Goal: Task Accomplishment & Management: Manage account settings

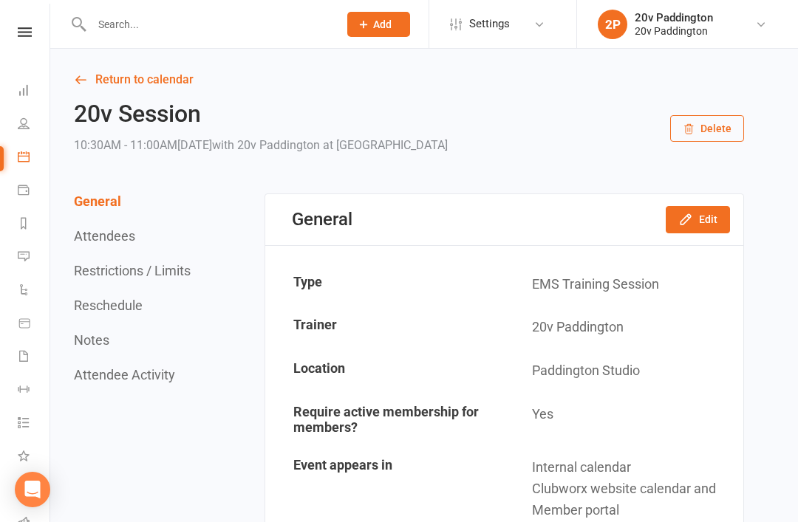
click at [104, 82] on link "Return to calendar" at bounding box center [409, 79] width 670 height 21
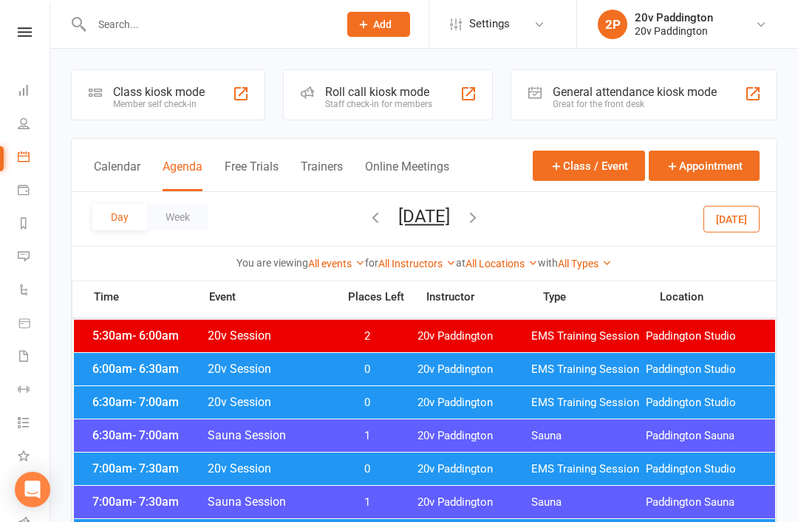
click at [437, 217] on button "[DATE]" at bounding box center [424, 216] width 52 height 21
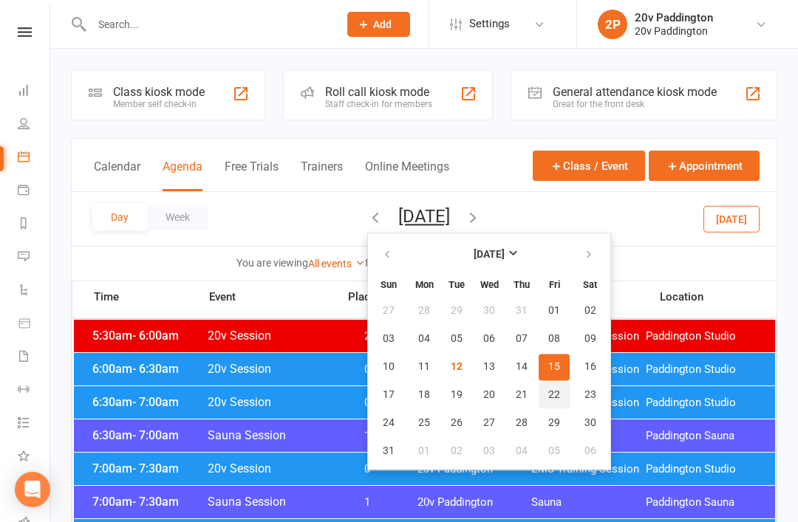
click at [539, 406] on button "22" at bounding box center [554, 395] width 31 height 27
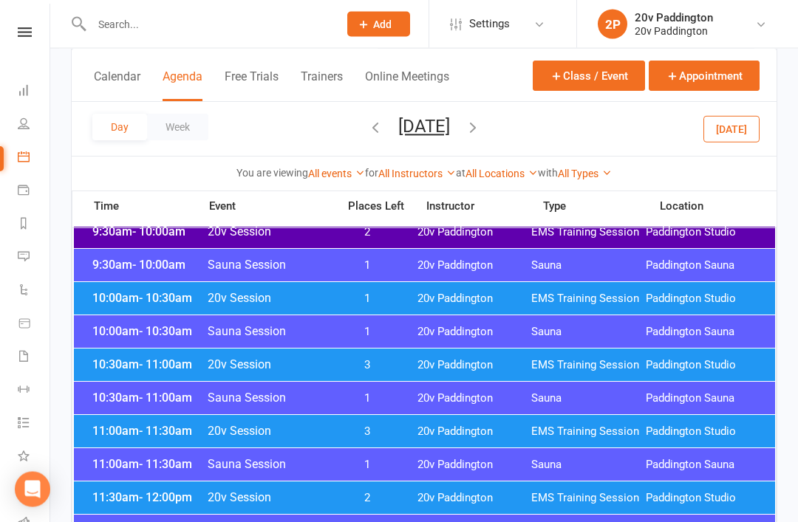
click at [488, 359] on span "20v Paddington" at bounding box center [475, 366] width 115 height 14
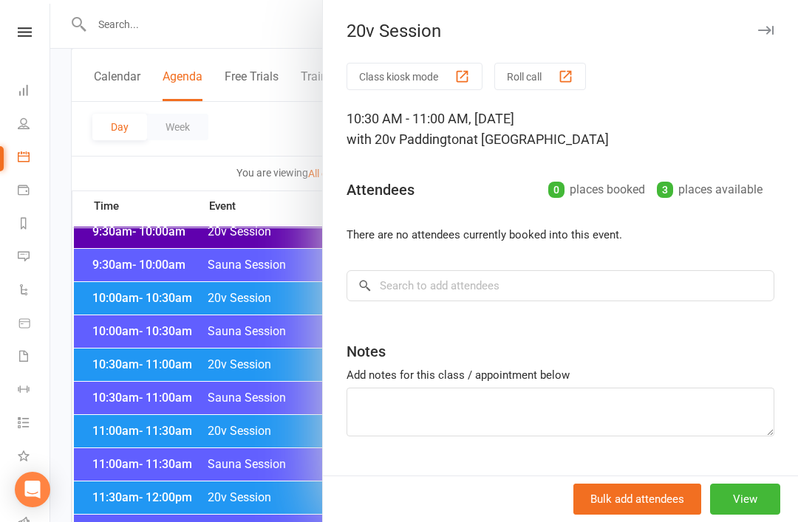
click at [762, 515] on button "View" at bounding box center [745, 499] width 70 height 31
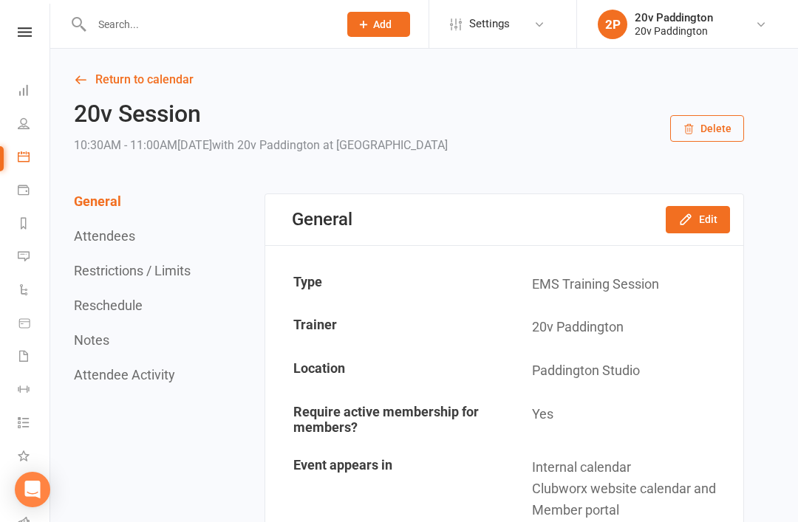
click at [711, 230] on button "Edit" at bounding box center [698, 219] width 64 height 27
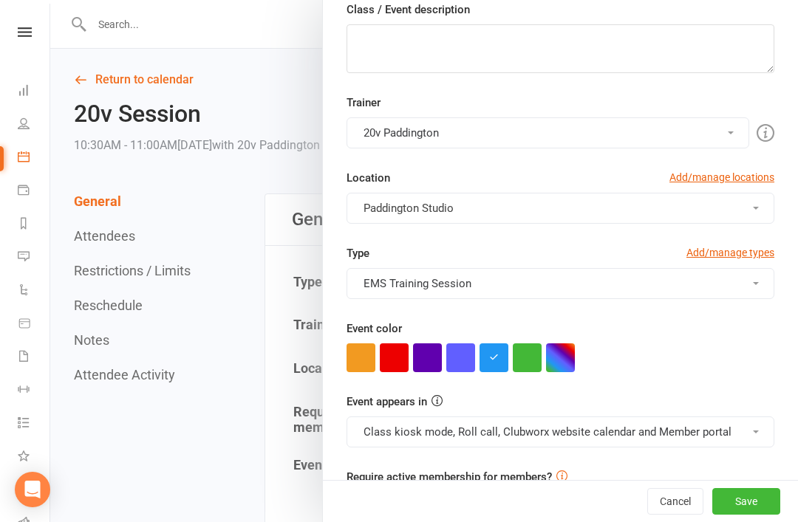
scroll to position [226, 0]
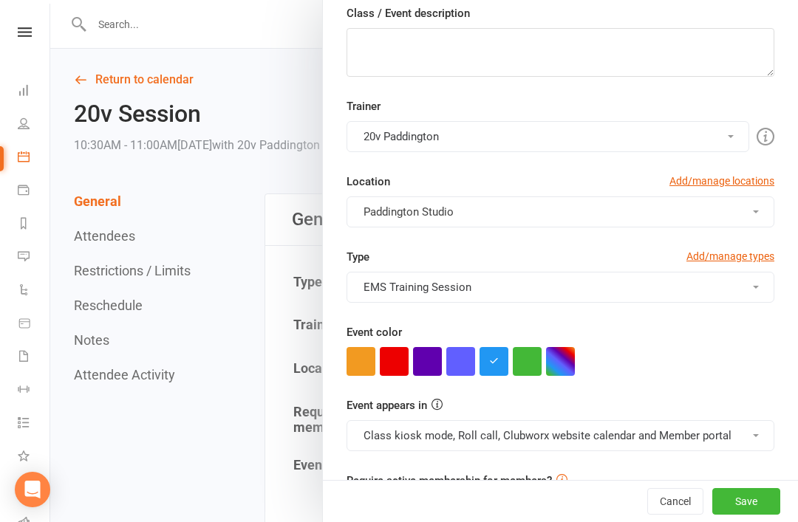
click at [534, 374] on button "button" at bounding box center [527, 361] width 29 height 29
click at [558, 429] on button "Class kiosk mode, Roll call, Clubworx website calendar and Member portal" at bounding box center [561, 435] width 428 height 31
click at [532, 471] on link "Clubworx website calendar and Member portal" at bounding box center [479, 472] width 265 height 30
click at [632, 284] on button "EMS Training Session" at bounding box center [561, 287] width 428 height 31
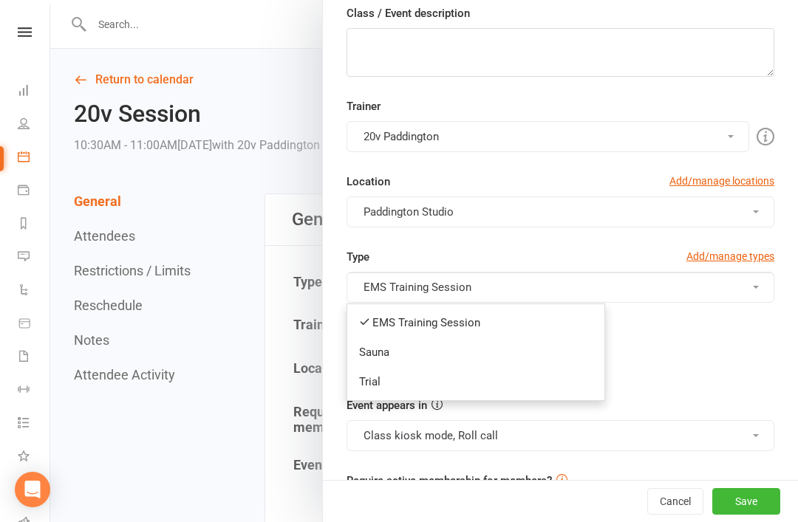
click at [545, 376] on link "Trial" at bounding box center [475, 382] width 257 height 30
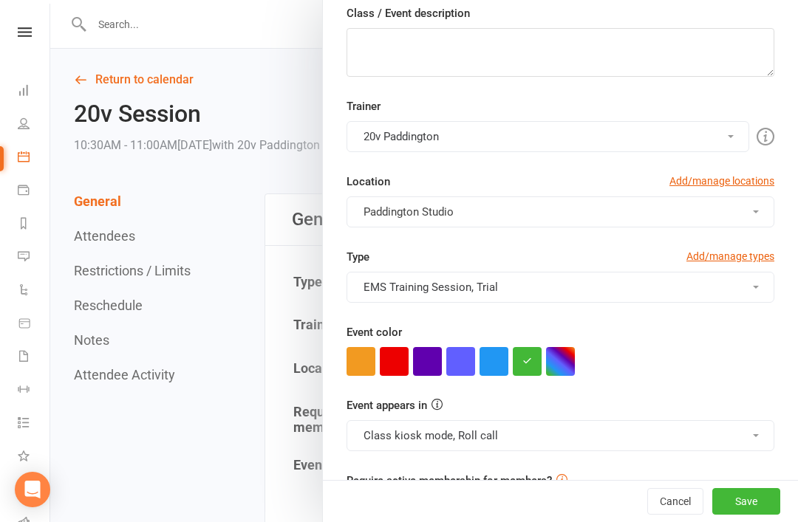
click at [579, 279] on button "EMS Training Session, Trial" at bounding box center [561, 287] width 428 height 31
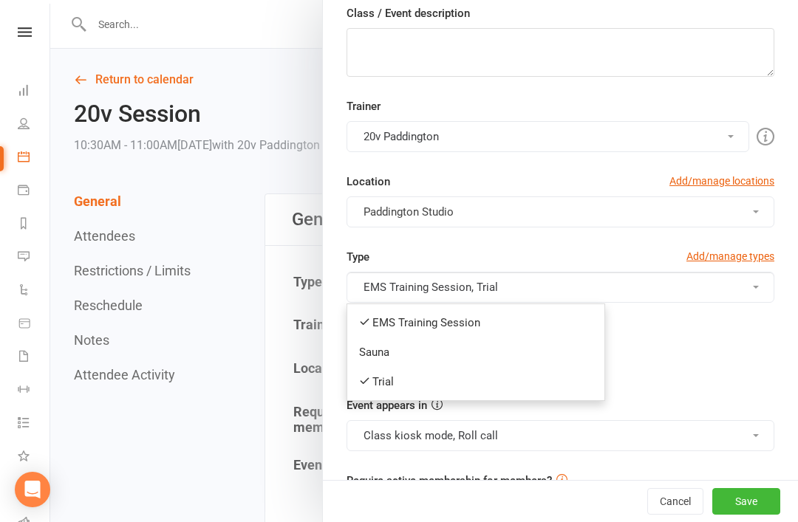
click at [545, 327] on link "EMS Training Session" at bounding box center [475, 323] width 257 height 30
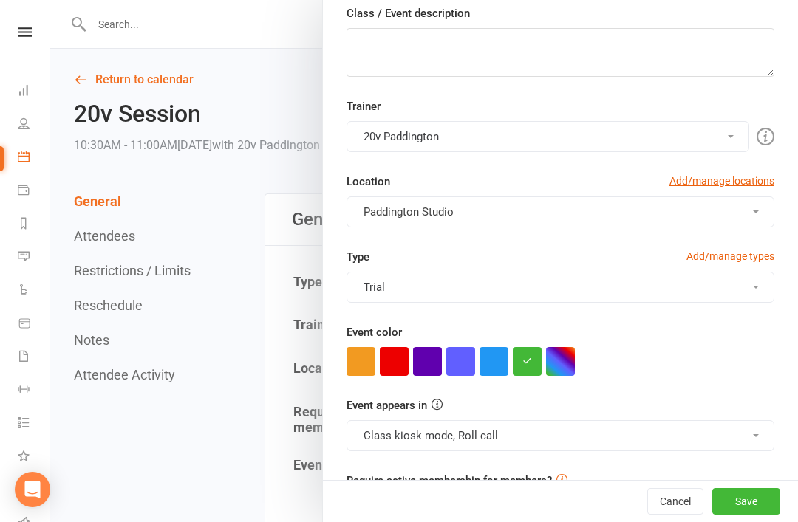
click at [757, 515] on button "Save" at bounding box center [746, 501] width 68 height 27
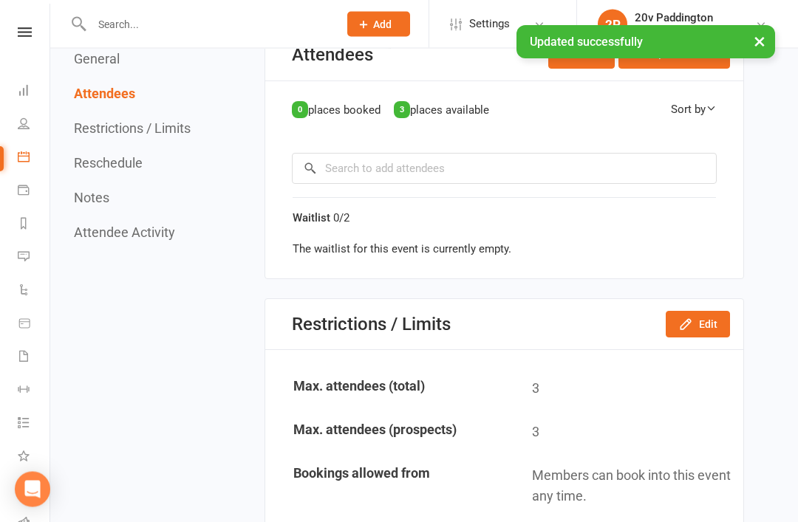
scroll to position [585, 0]
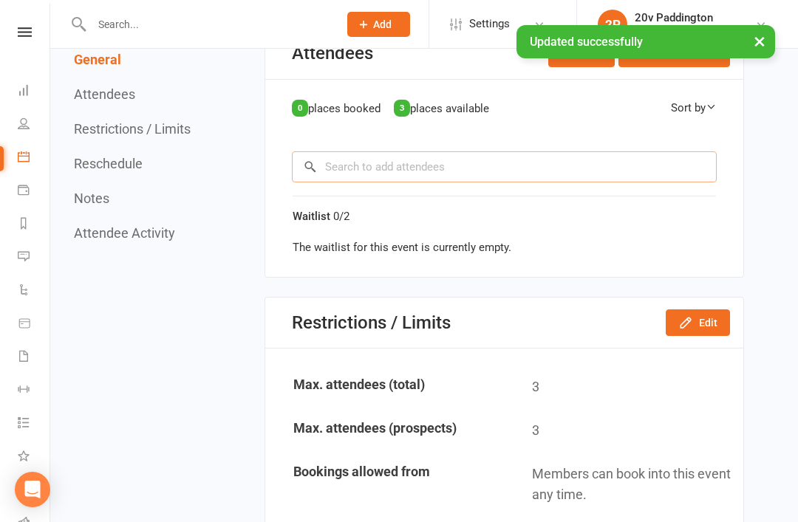
click at [607, 171] on input "search" at bounding box center [504, 166] width 425 height 31
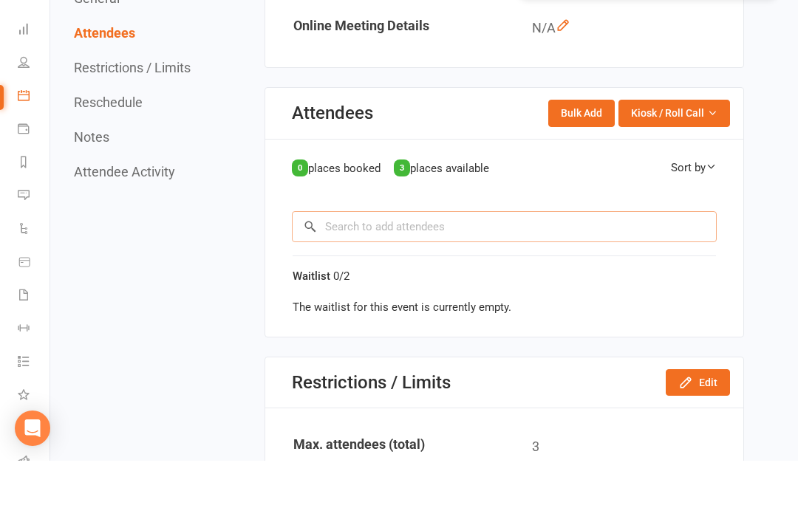
scroll to position [526, 0]
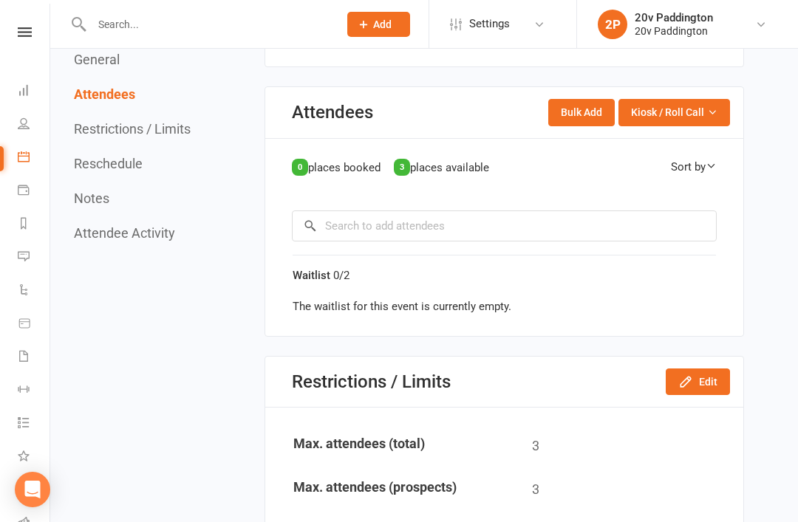
click at [428, 200] on div "0 places booked 3 places available Sort by First Name Last Name × No results" at bounding box center [504, 200] width 425 height 84
click at [423, 237] on input "search" at bounding box center [504, 226] width 425 height 31
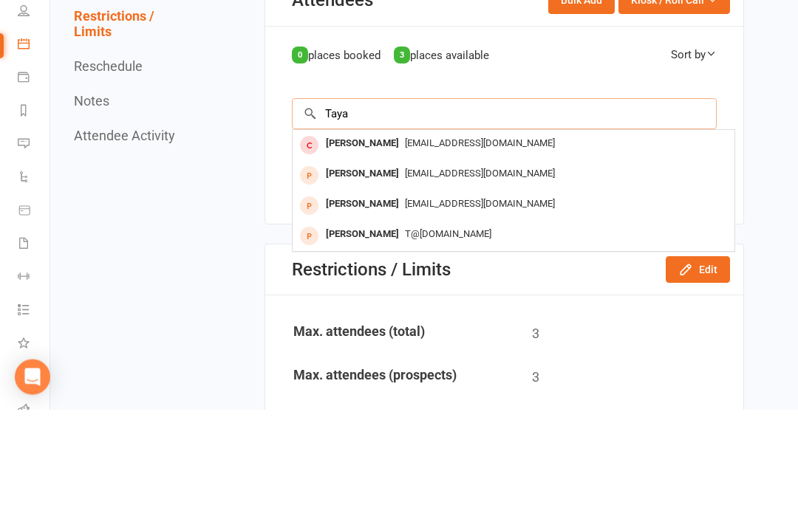
type input "Taya"
click at [470, 281] on span "tayachanimusic@gmail.com" at bounding box center [480, 286] width 150 height 11
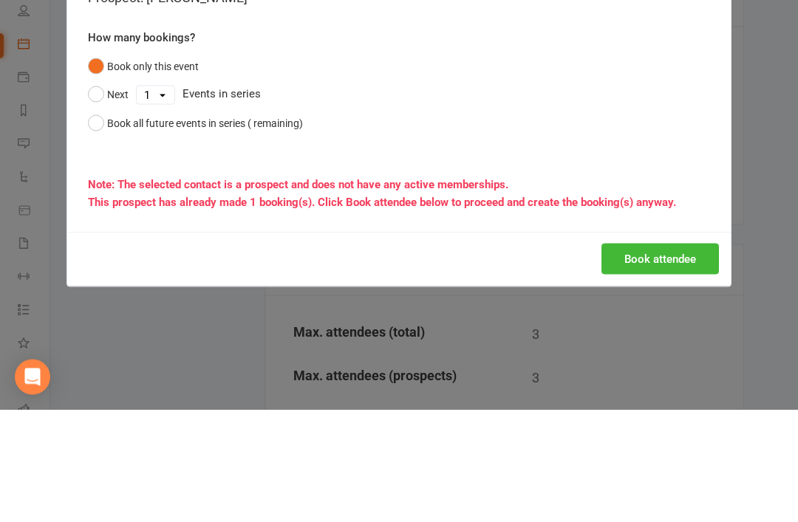
scroll to position [638, 0]
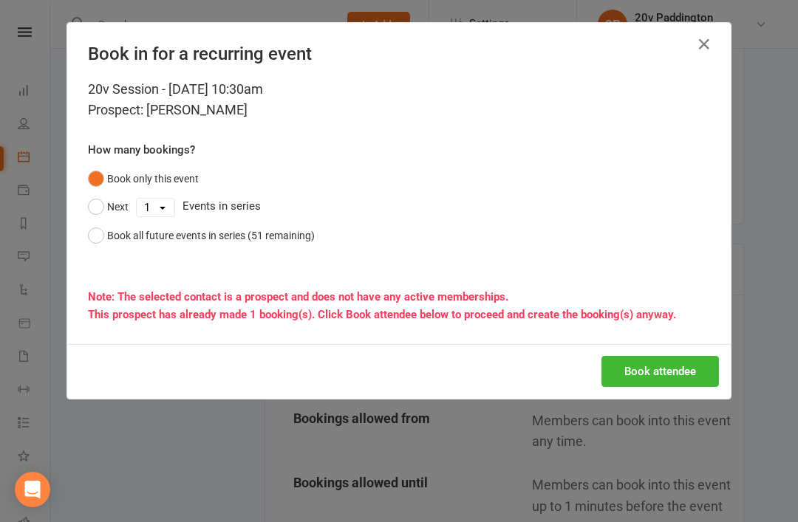
click at [667, 372] on button "Book attendee" at bounding box center [660, 371] width 117 height 31
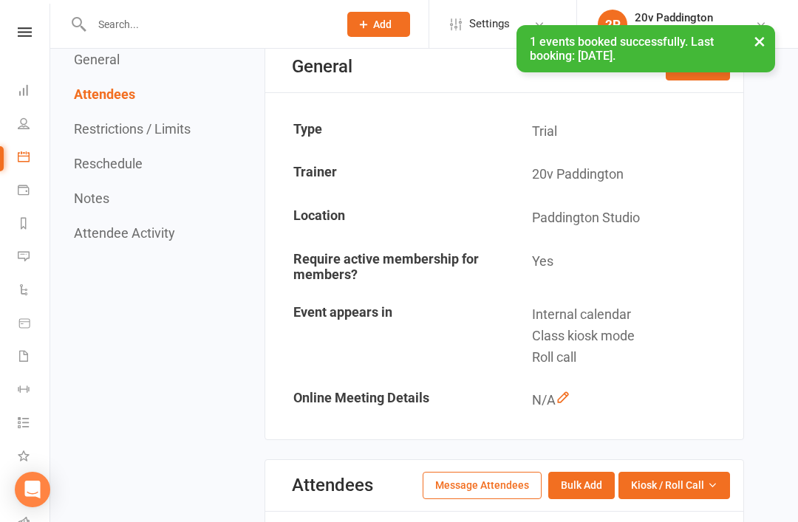
scroll to position [0, 0]
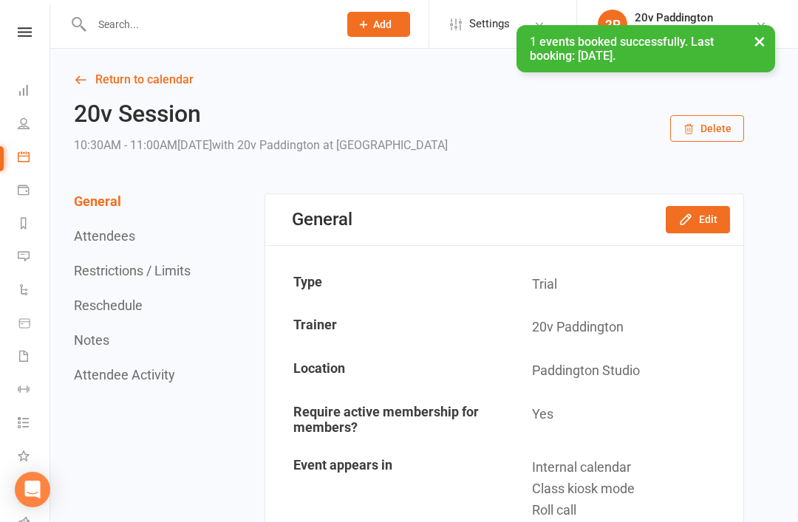
click at [114, 69] on link "Return to calendar" at bounding box center [409, 79] width 670 height 21
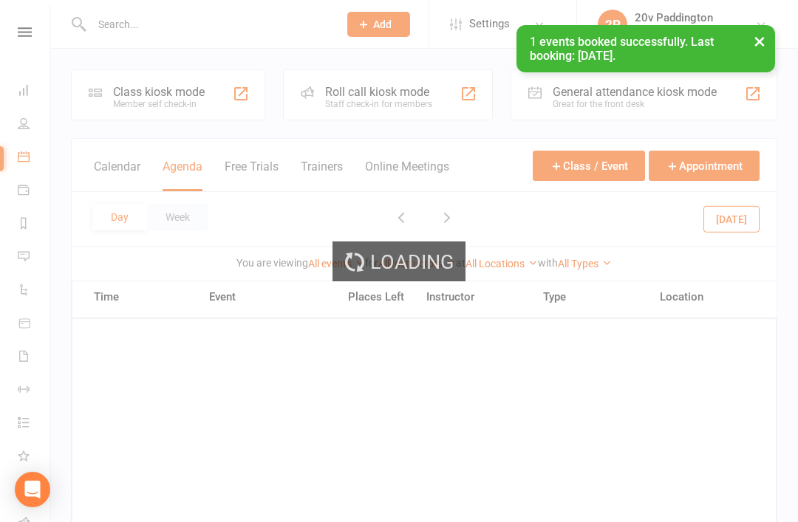
click at [210, 27] on div "Loading" at bounding box center [399, 261] width 798 height 522
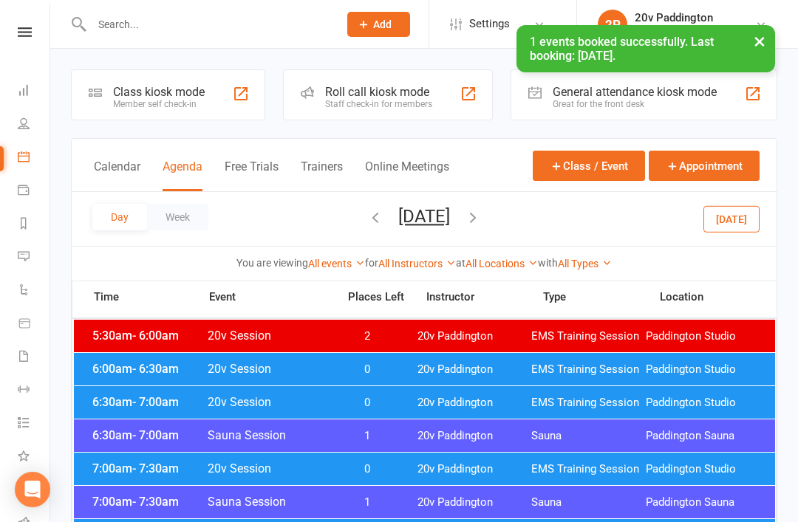
click at [224, 29] on input "text" at bounding box center [207, 24] width 241 height 21
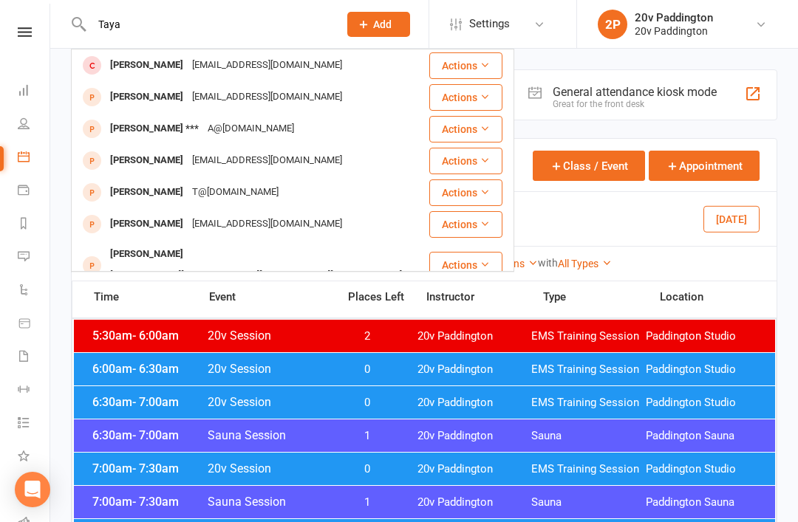
type input "Taya"
click at [115, 100] on div "Taya Chani" at bounding box center [147, 96] width 82 height 21
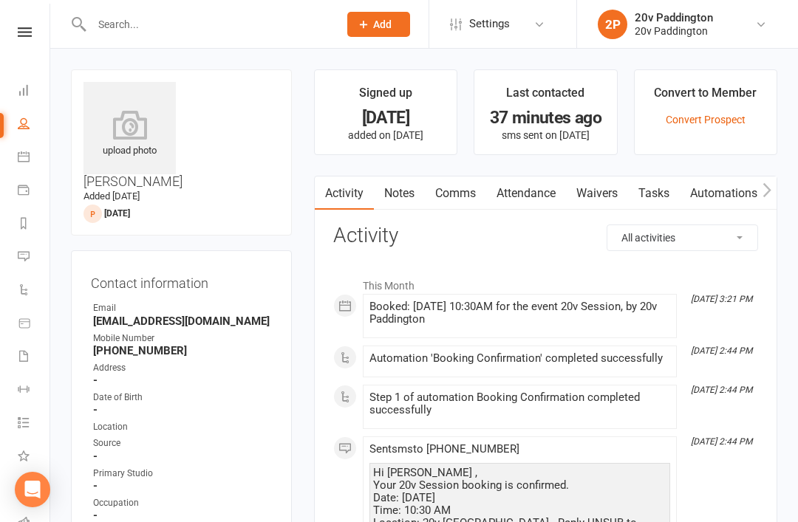
click at [457, 197] on link "Comms" at bounding box center [455, 194] width 61 height 34
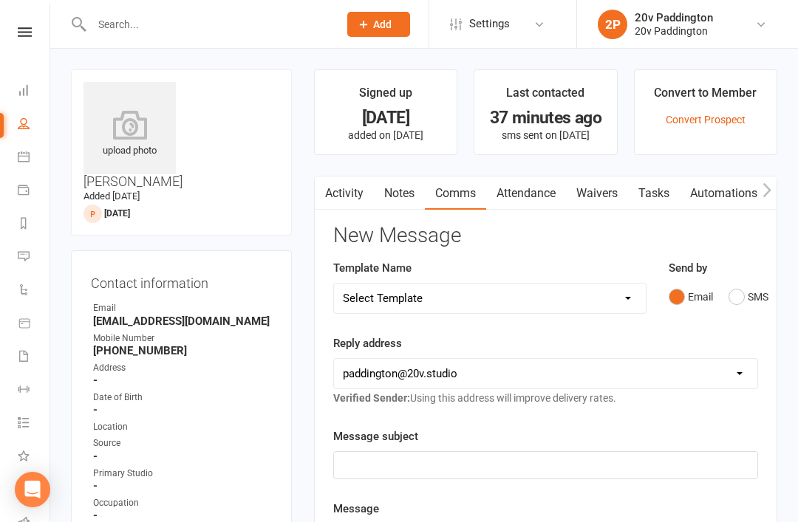
click at [758, 278] on div "Send by Email SMS" at bounding box center [714, 295] width 112 height 72
click at [562, 452] on div "﻿" at bounding box center [545, 465] width 423 height 27
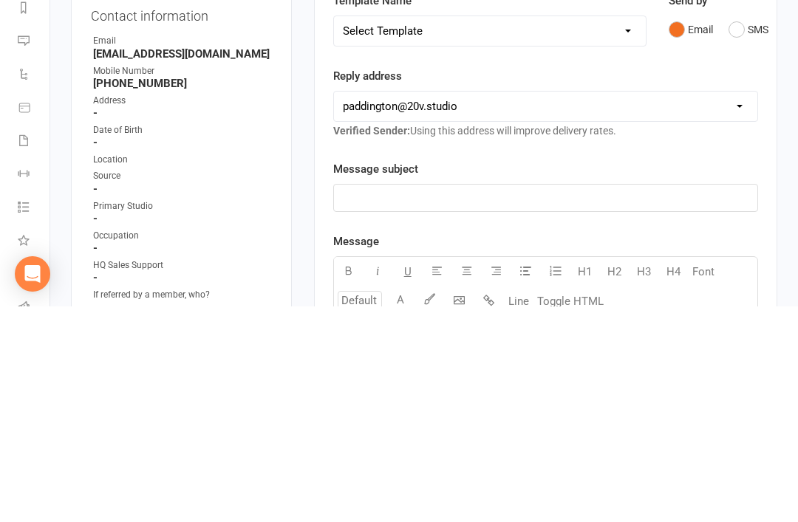
click at [746, 231] on button "SMS" at bounding box center [749, 245] width 40 height 28
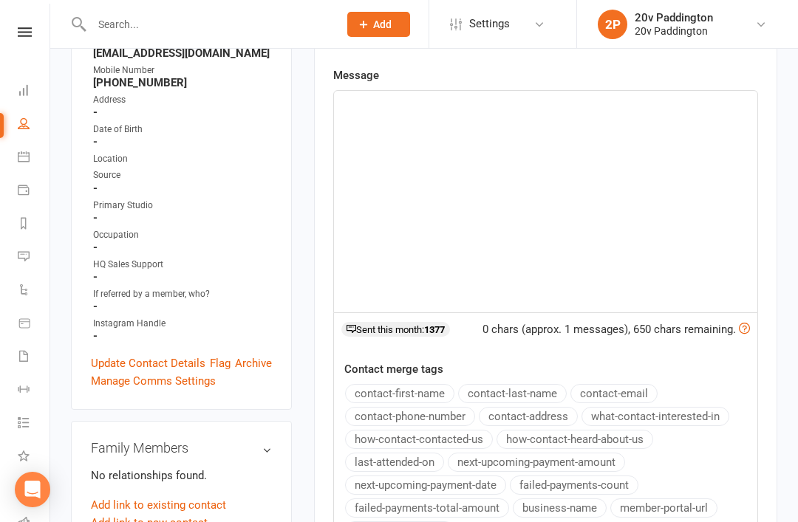
click at [596, 220] on div "﻿" at bounding box center [545, 202] width 423 height 222
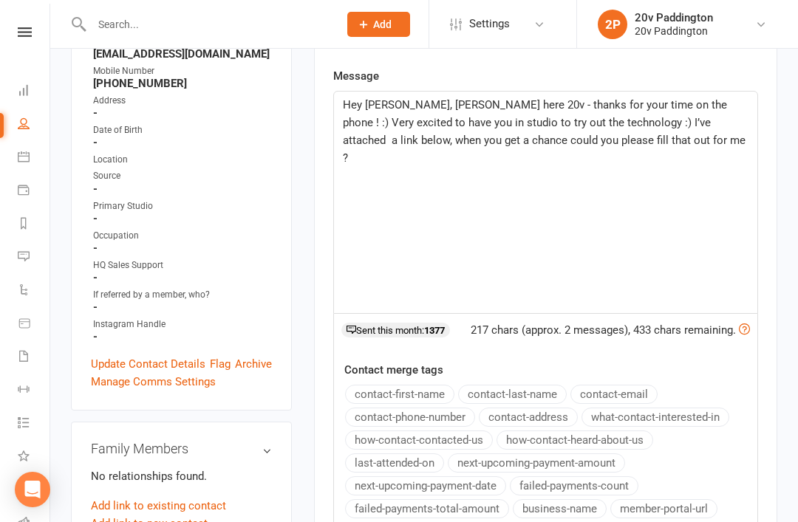
click at [199, 10] on div at bounding box center [199, 24] width 257 height 48
click at [617, 160] on div "Hey Taya, Zac here 20v - thanks for your time on the phone ! :) Very excited to…" at bounding box center [545, 202] width 423 height 222
click at [375, 185] on p "﻿" at bounding box center [546, 194] width 406 height 18
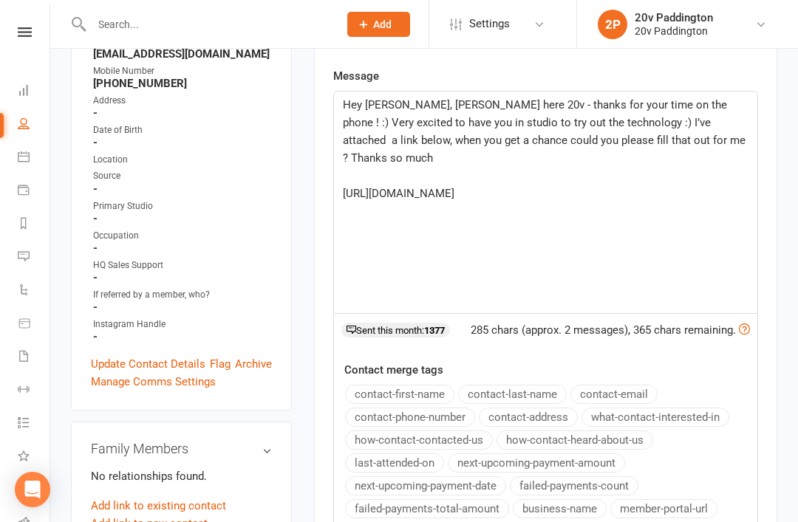
click at [767, 168] on div "Activity Notes Comms Attendance Waivers Tasks Automations Workouts Assessments …" at bounding box center [545, 301] width 463 height 786
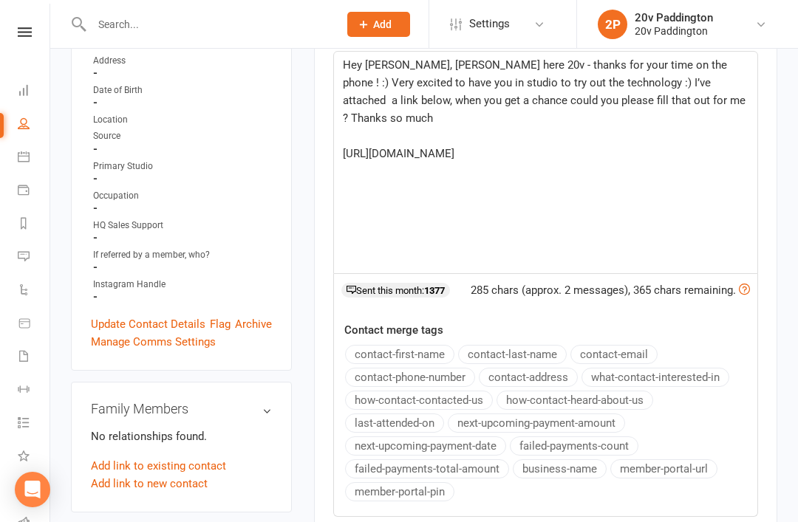
scroll to position [497, 0]
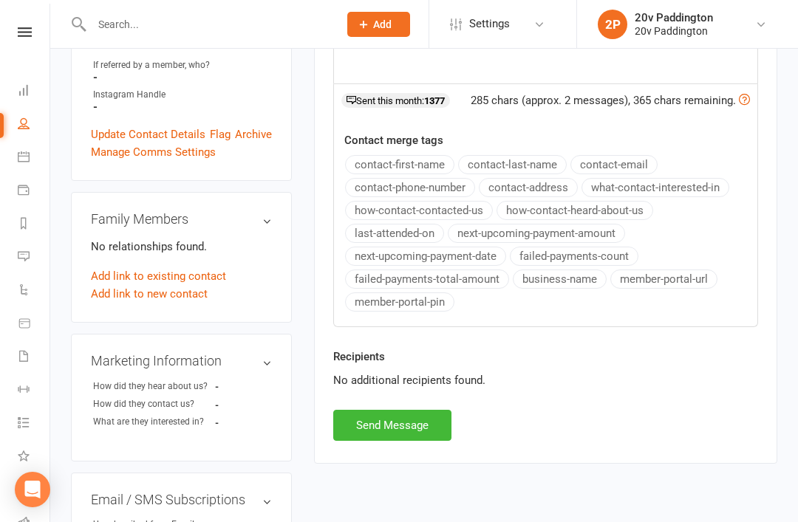
click at [432, 411] on button "Send Message" at bounding box center [392, 425] width 118 height 31
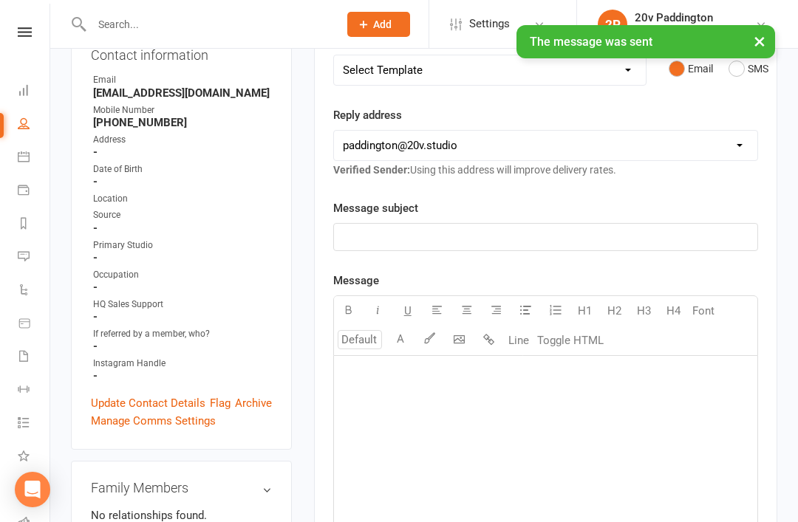
scroll to position [0, 0]
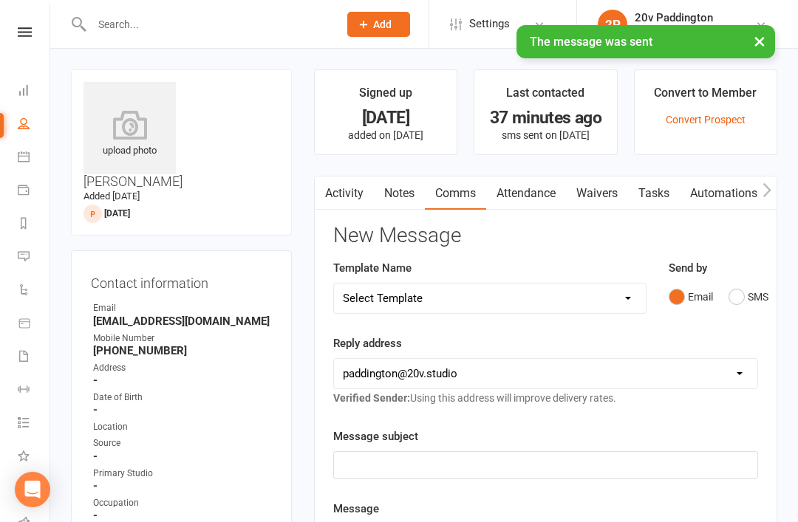
click at [334, 197] on link "Activity" at bounding box center [344, 194] width 59 height 34
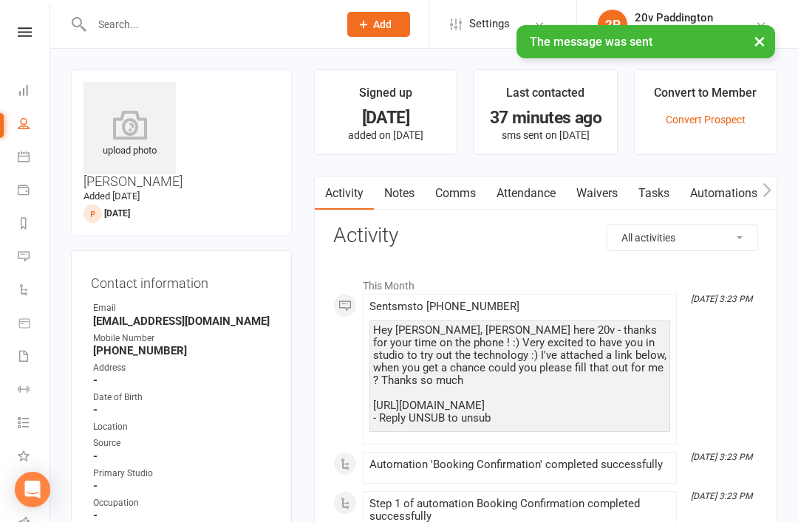
click at [661, 200] on link "Tasks" at bounding box center [654, 194] width 52 height 34
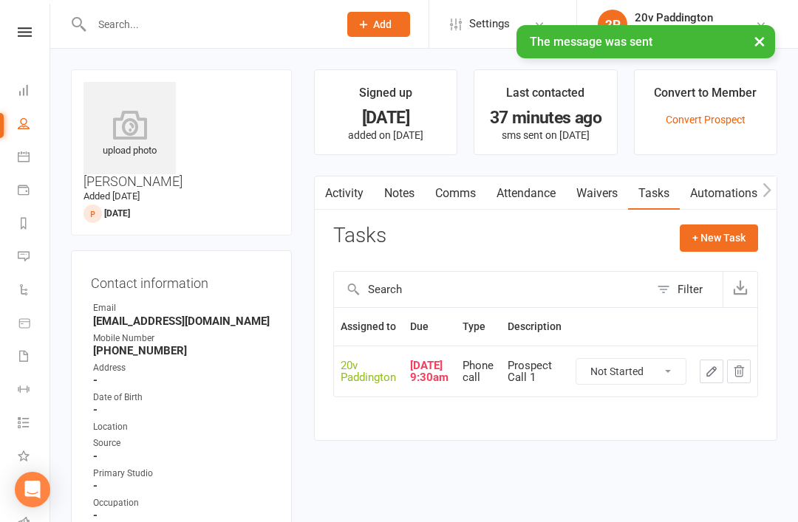
click at [647, 369] on select "Not Started In Progress Waiting Complete" at bounding box center [630, 371] width 109 height 25
select select "unstarted"
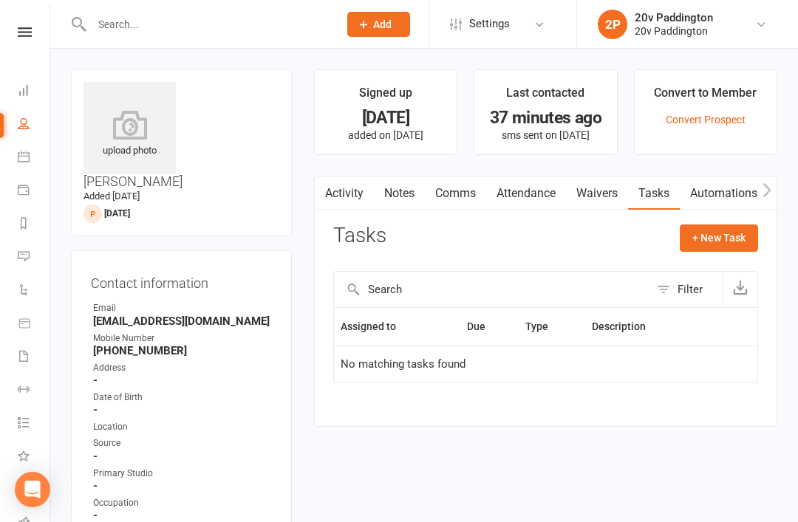
click at [396, 197] on link "Notes" at bounding box center [399, 194] width 51 height 34
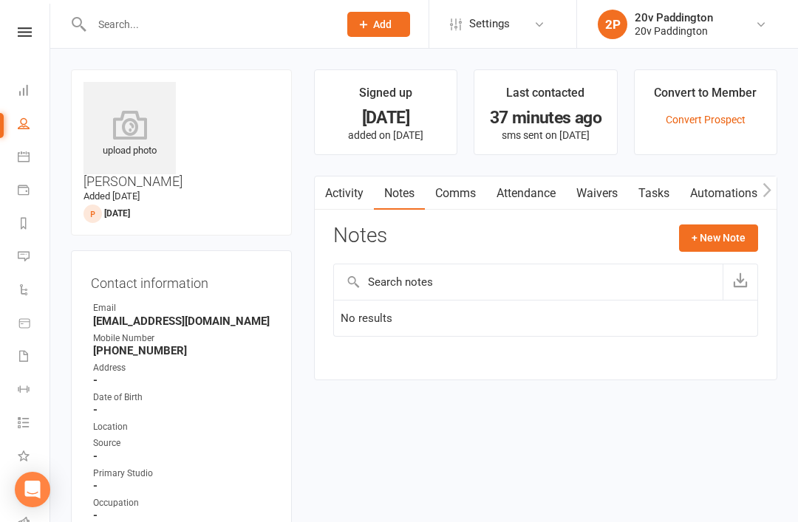
click at [733, 243] on button "+ New Note" at bounding box center [718, 238] width 79 height 27
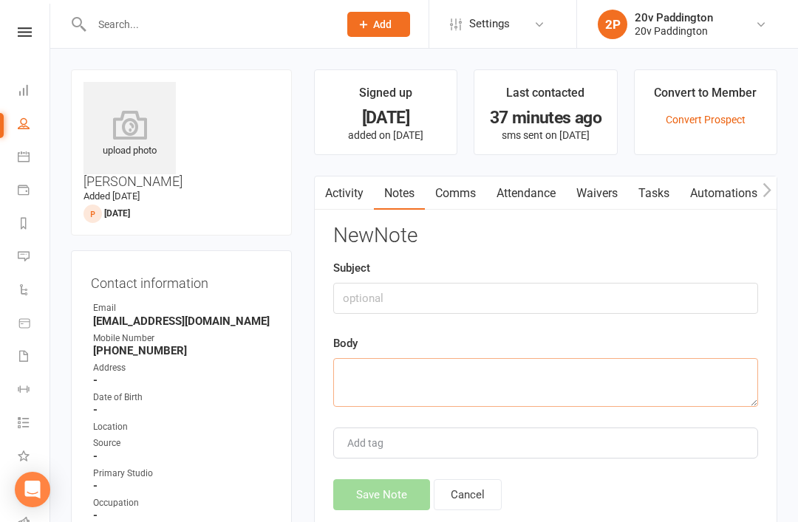
click at [468, 378] on textarea at bounding box center [545, 382] width 425 height 49
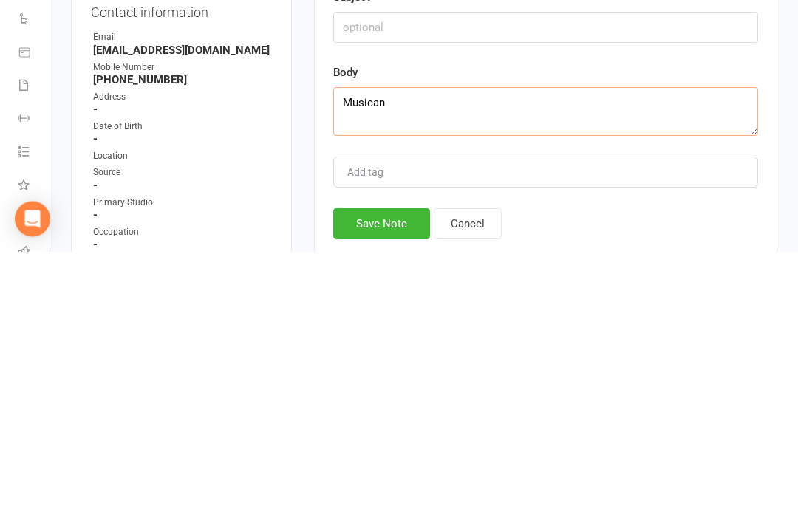
type textarea "Musican"
click at [403, 480] on button "Save Note" at bounding box center [381, 495] width 97 height 31
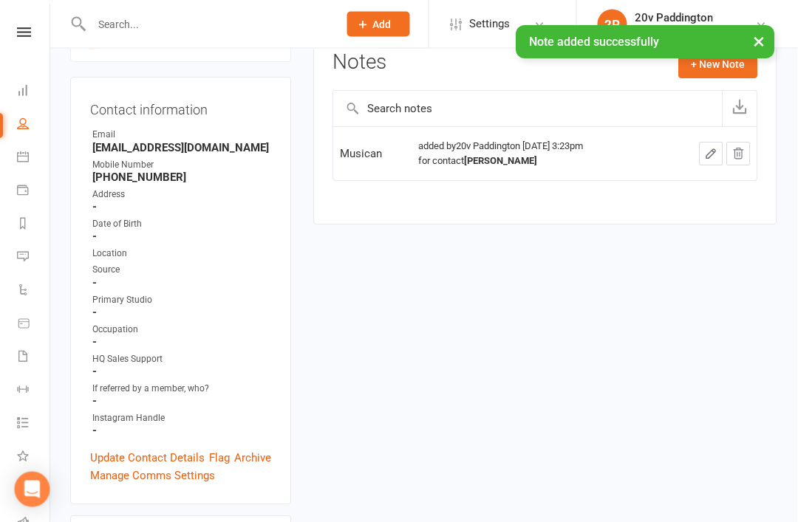
scroll to position [175, 47]
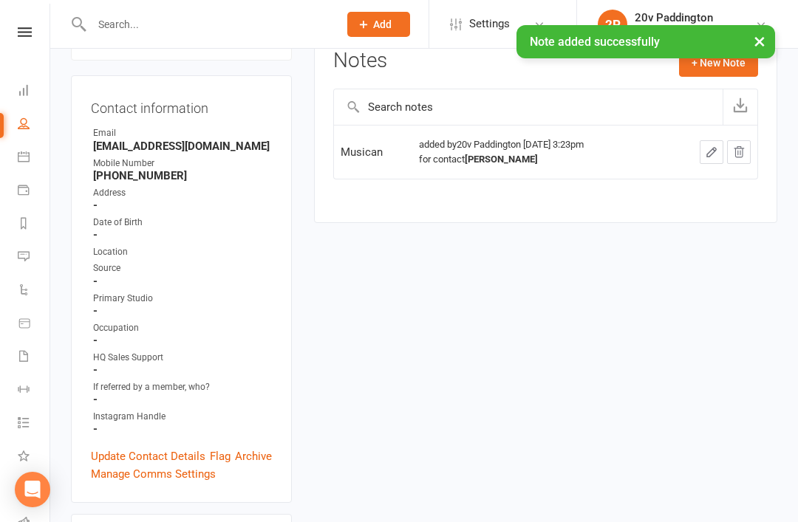
click at [672, 153] on div at bounding box center [711, 152] width 78 height 24
click at [705, 148] on icon "button" at bounding box center [711, 152] width 13 height 13
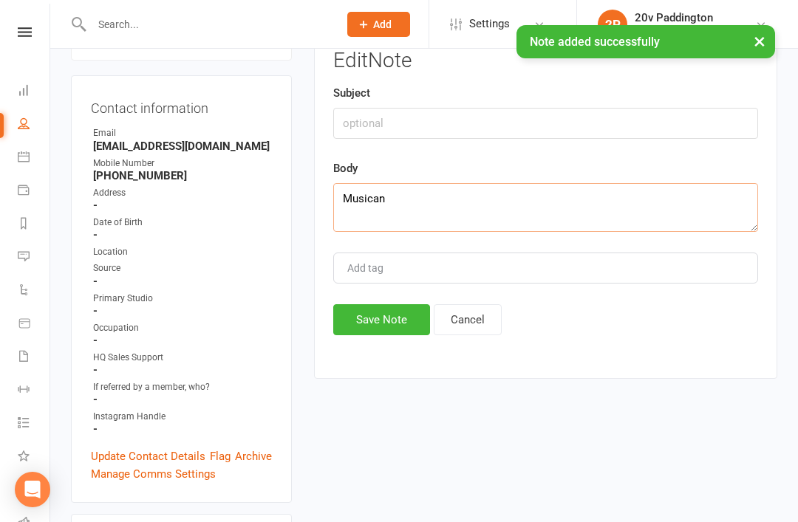
click at [423, 208] on textarea "Musican" at bounding box center [545, 207] width 425 height 49
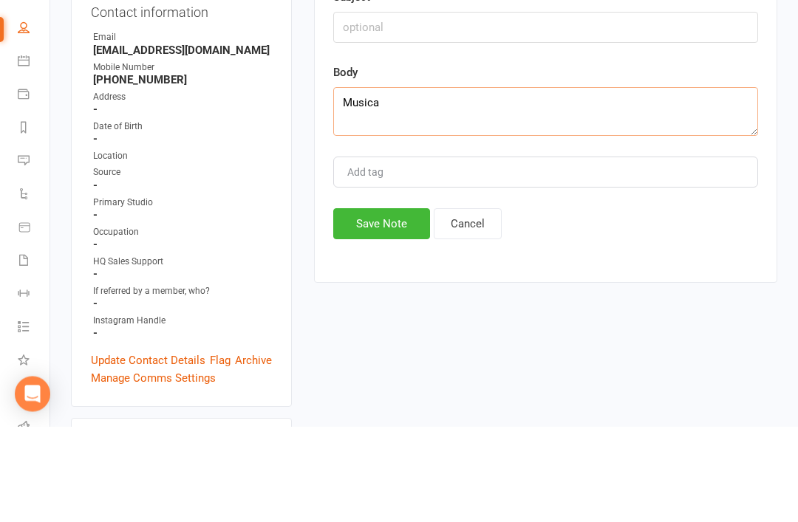
scroll to position [175, 0]
click at [511, 183] on textarea "Musician/landscaper - isn’t excercising fr" at bounding box center [545, 207] width 425 height 49
click at [592, 183] on textarea "Musician/landscaper - isn’t exercising fr" at bounding box center [545, 207] width 425 height 49
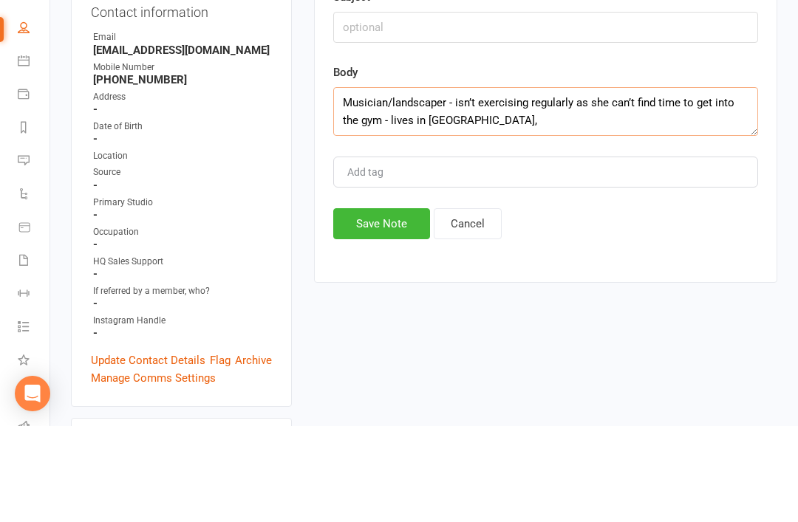
scroll to position [0, 0]
type textarea "Musician/landscaper - isn’t exercising regularly as she can’t find time to get …"
click at [616, 304] on div "Save Note Cancel" at bounding box center [545, 319] width 425 height 31
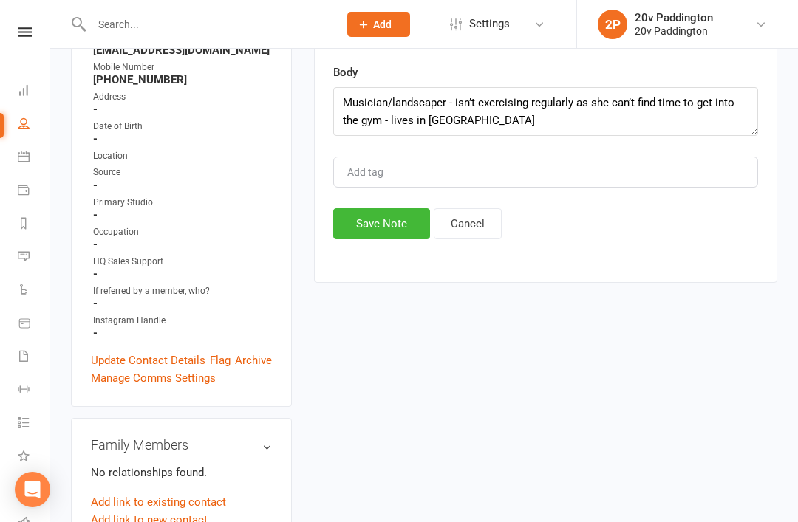
click at [403, 233] on button "Save Note" at bounding box center [381, 223] width 97 height 31
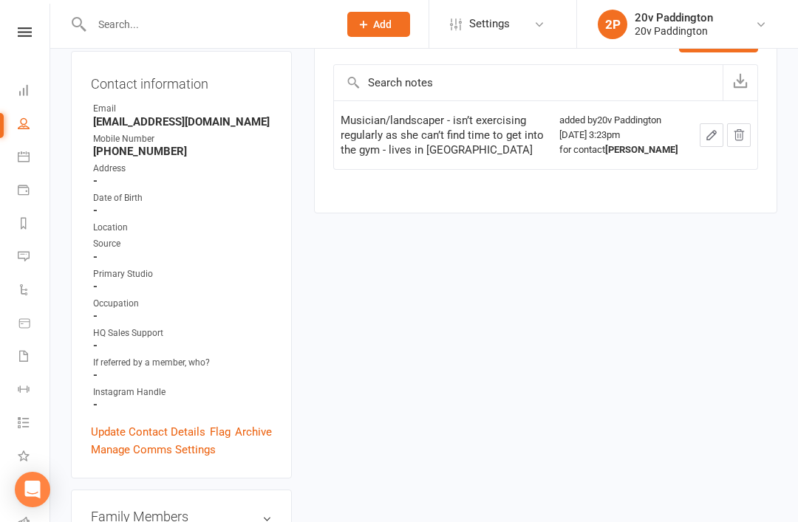
scroll to position [0, 0]
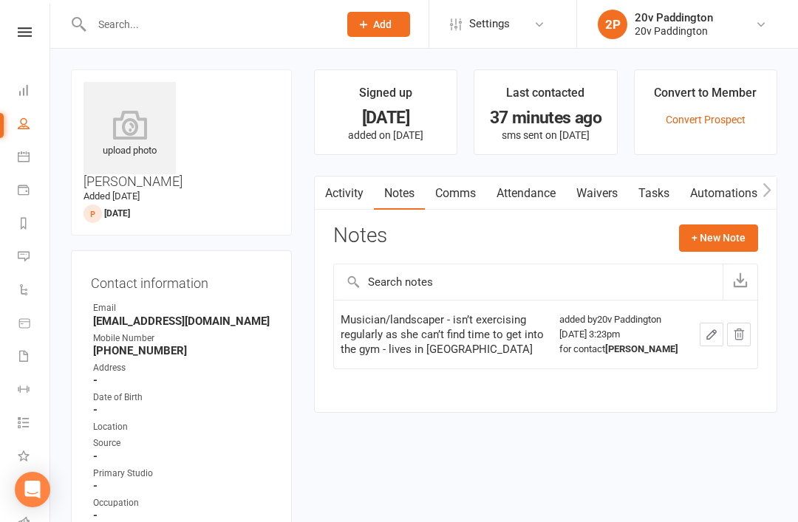
click at [30, 164] on link "Calendar" at bounding box center [34, 158] width 33 height 33
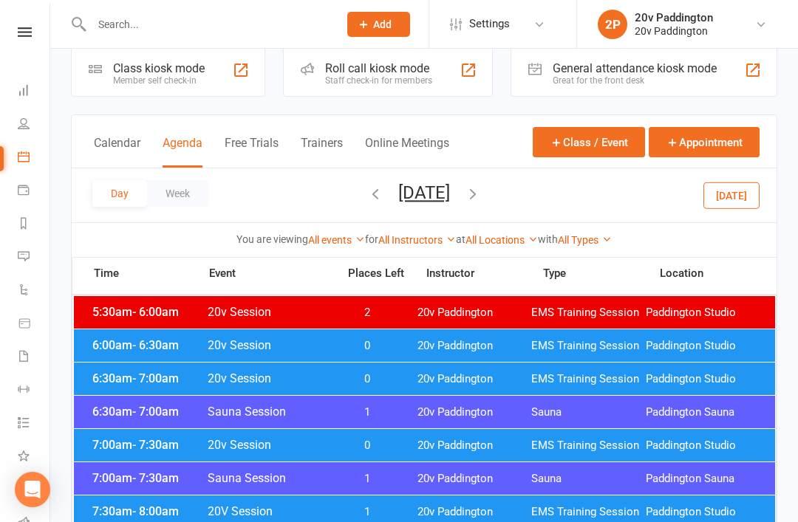
scroll to position [27, 0]
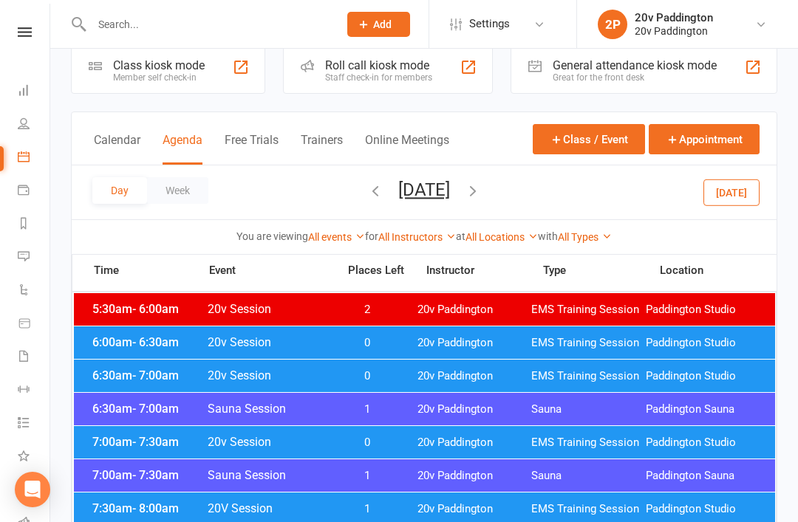
click at [759, 182] on button "Today" at bounding box center [731, 192] width 56 height 27
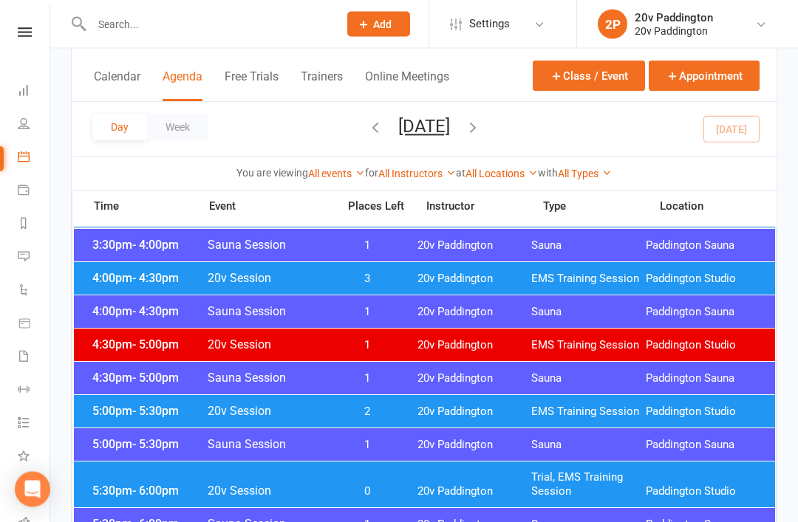
scroll to position [1233, 0]
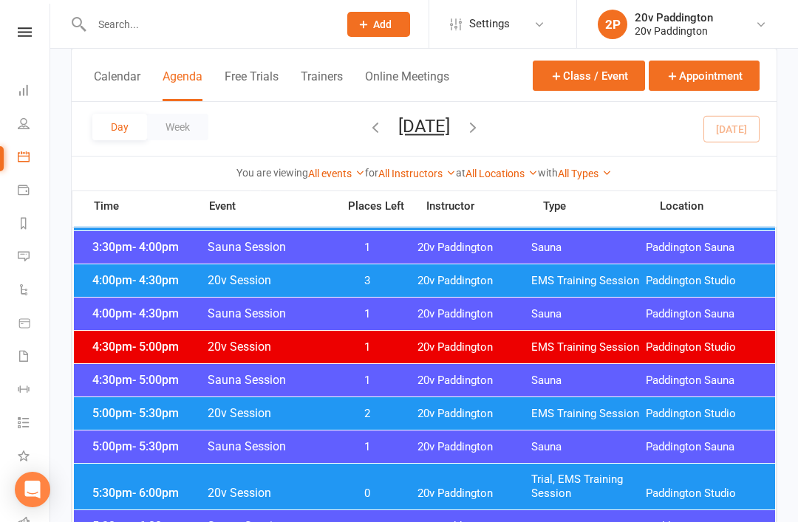
click at [481, 131] on icon "button" at bounding box center [473, 127] width 16 height 16
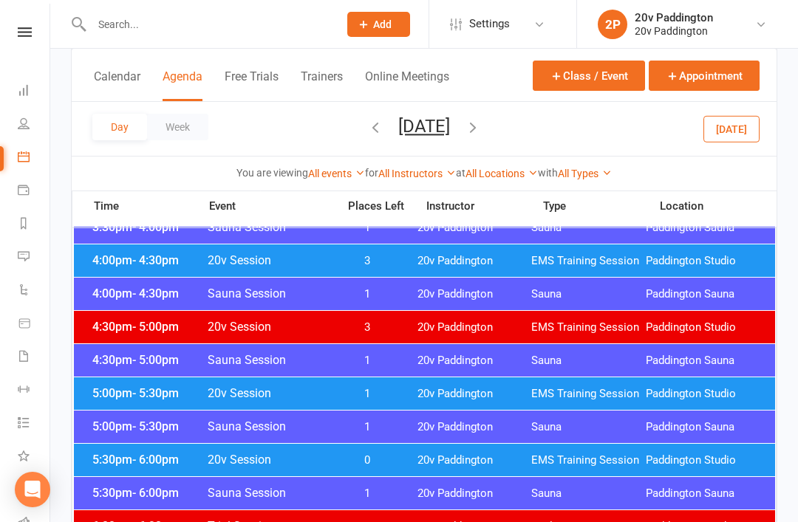
scroll to position [1214, 0]
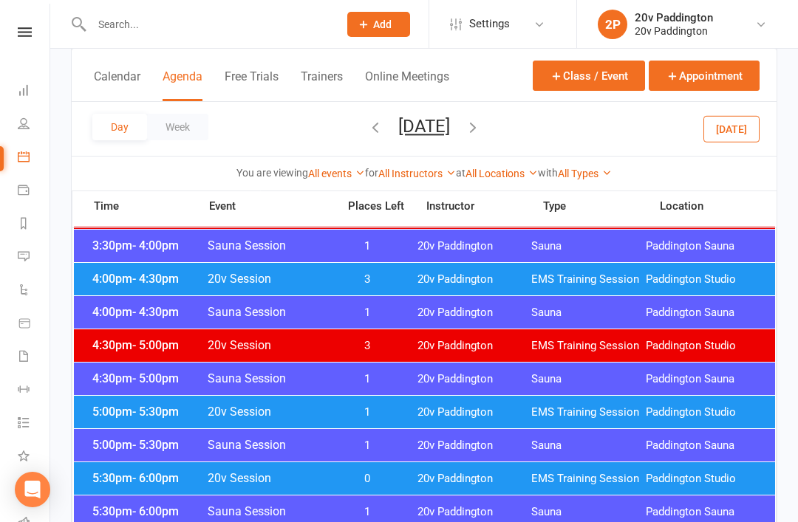
click at [613, 275] on span "EMS Training Session" at bounding box center [588, 280] width 115 height 14
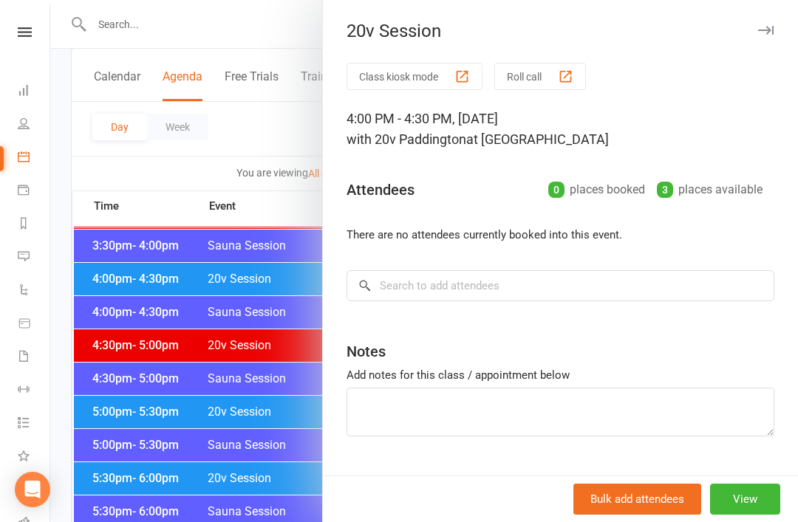
click at [256, 430] on div at bounding box center [424, 261] width 748 height 522
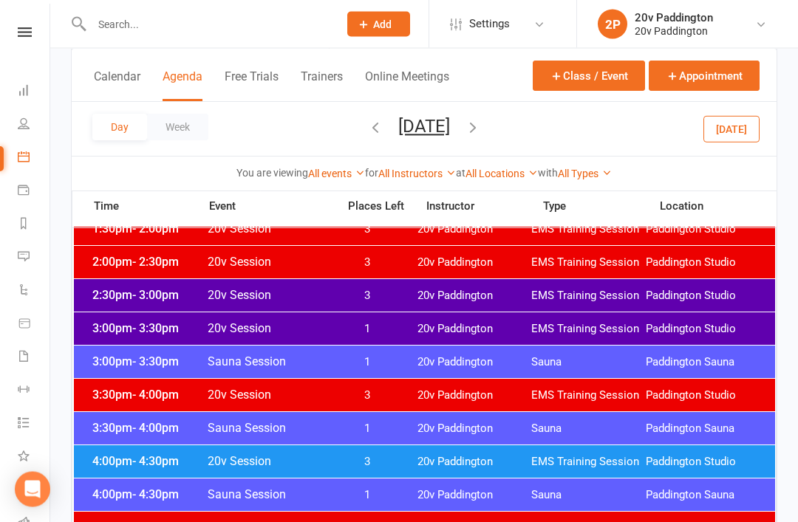
click at [477, 288] on div "2:30pm - 3:00pm 20v Session 3 20v Paddington EMS Training Session Paddington St…" at bounding box center [424, 296] width 701 height 33
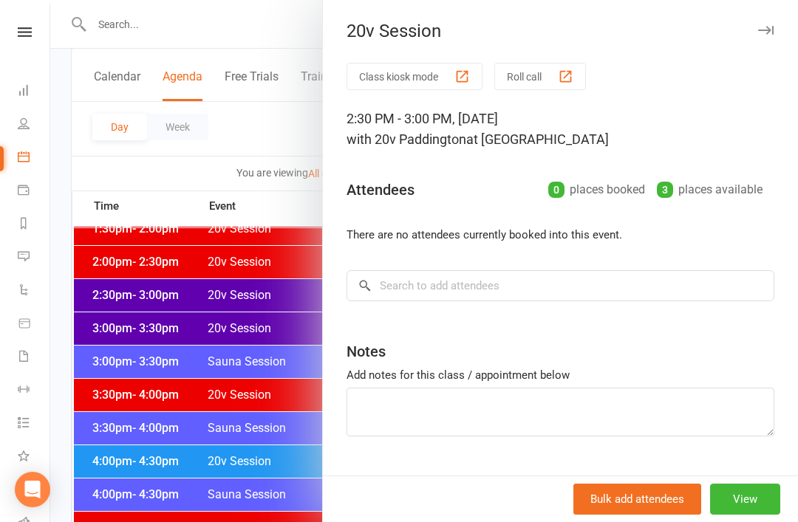
click at [265, 492] on div at bounding box center [424, 261] width 748 height 522
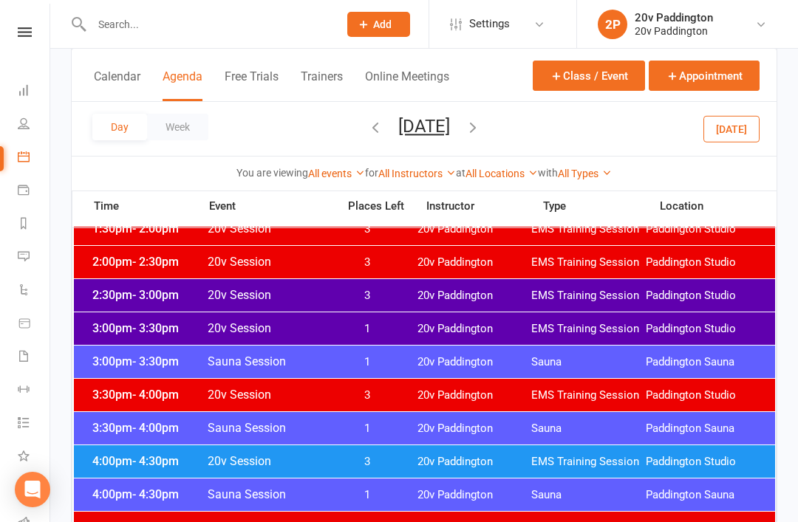
click at [449, 319] on div "3:00pm - 3:30pm 20v Session 1 20v Paddington EMS Training Session Paddington St…" at bounding box center [424, 329] width 701 height 33
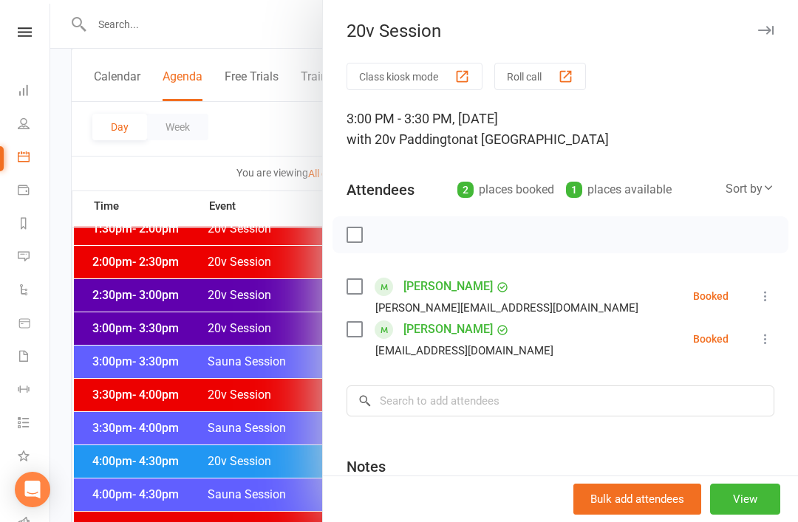
click at [279, 510] on div at bounding box center [424, 261] width 748 height 522
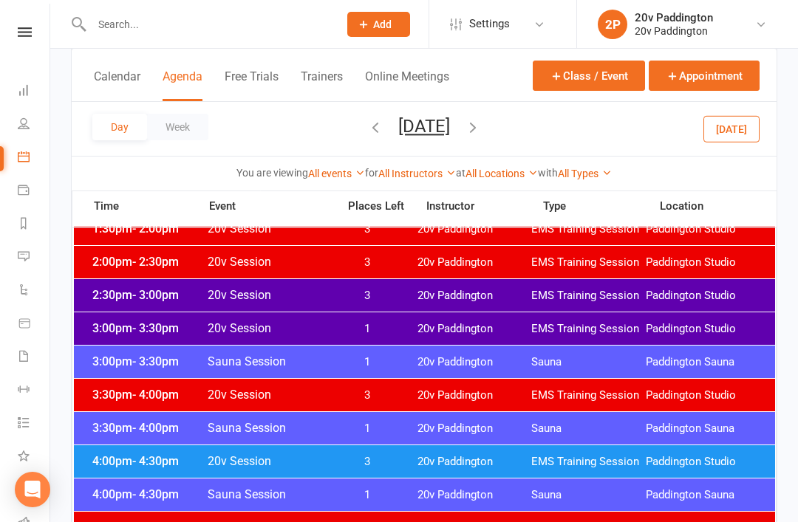
click at [396, 457] on span "3" at bounding box center [368, 462] width 78 height 14
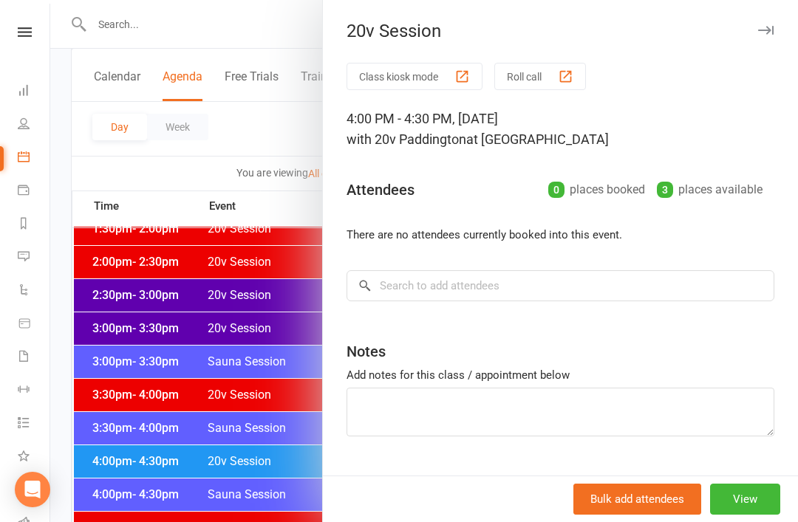
click at [268, 494] on div at bounding box center [424, 261] width 748 height 522
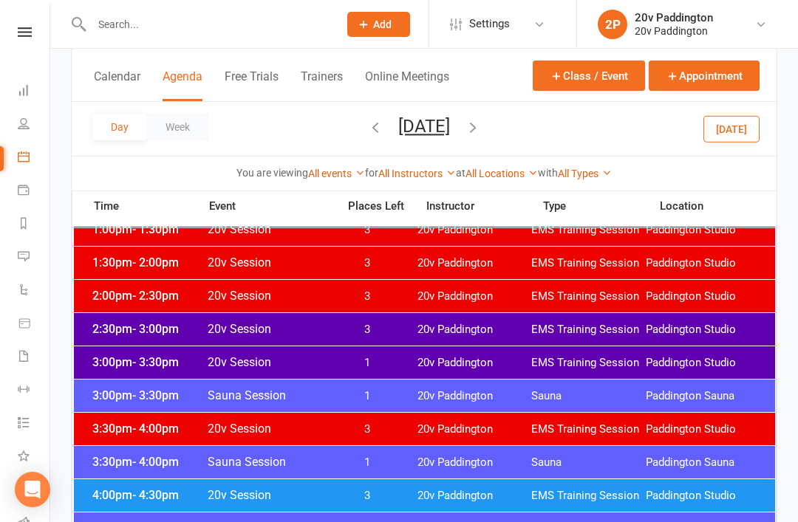
scroll to position [958, 0]
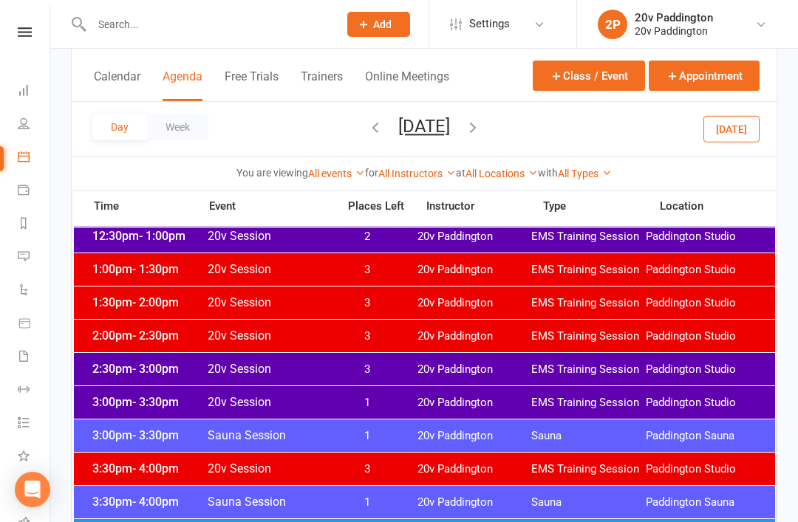
click at [735, 140] on button "Today" at bounding box center [731, 128] width 56 height 27
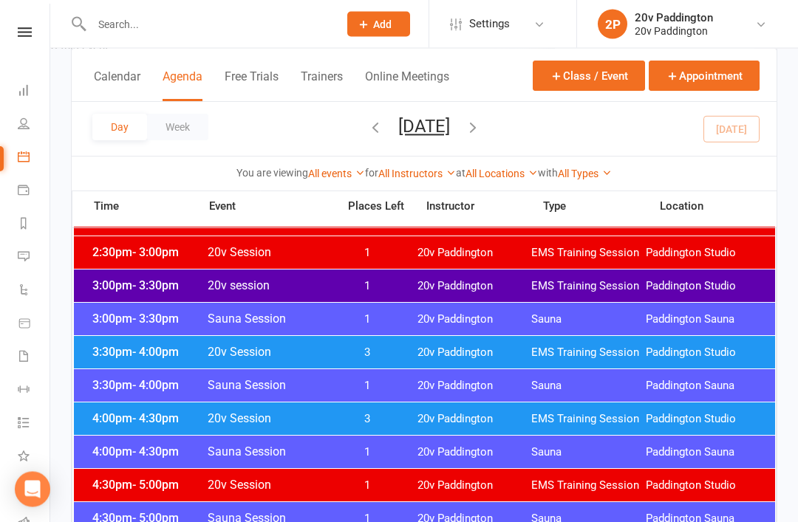
scroll to position [1093, 0]
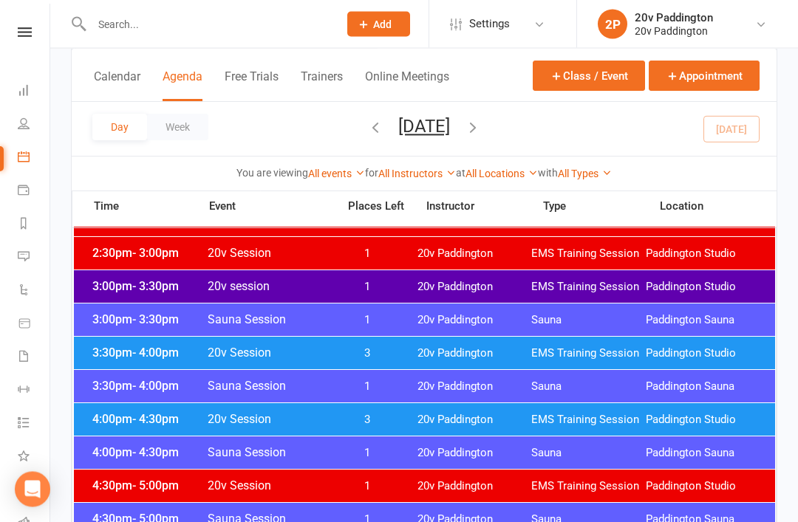
click at [497, 283] on span "20v Paddington" at bounding box center [475, 288] width 115 height 14
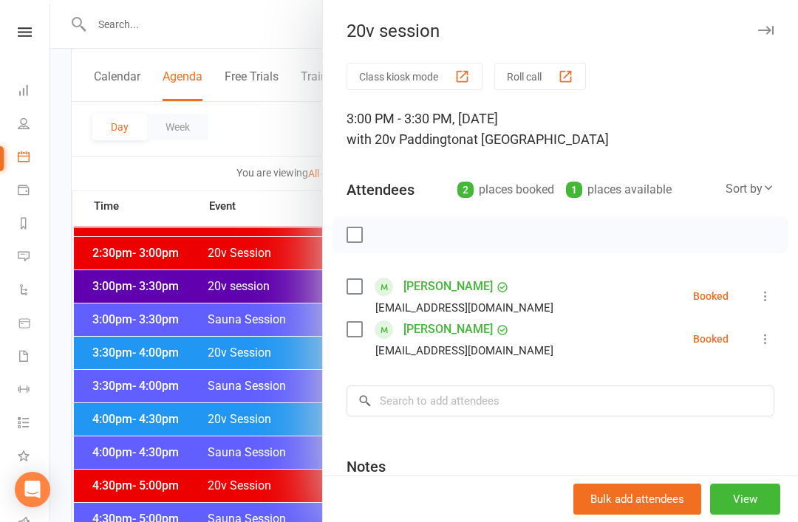
click at [767, 293] on icon at bounding box center [765, 296] width 15 height 15
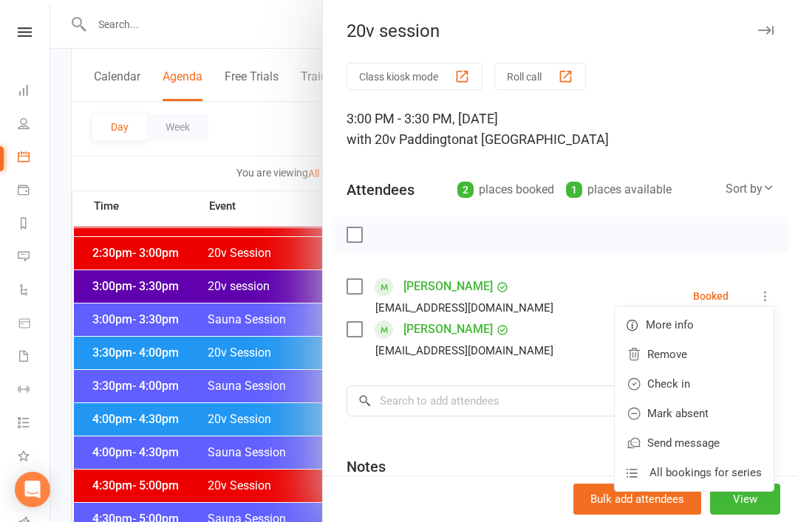
click at [721, 378] on link "Check in" at bounding box center [694, 384] width 159 height 30
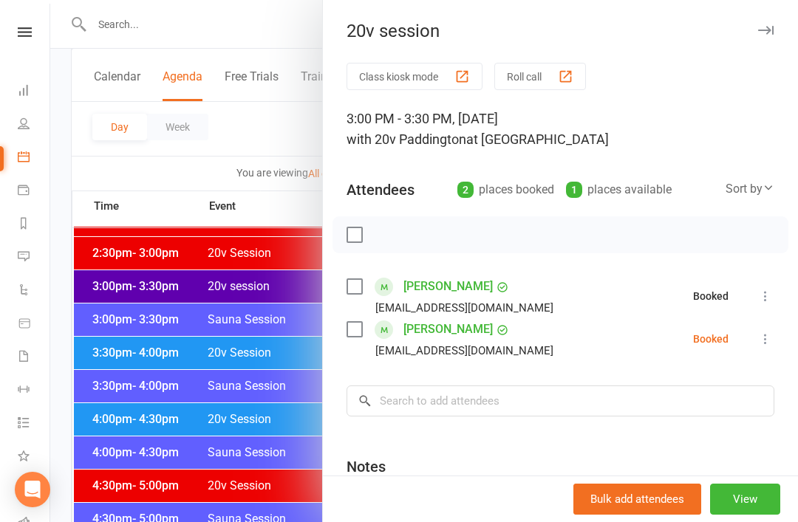
click at [773, 339] on icon at bounding box center [765, 339] width 15 height 15
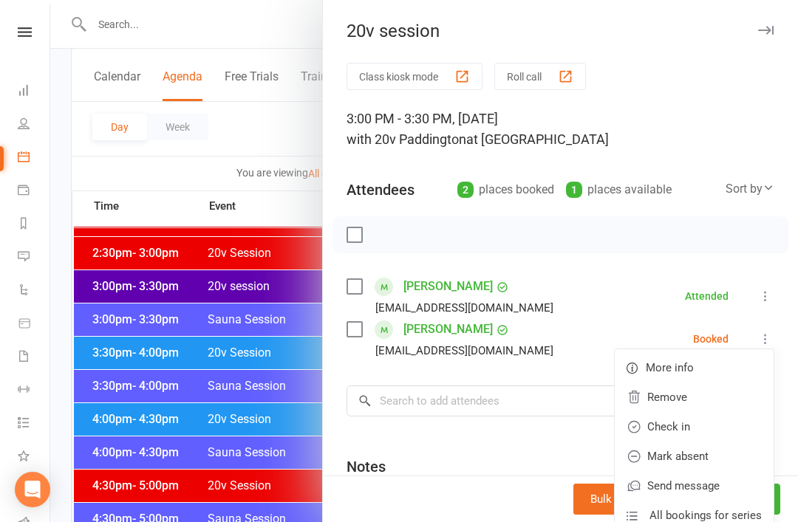
click at [715, 421] on link "Check in" at bounding box center [694, 427] width 159 height 30
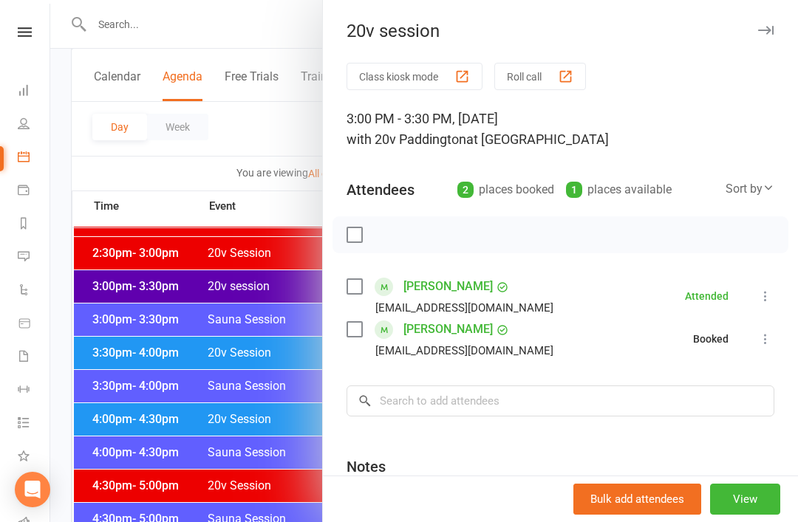
click at [254, 378] on div at bounding box center [424, 261] width 748 height 522
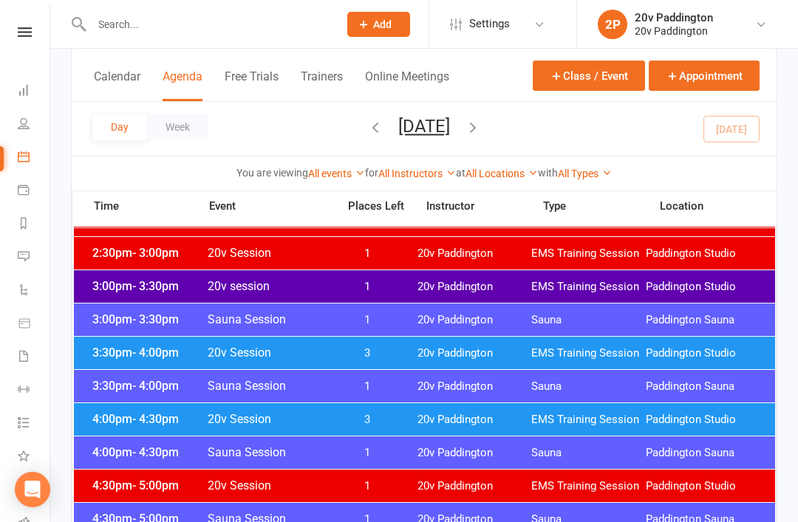
click at [401, 338] on div "3:30pm - 4:00pm 20v Session 3 20v Paddington EMS Training Session Paddington St…" at bounding box center [424, 353] width 701 height 33
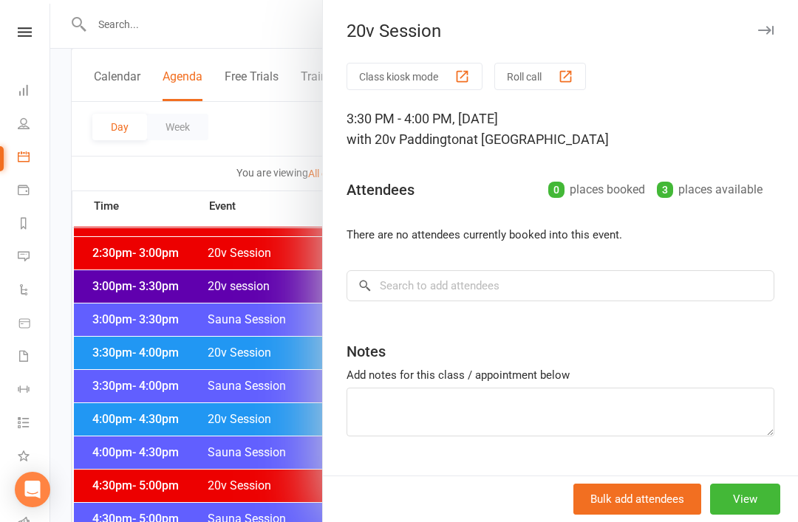
click at [259, 456] on div at bounding box center [424, 261] width 748 height 522
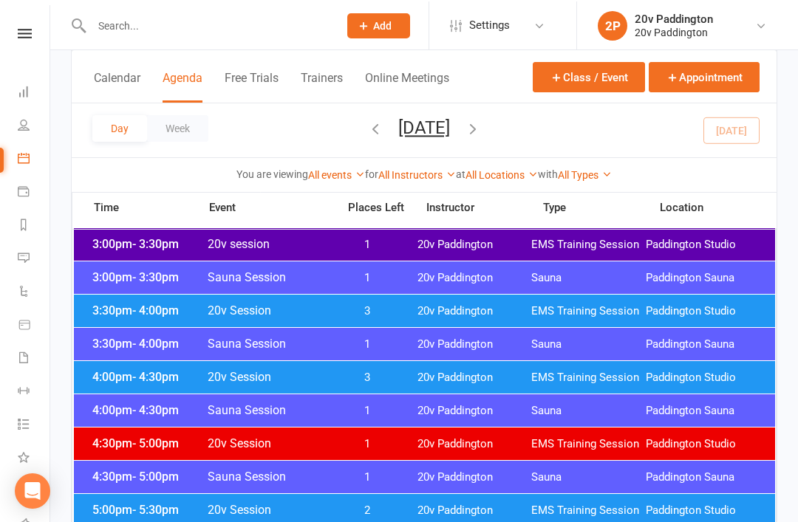
click at [434, 378] on span "20v Paddington" at bounding box center [475, 376] width 115 height 14
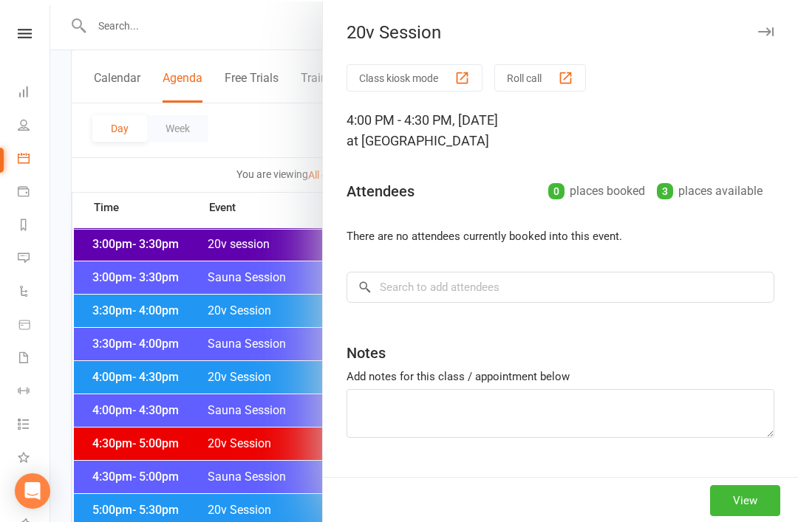
scroll to position [1136, 0]
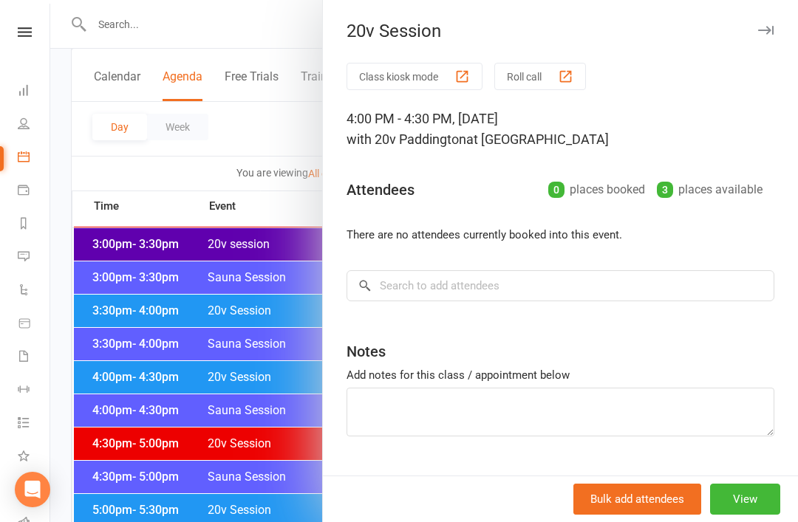
click at [231, 461] on div at bounding box center [424, 261] width 748 height 522
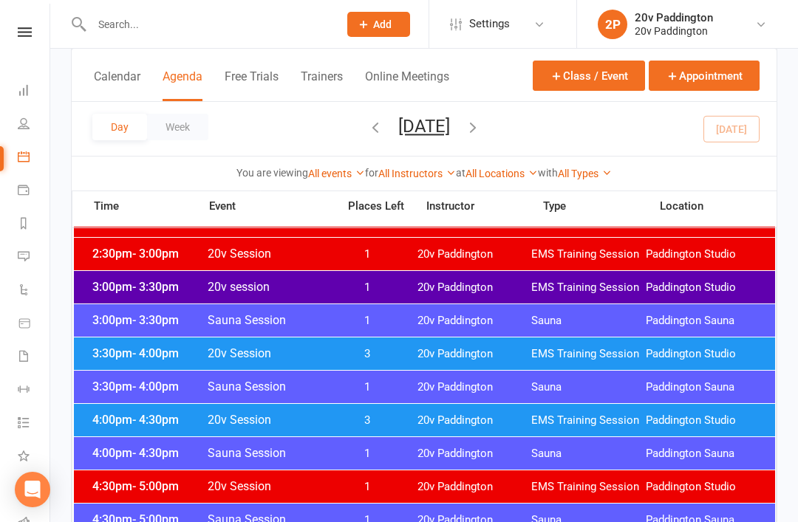
scroll to position [1094, 0]
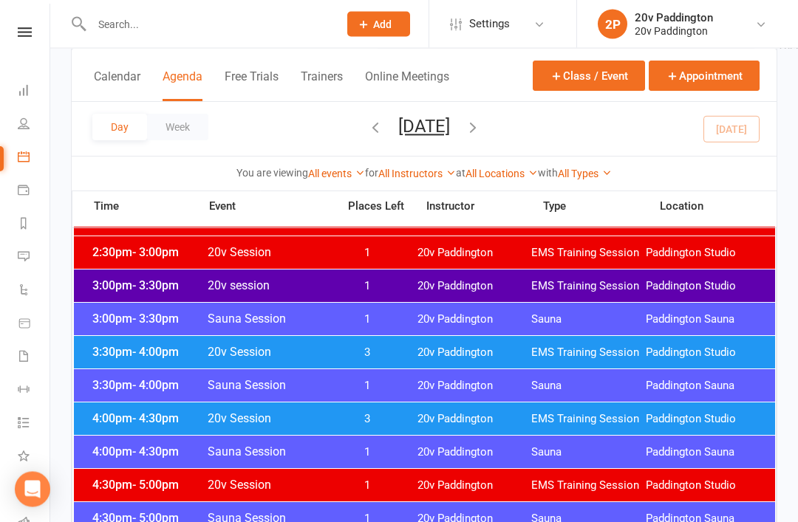
click at [410, 269] on div at bounding box center [424, 57] width 701 height 1663
click at [419, 293] on div "3:00pm - 3:30pm 20v session 1 20v Paddington EMS Training Session Paddington St…" at bounding box center [424, 286] width 701 height 33
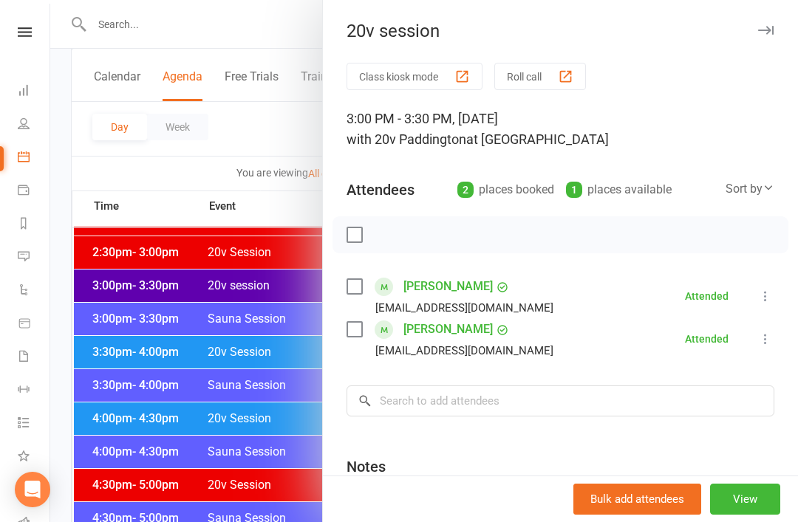
click at [222, 438] on div at bounding box center [424, 261] width 748 height 522
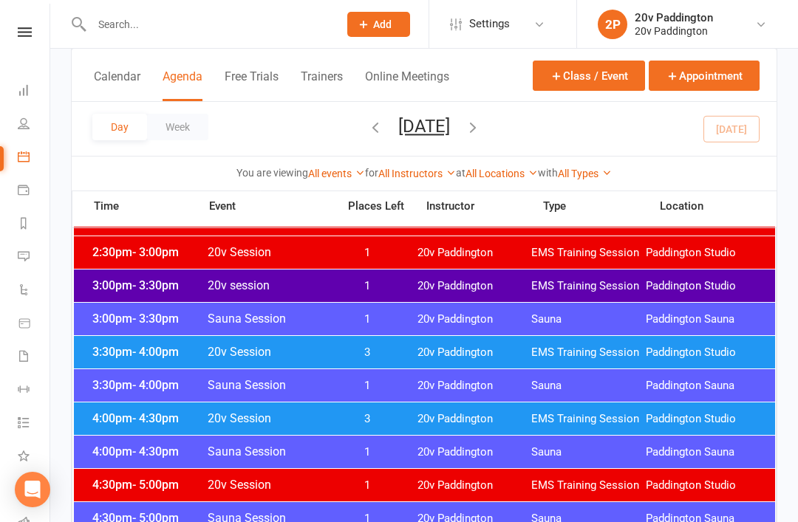
click at [350, 354] on span "3" at bounding box center [368, 353] width 78 height 14
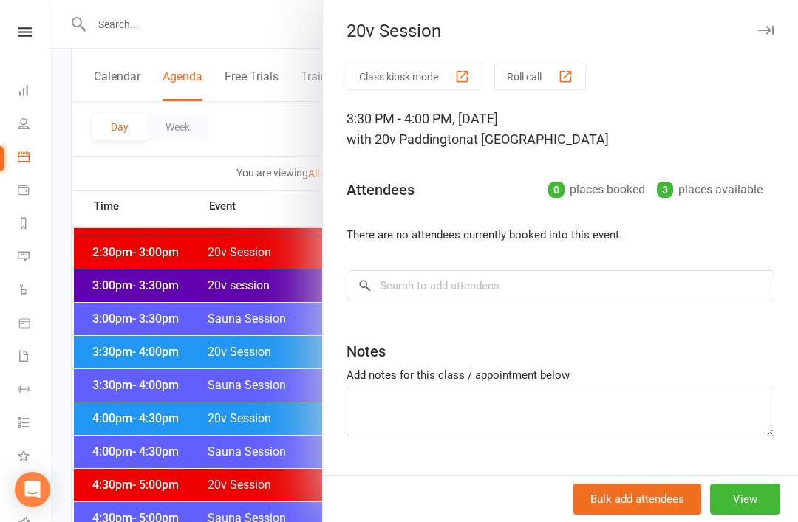
click at [264, 456] on div at bounding box center [424, 261] width 748 height 522
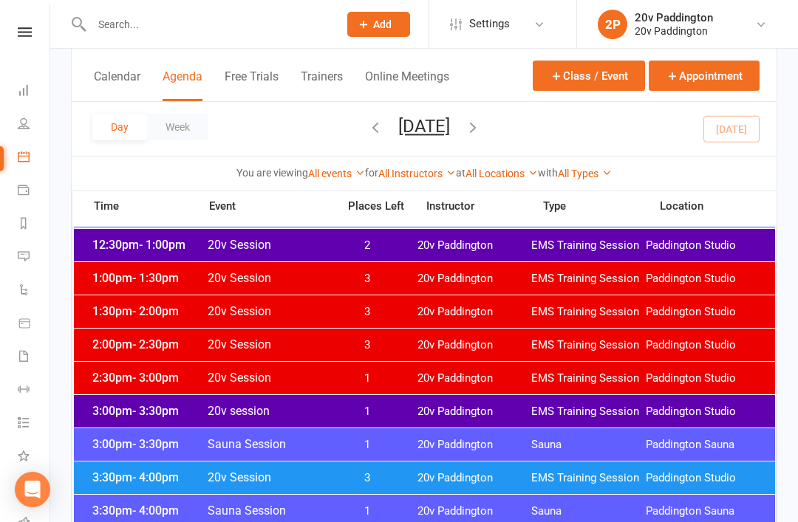
scroll to position [949, 0]
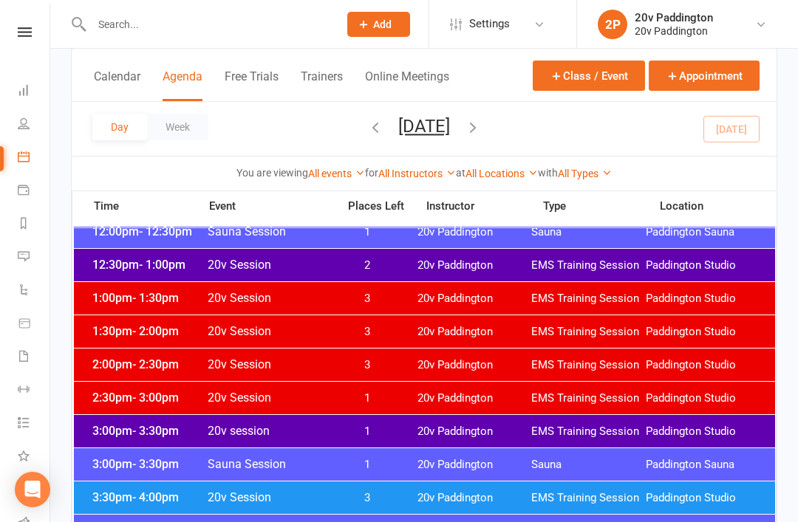
click at [454, 263] on span "20v Paddington" at bounding box center [475, 266] width 115 height 14
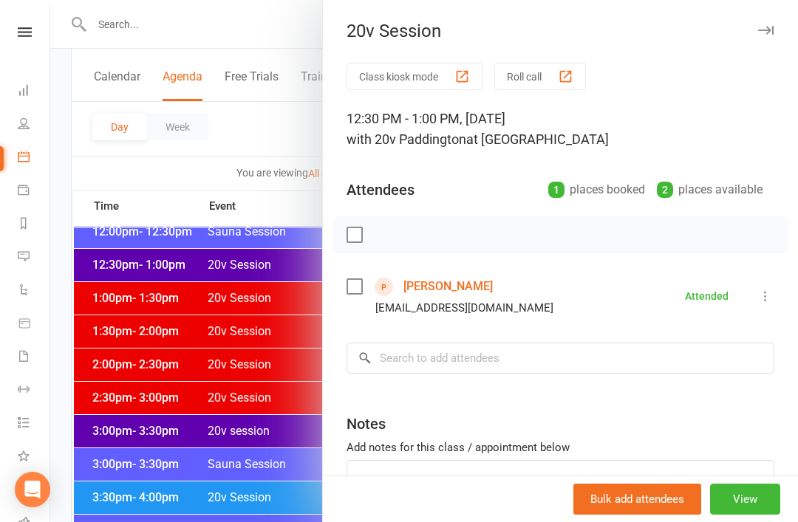
click at [273, 457] on div at bounding box center [424, 261] width 748 height 522
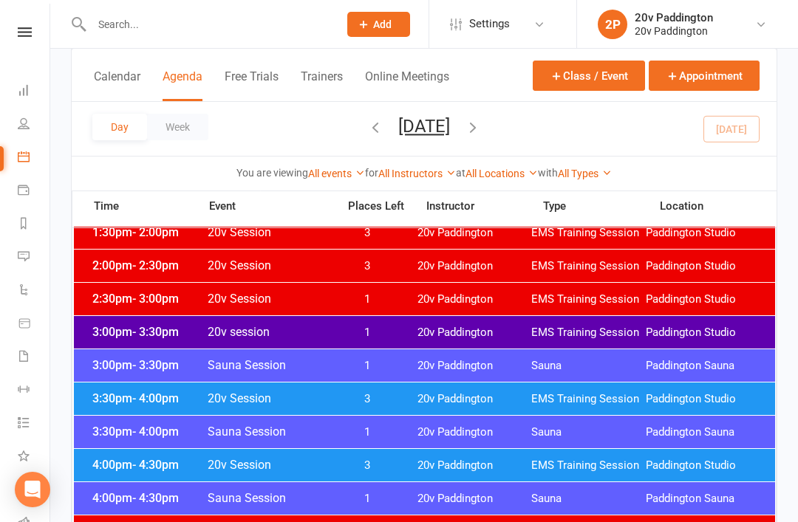
scroll to position [1080, 0]
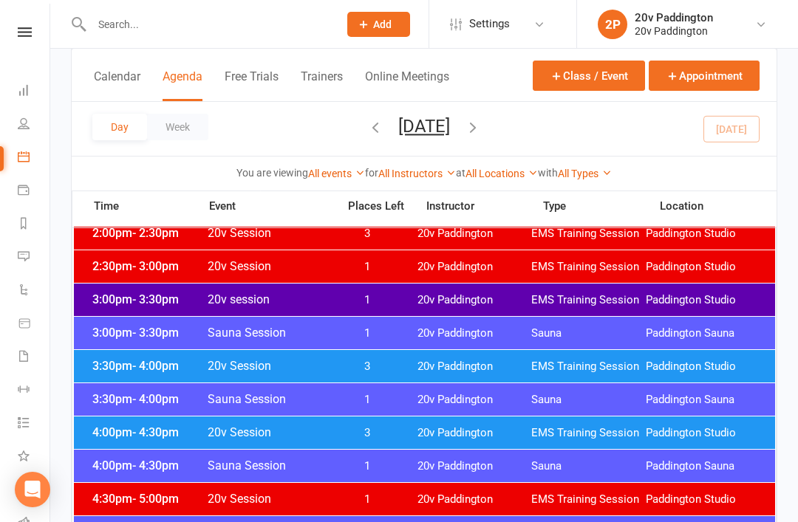
click at [366, 429] on span "3" at bounding box center [368, 433] width 78 height 14
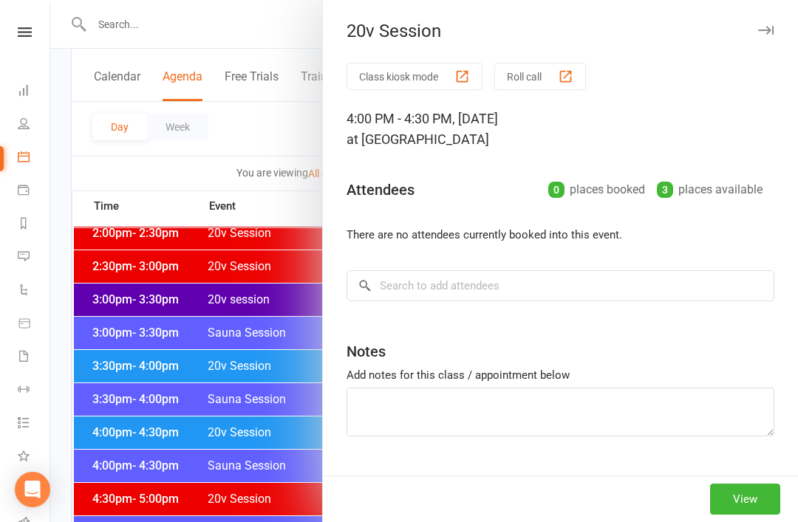
click at [273, 519] on div at bounding box center [424, 261] width 748 height 522
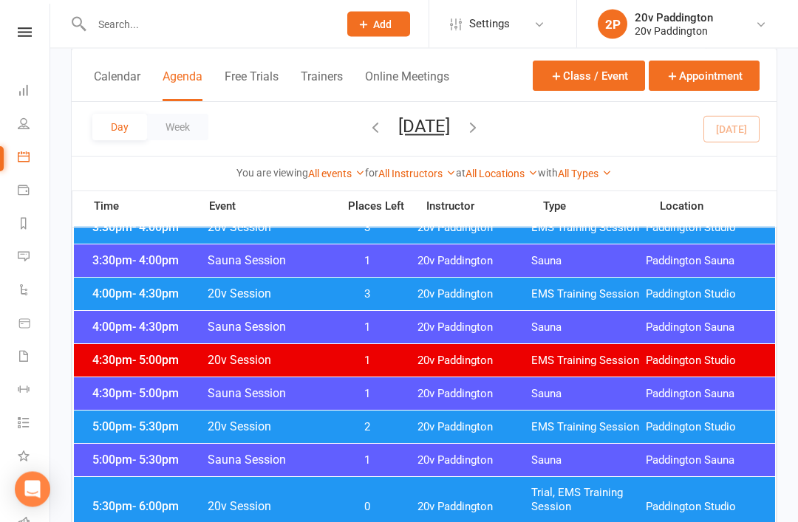
scroll to position [1250, 0]
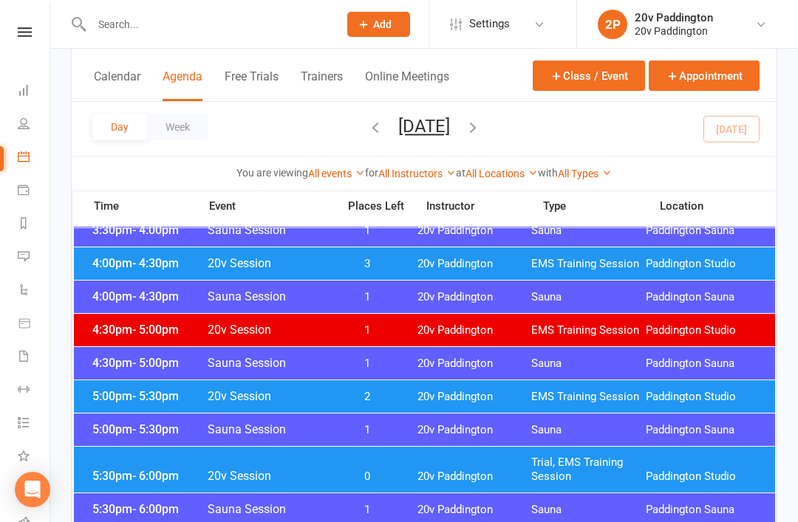
click at [409, 480] on div "5:30pm - 6:00pm 20v Session 0 20v Paddington Trial, EMS Training Session Paddin…" at bounding box center [424, 470] width 701 height 46
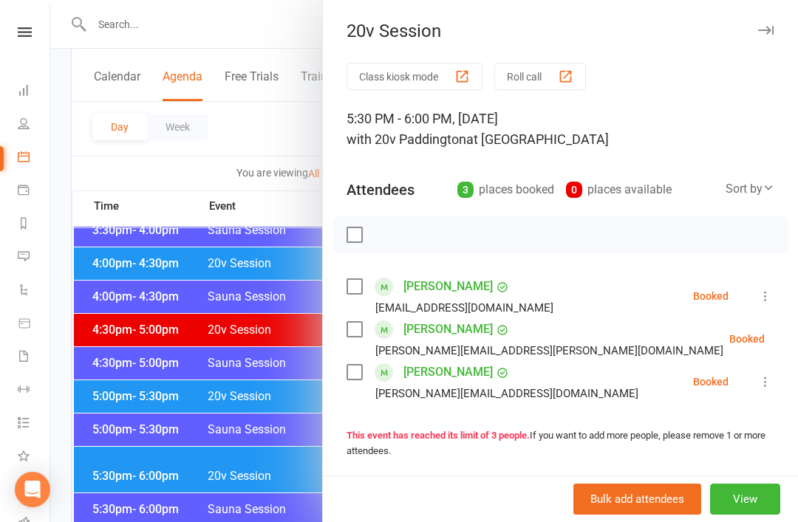
click at [243, 464] on div at bounding box center [424, 261] width 748 height 522
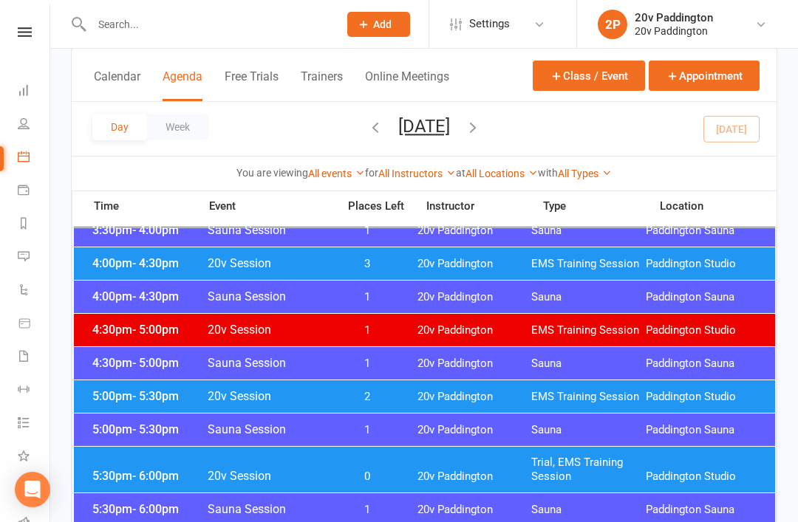
click at [396, 391] on span "2" at bounding box center [368, 397] width 78 height 14
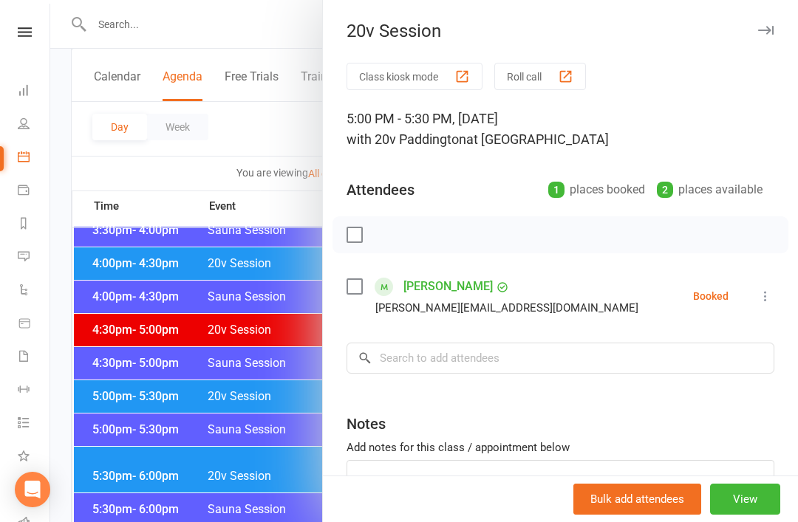
click at [268, 500] on div at bounding box center [424, 261] width 748 height 522
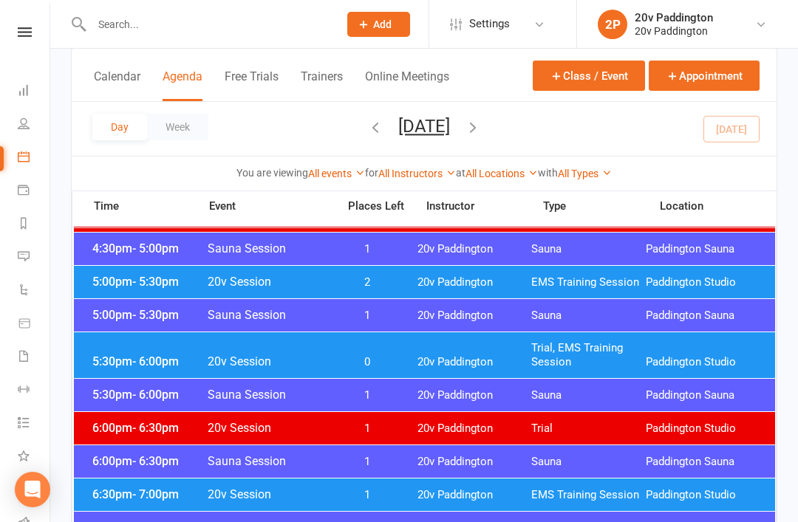
scroll to position [1366, 0]
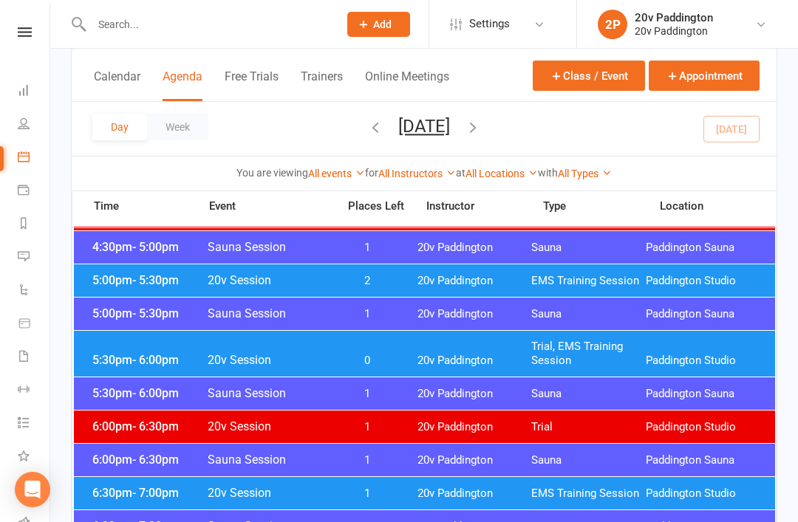
click at [437, 498] on span "20v Paddington" at bounding box center [475, 494] width 115 height 14
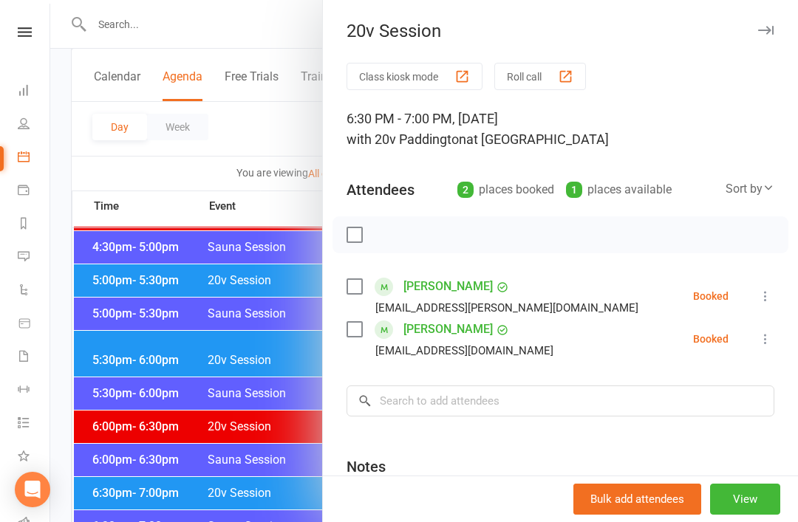
click at [283, 522] on div at bounding box center [424, 261] width 748 height 522
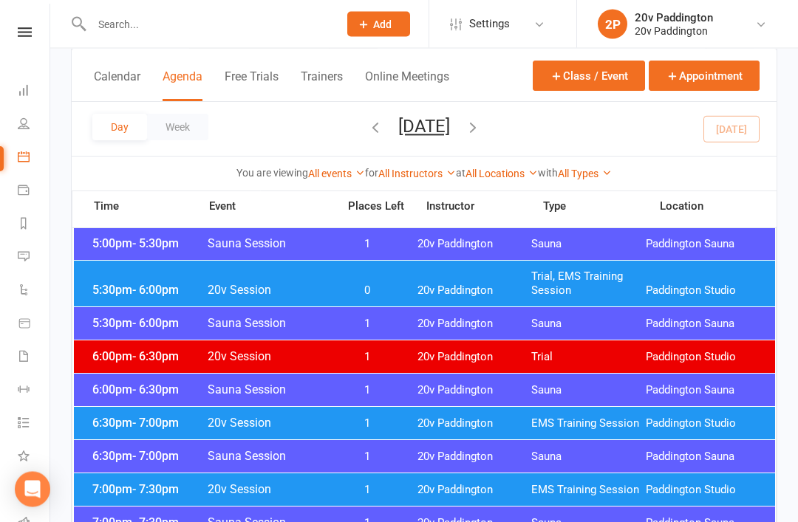
scroll to position [1458, 0]
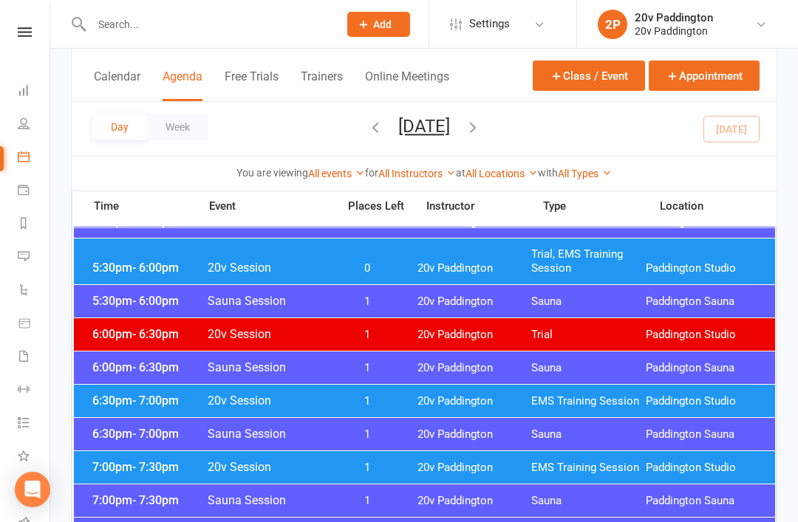
click at [432, 464] on span "20v Paddington" at bounding box center [475, 468] width 115 height 14
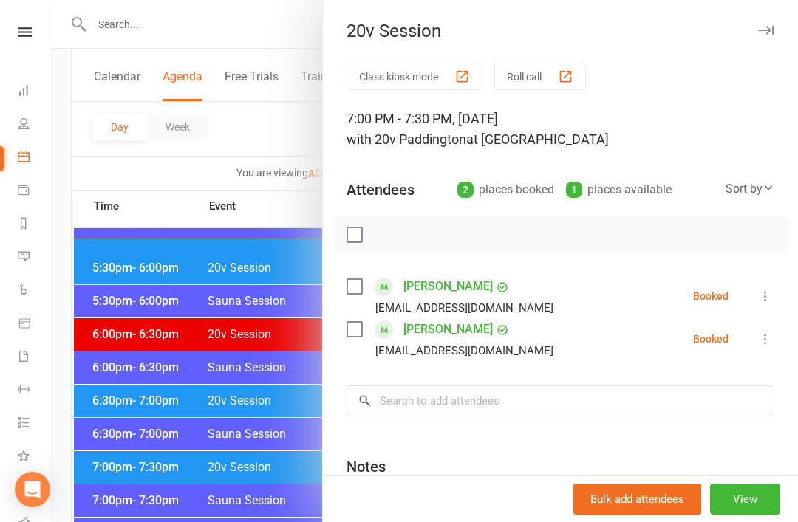
click at [282, 482] on div at bounding box center [424, 261] width 748 height 522
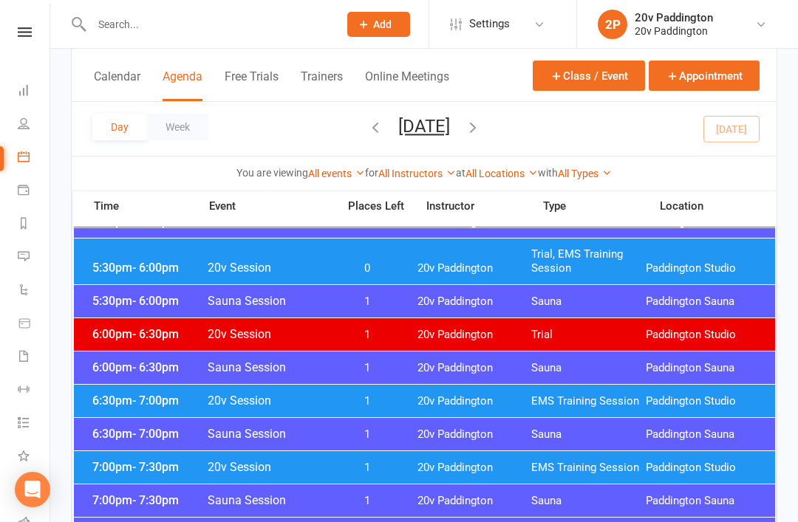
click at [485, 253] on div "5:30pm - 6:00pm 20v Session 0 20v Paddington Trial, EMS Training Session Paddin…" at bounding box center [424, 262] width 701 height 46
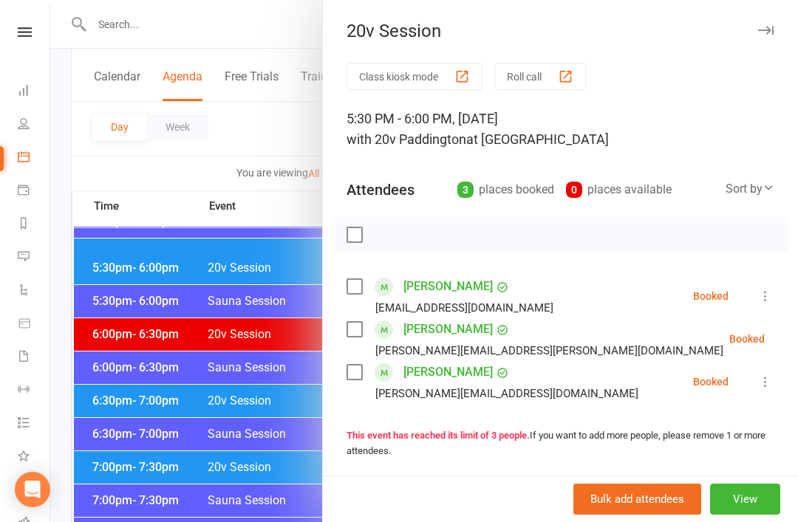
click at [290, 454] on div at bounding box center [424, 261] width 748 height 522
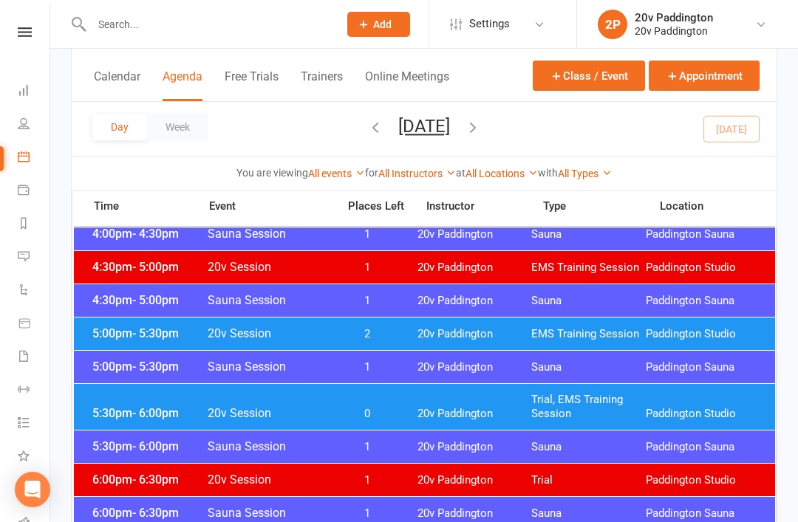
scroll to position [1295, 0]
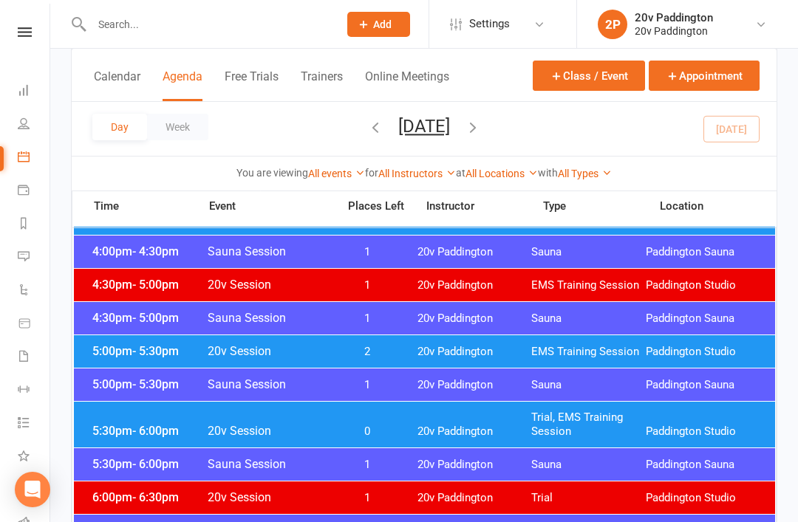
click at [418, 357] on span "20v Paddington" at bounding box center [475, 352] width 115 height 14
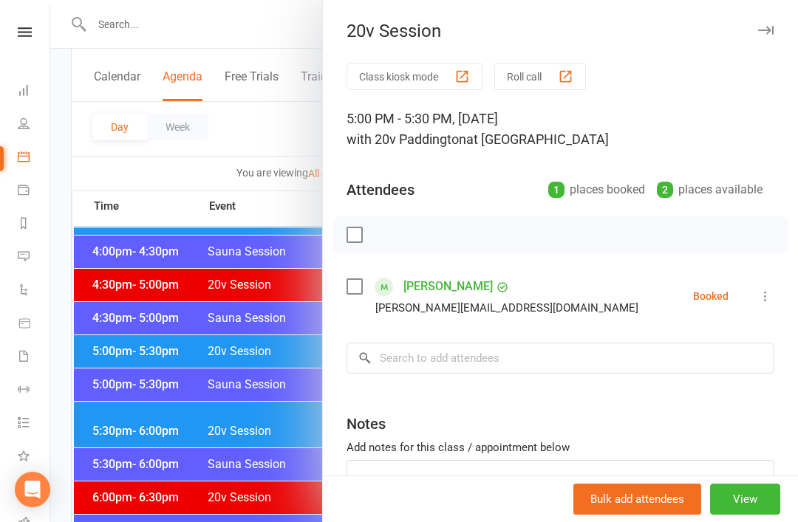
click at [282, 396] on div at bounding box center [424, 261] width 748 height 522
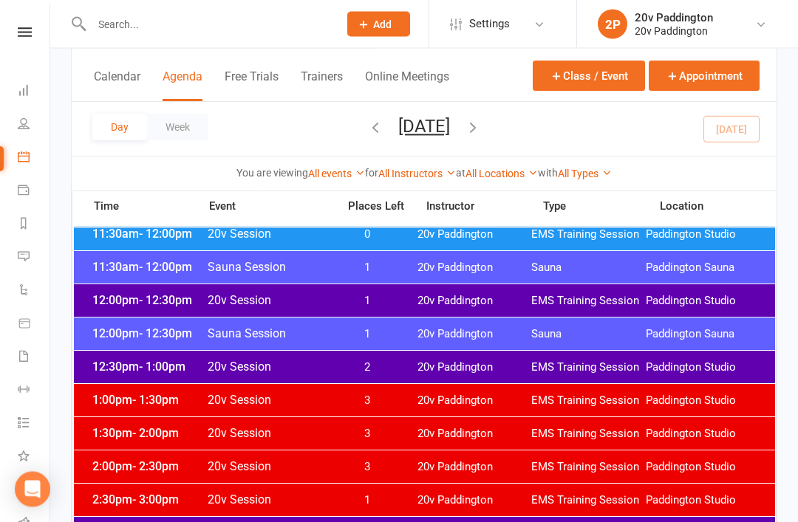
scroll to position [836, 0]
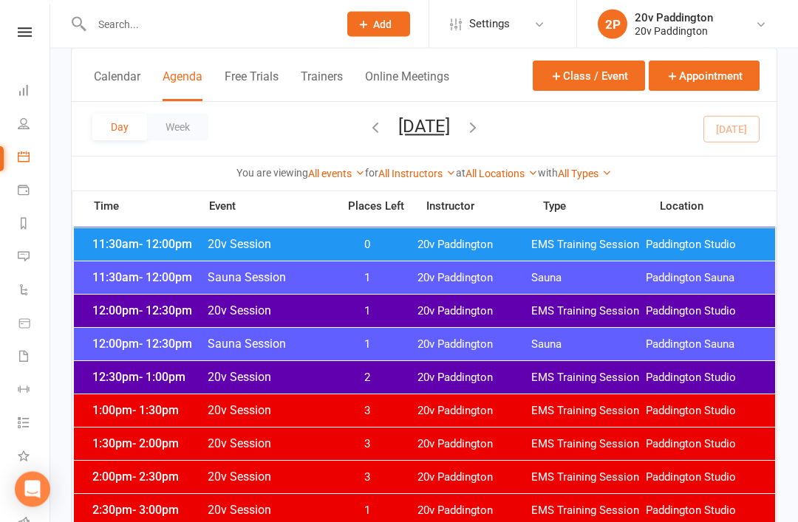
click at [555, 119] on div "Day Week Tuesday, Aug 12, 2025 August 2025 Sun Mon Tue Wed Thu Fri Sat 27 28 29…" at bounding box center [424, 129] width 705 height 54
click at [481, 127] on icon "button" at bounding box center [473, 127] width 16 height 16
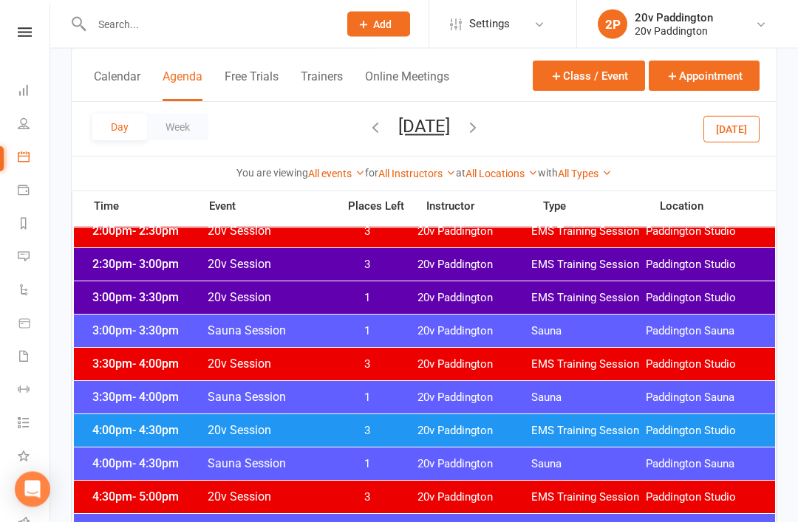
scroll to position [1063, 0]
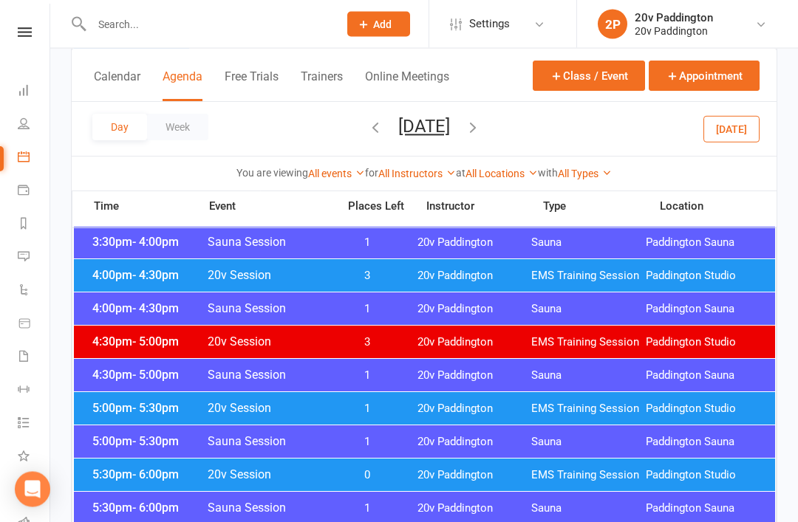
click at [545, 275] on span "EMS Training Session" at bounding box center [588, 277] width 115 height 14
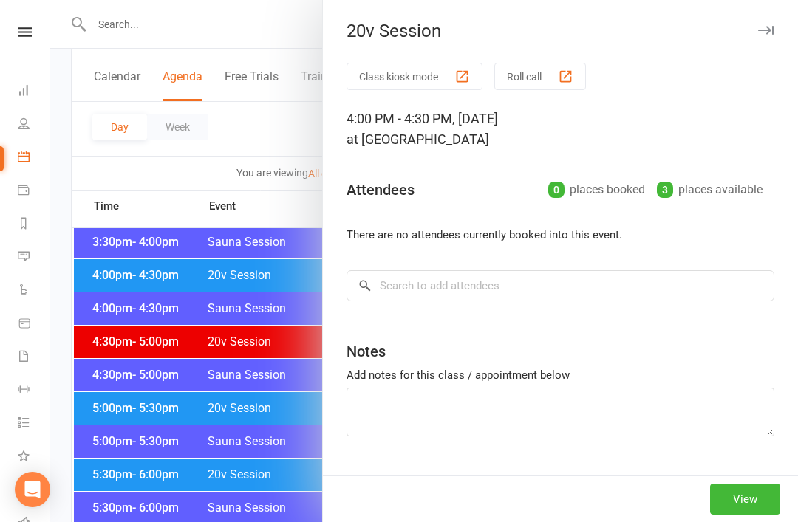
click at [262, 482] on div at bounding box center [424, 261] width 748 height 522
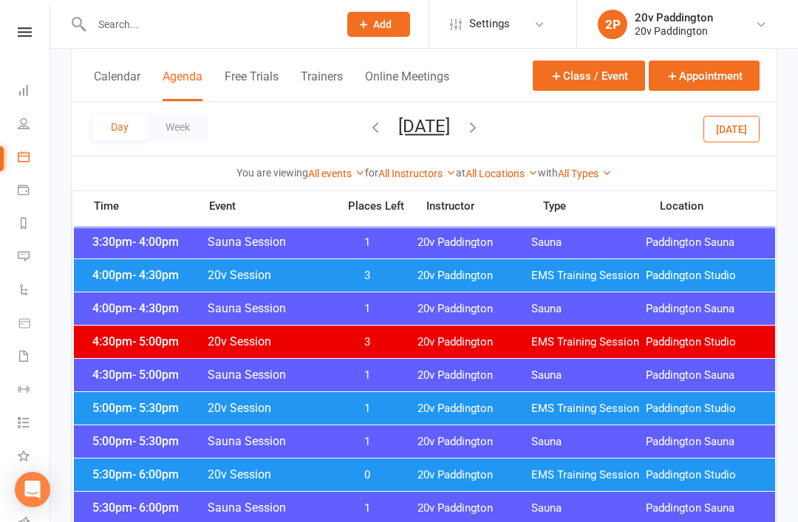
click at [426, 407] on span "20v Paddington" at bounding box center [475, 409] width 115 height 14
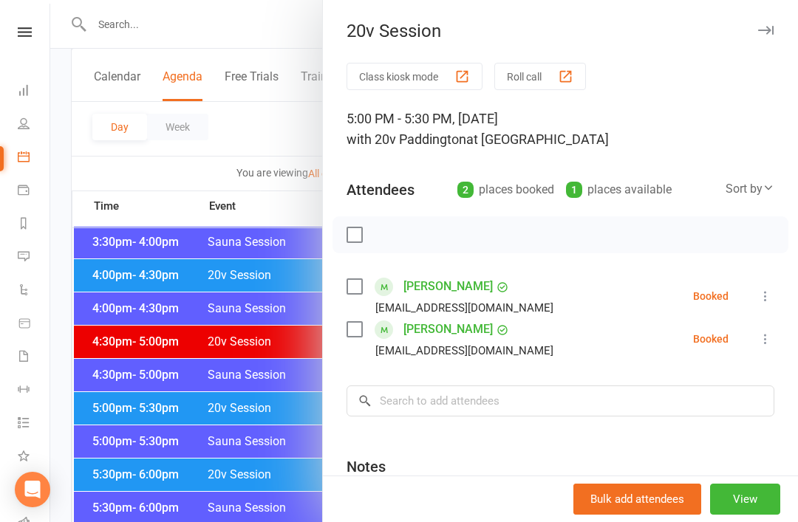
click at [270, 491] on div at bounding box center [424, 261] width 748 height 522
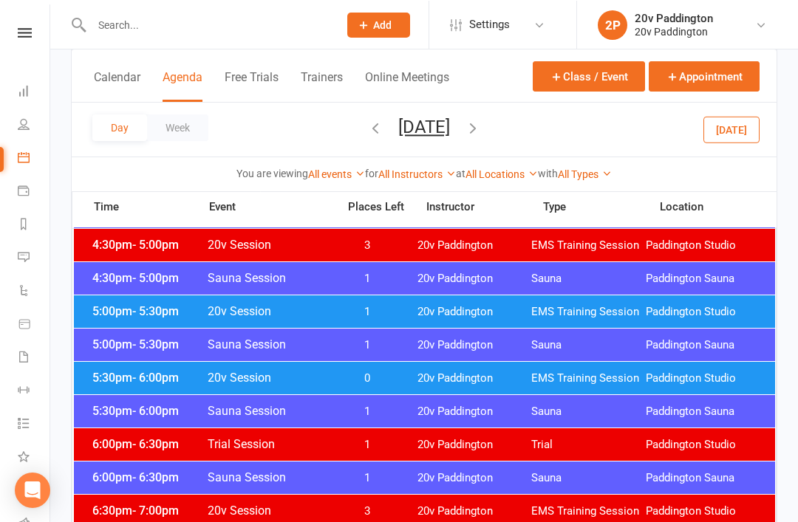
click at [456, 374] on span "20v Paddington" at bounding box center [475, 378] width 115 height 14
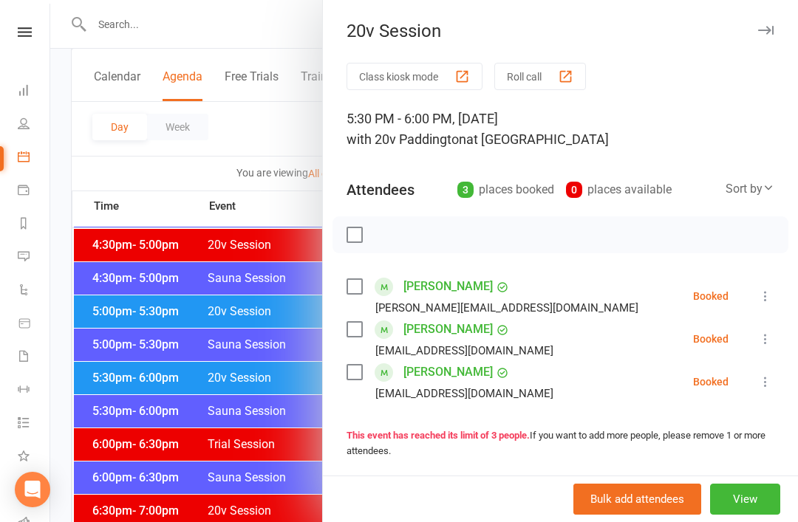
click at [786, 293] on div "Class kiosk mode Roll call 5:30 PM - 6:00 PM, Wednesday, August, 13, 2025 with …" at bounding box center [560, 419] width 475 height 712
click at [772, 302] on icon at bounding box center [765, 296] width 15 height 15
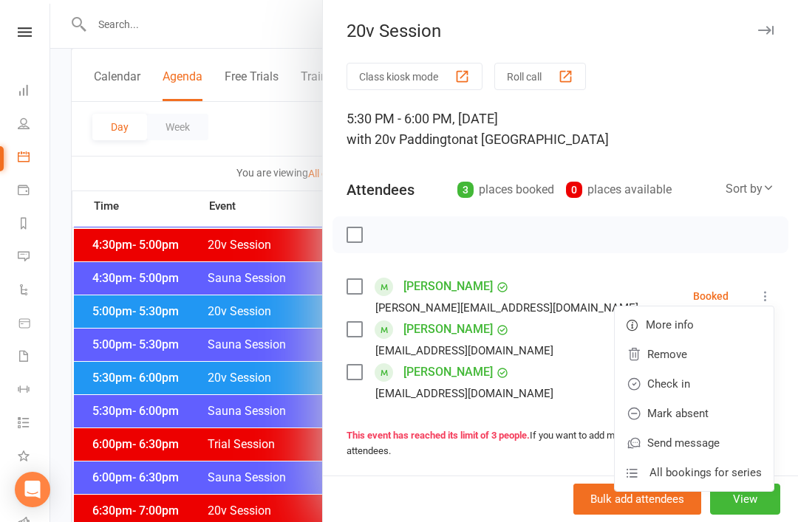
click at [709, 355] on link "Remove" at bounding box center [694, 355] width 159 height 30
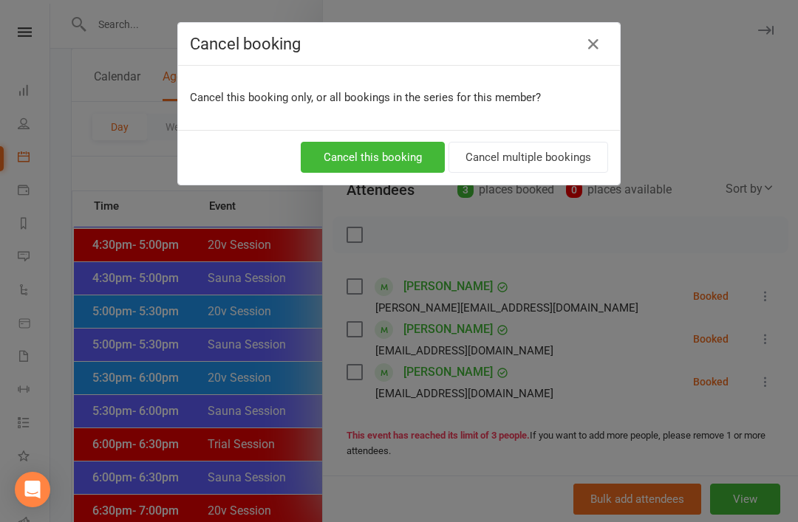
click at [373, 172] on button "Cancel this booking" at bounding box center [373, 157] width 144 height 31
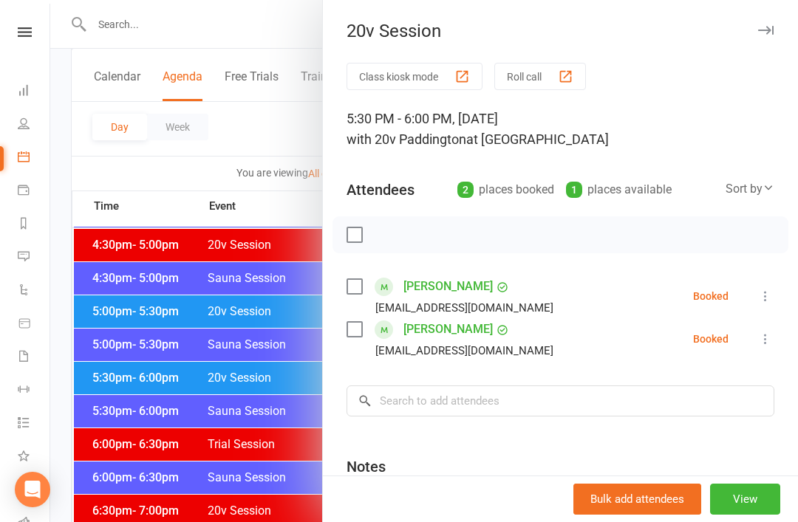
click at [132, 325] on div at bounding box center [424, 261] width 748 height 522
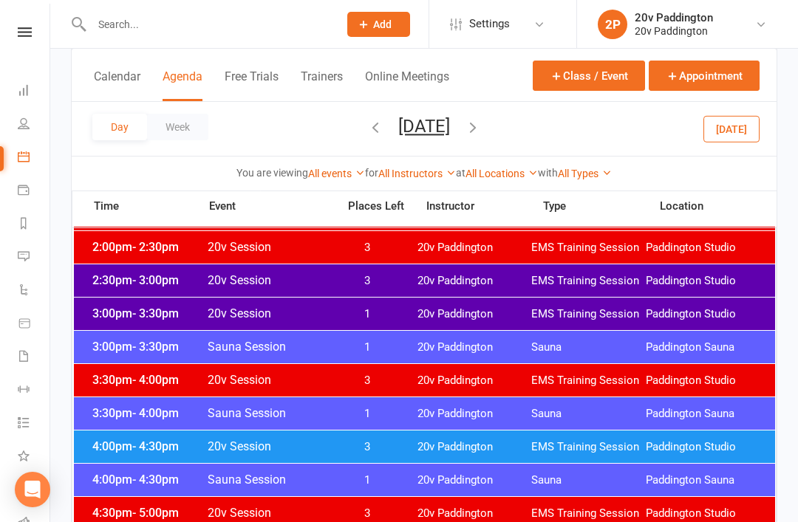
scroll to position [1034, 0]
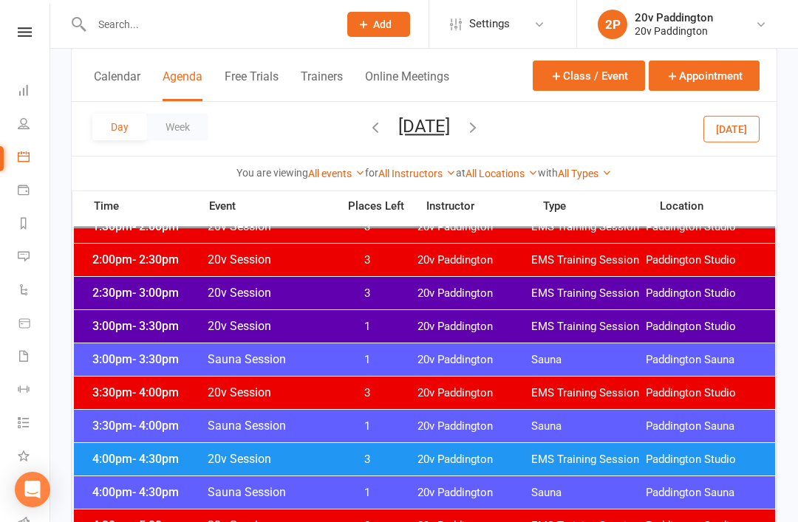
click at [429, 447] on div "4:00pm - 4:30pm 20v Session 3 20v Paddington EMS Training Session Paddington St…" at bounding box center [424, 459] width 701 height 33
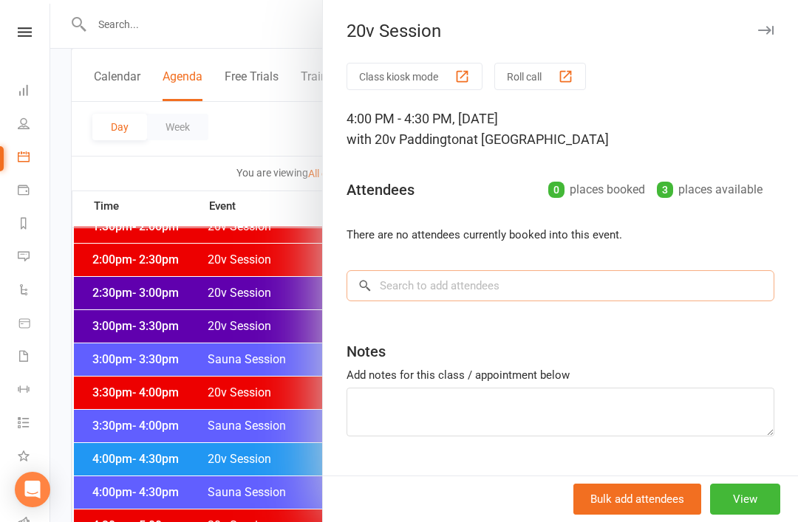
click at [526, 286] on input "search" at bounding box center [561, 285] width 428 height 31
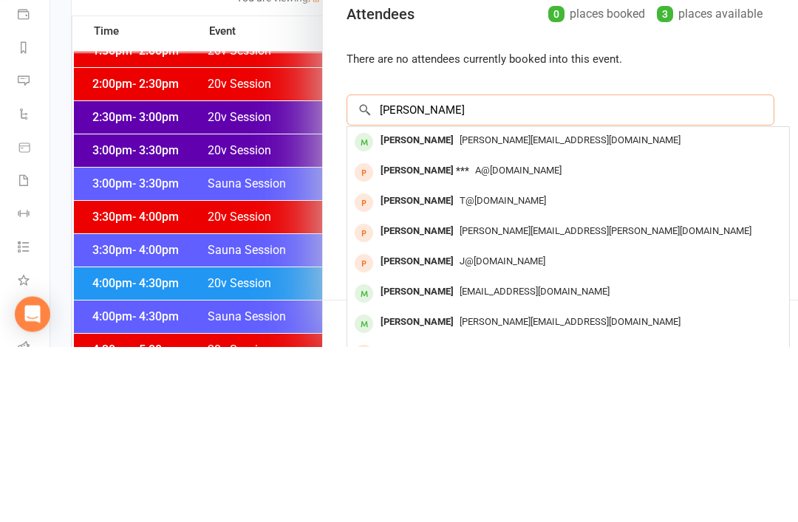
type input "Jamila"
click at [525, 310] on span "jamila.dlala@dhl.com" at bounding box center [570, 315] width 221 height 11
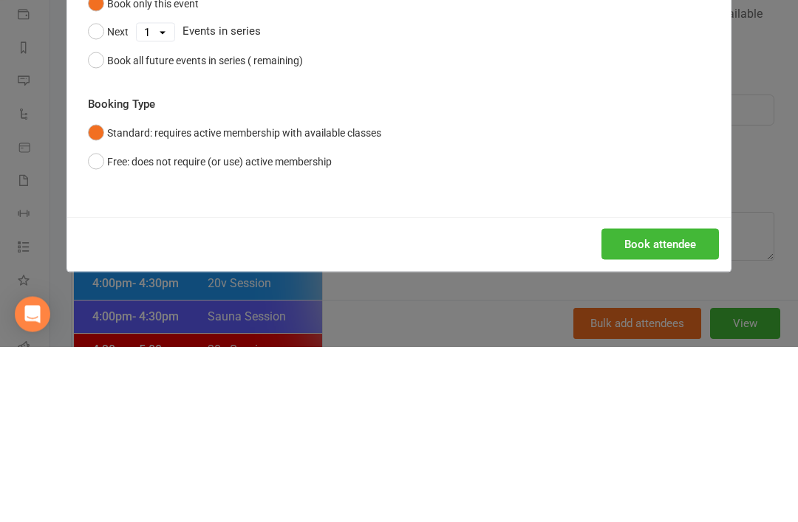
scroll to position [1210, 0]
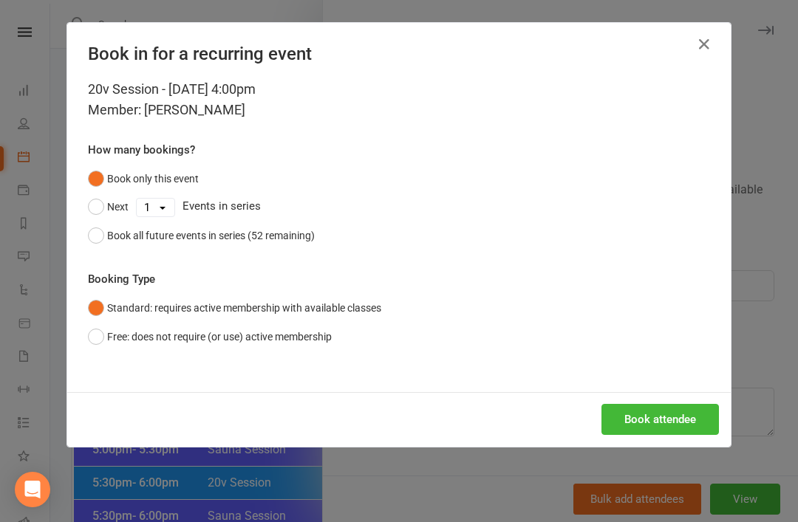
click at [655, 398] on div "Book attendee" at bounding box center [399, 419] width 664 height 55
click at [669, 414] on button "Book attendee" at bounding box center [660, 419] width 117 height 31
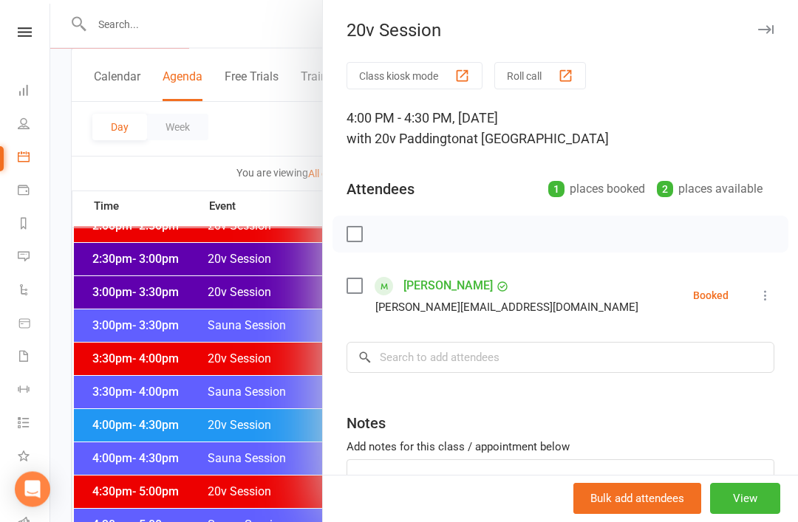
click at [304, 369] on div at bounding box center [424, 261] width 748 height 522
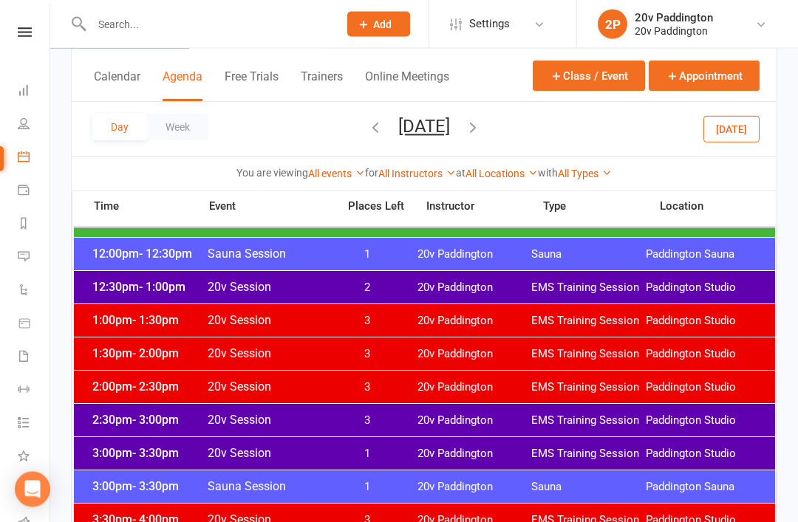
scroll to position [907, 0]
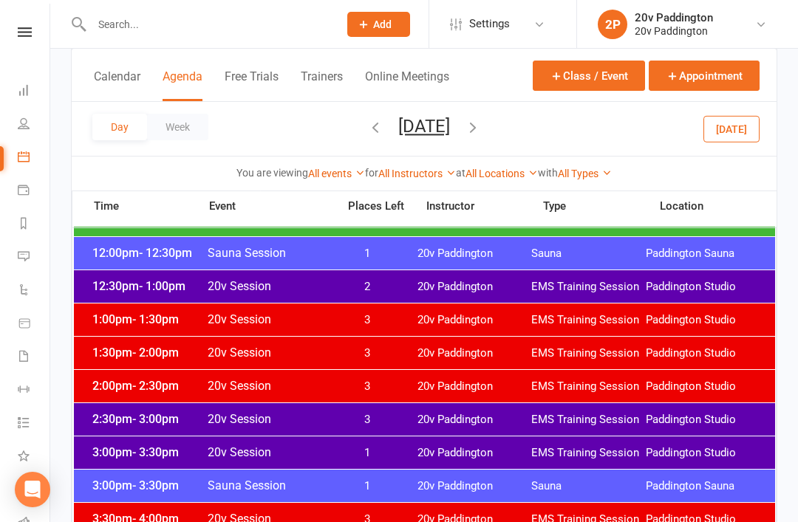
click at [426, 279] on div "12:30pm - 1:00pm 20v Session 2 20v Paddington EMS Training Session Paddington S…" at bounding box center [424, 286] width 701 height 33
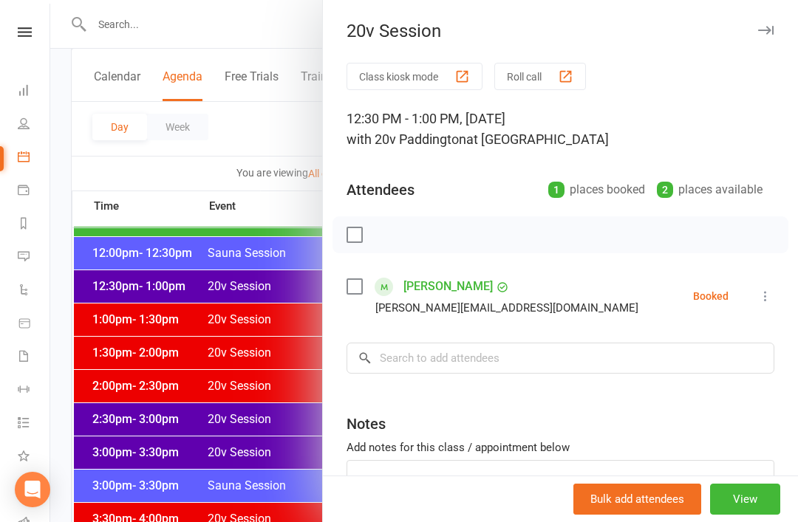
click at [263, 427] on div at bounding box center [424, 261] width 748 height 522
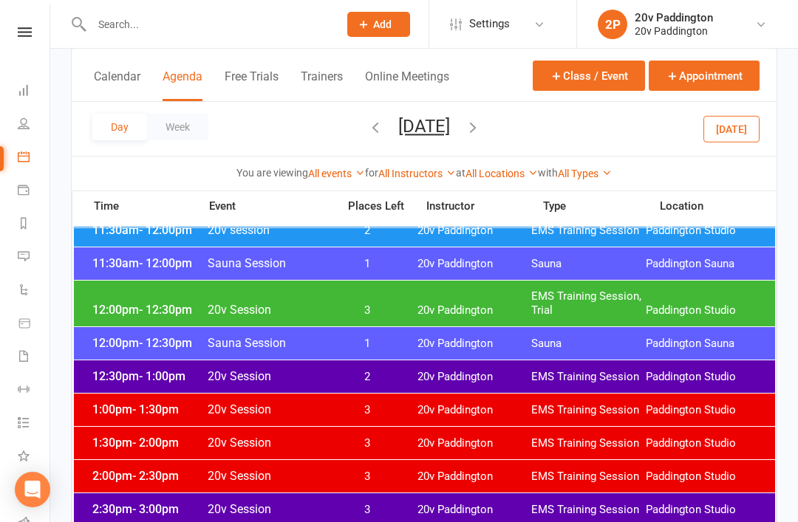
scroll to position [819, 0]
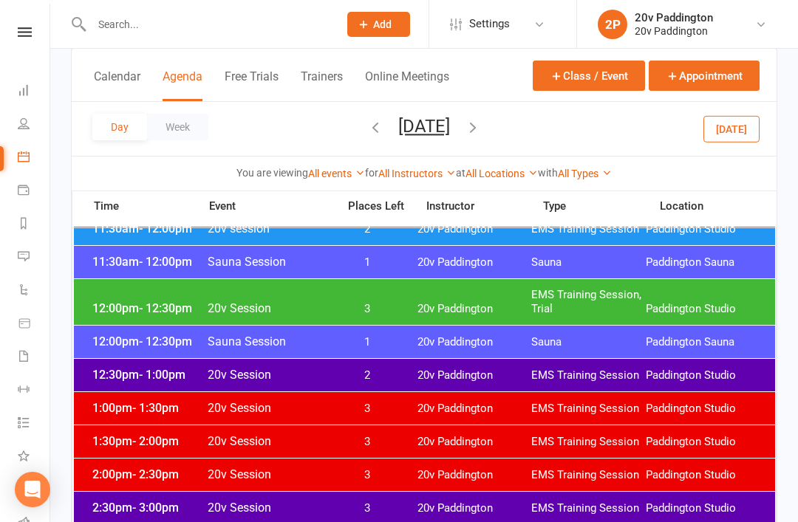
click at [393, 296] on div "12:00pm - 12:30pm 20v Session 3 20v Paddington EMS Training Session, Trial Padd…" at bounding box center [424, 302] width 701 height 46
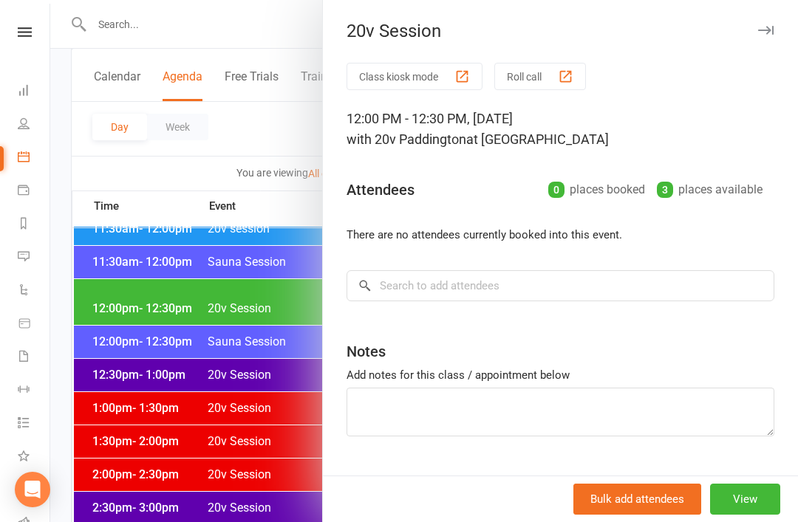
click at [272, 432] on div at bounding box center [424, 261] width 748 height 522
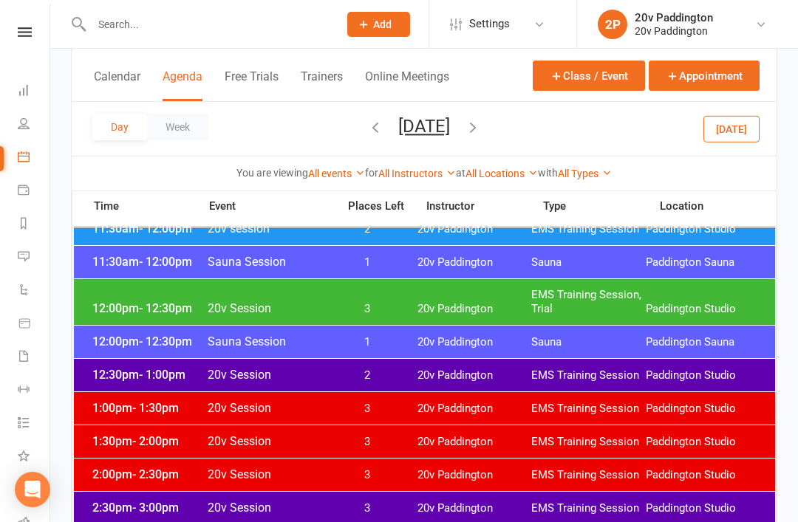
click at [407, 301] on div "12:00pm - 12:30pm 20v Session 3 20v Paddington EMS Training Session, Trial Padd…" at bounding box center [424, 302] width 701 height 46
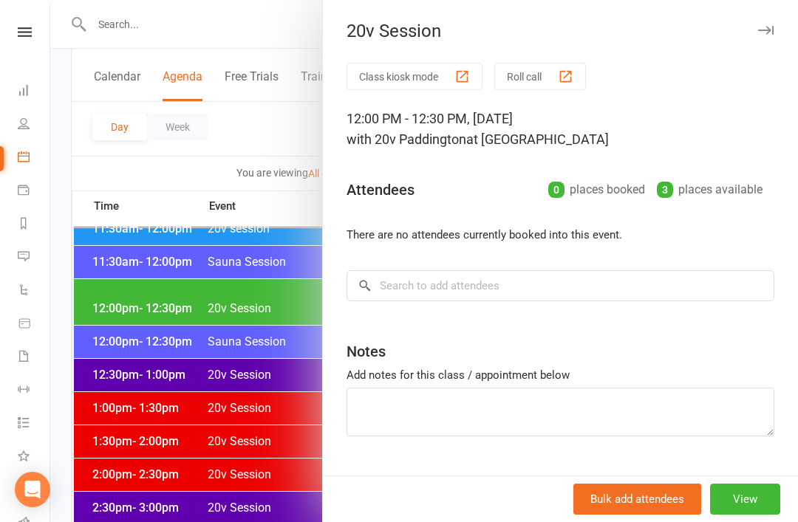
click at [742, 508] on button "View" at bounding box center [745, 499] width 70 height 31
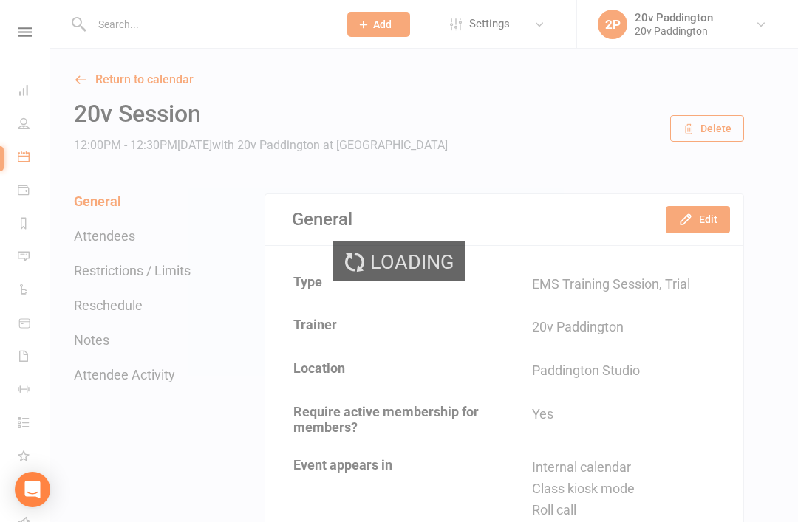
click at [729, 233] on div "General Edit" at bounding box center [504, 219] width 478 height 51
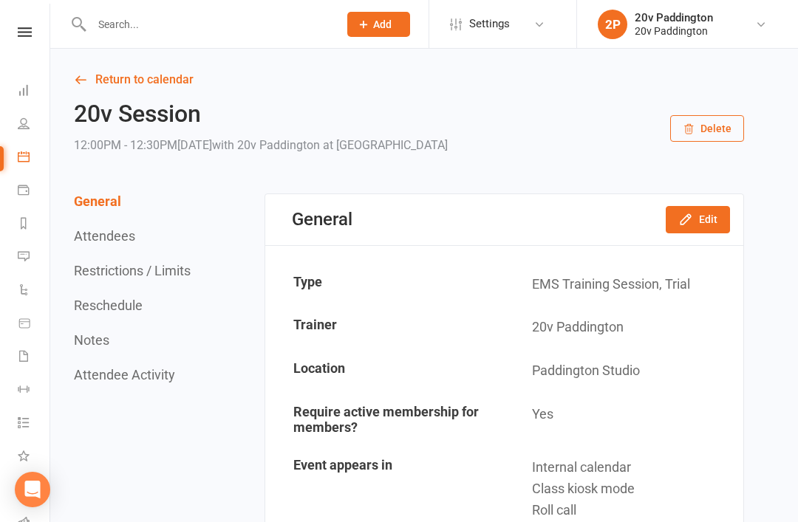
click at [714, 222] on button "Edit" at bounding box center [698, 219] width 64 height 27
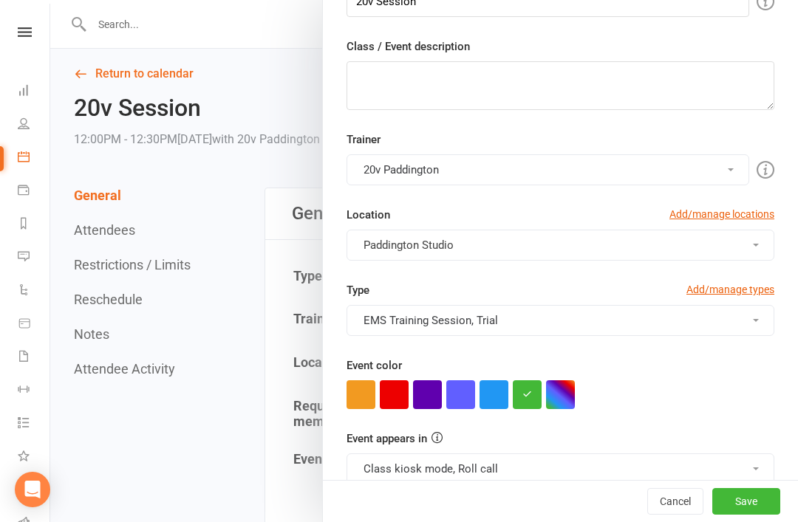
scroll to position [194, 0]
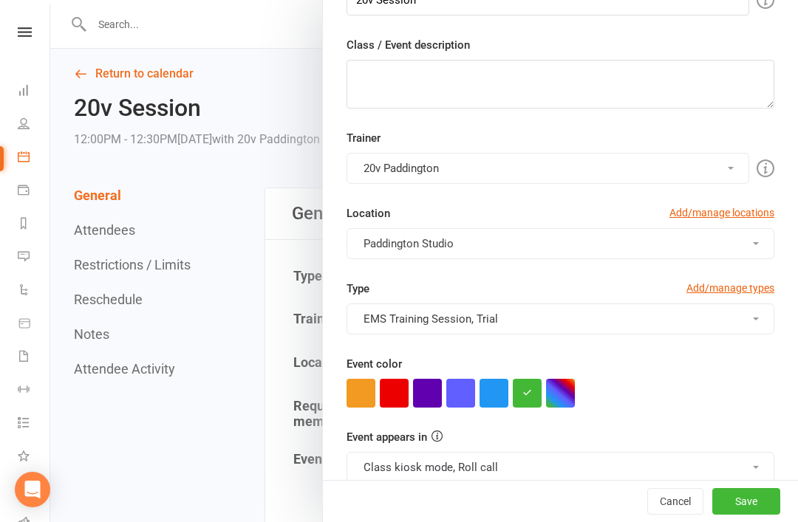
click at [396, 406] on button "button" at bounding box center [394, 393] width 29 height 29
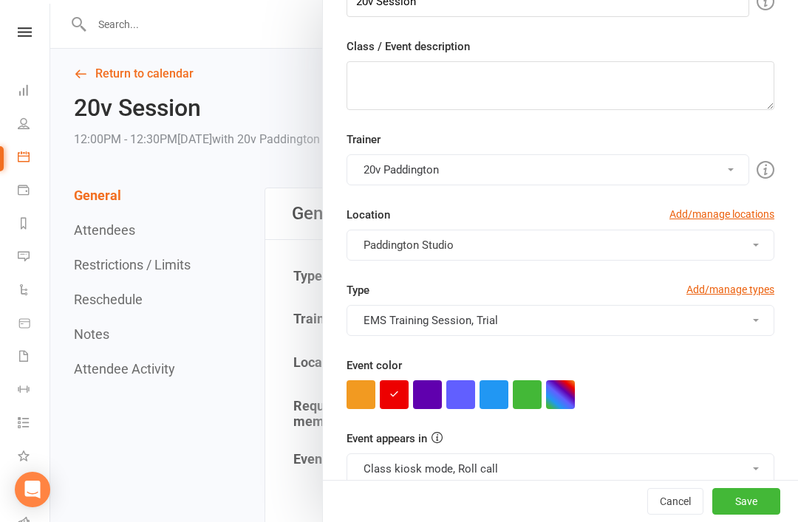
click at [769, 513] on button "Save" at bounding box center [746, 501] width 68 height 27
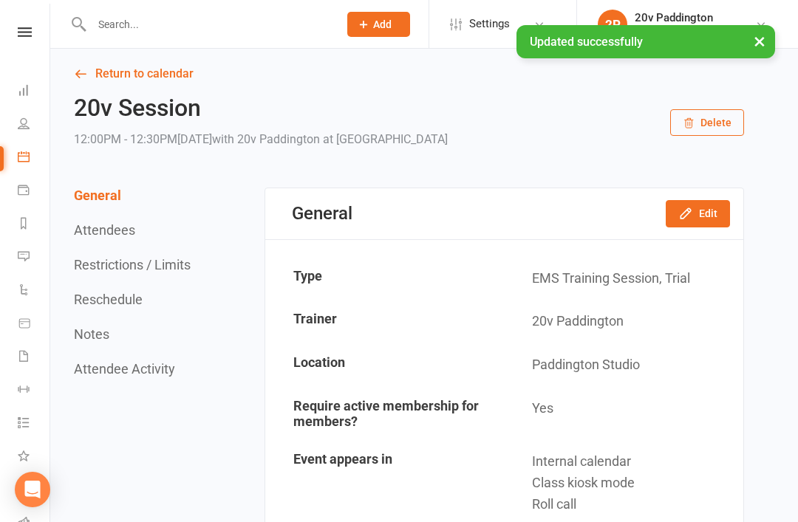
click at [152, 70] on link "Return to calendar" at bounding box center [409, 74] width 670 height 21
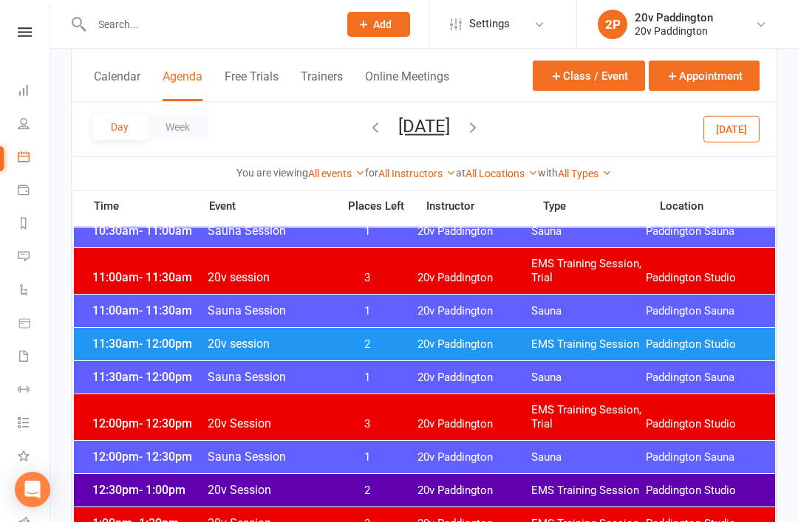
scroll to position [701, 0]
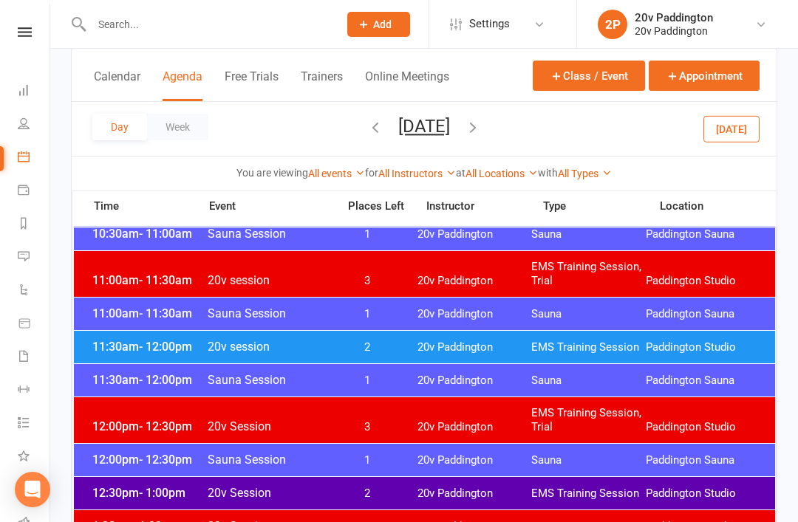
click at [491, 411] on div "12:00pm - 12:30pm 20v Session 3 20v Paddington EMS Training Session, Trial Padd…" at bounding box center [424, 421] width 701 height 46
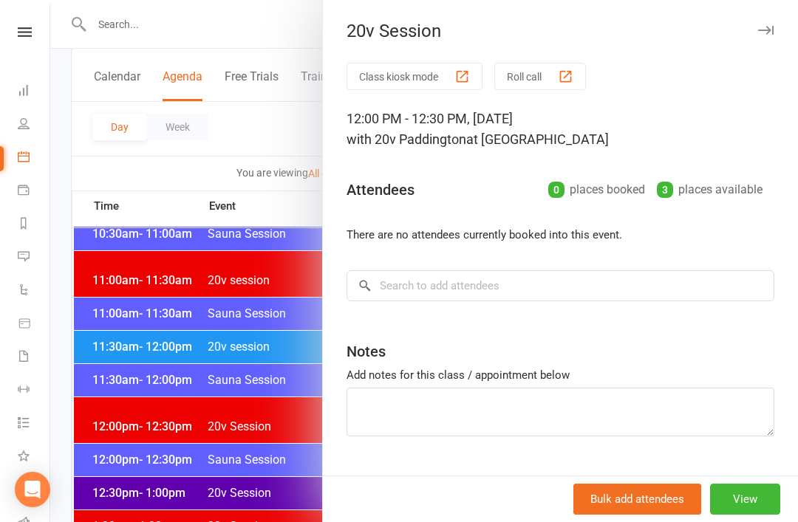
click at [758, 502] on button "View" at bounding box center [745, 499] width 70 height 31
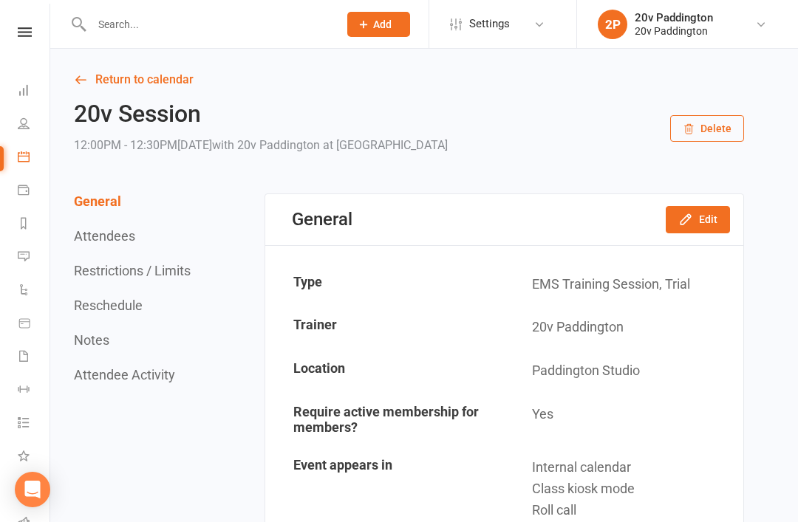
click at [723, 144] on div "20v Session 12:00PM - 12:30PM, Wednesday August 13, 2025 with 20v Paddington at…" at bounding box center [409, 128] width 670 height 55
click at [726, 217] on button "Edit" at bounding box center [698, 219] width 64 height 27
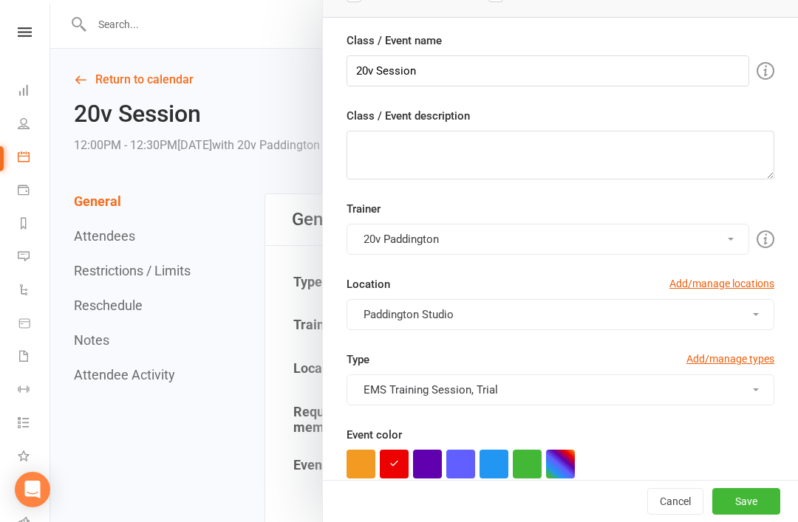
scroll to position [124, 0]
click at [532, 466] on button "button" at bounding box center [527, 463] width 29 height 29
click at [741, 514] on button "Save" at bounding box center [746, 501] width 68 height 27
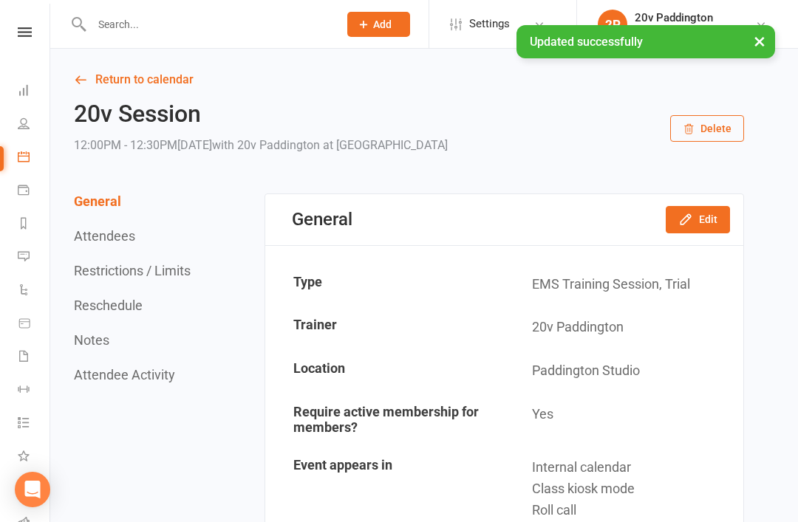
click at [89, 80] on link "Return to calendar" at bounding box center [409, 79] width 670 height 21
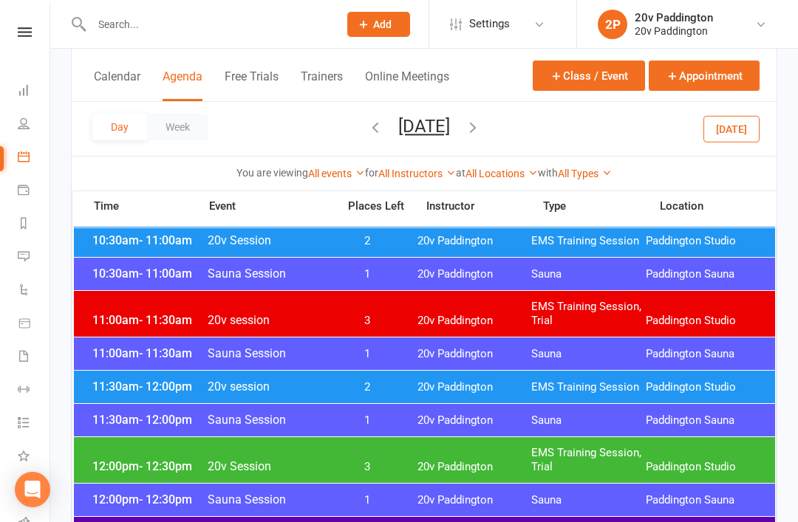
scroll to position [661, 0]
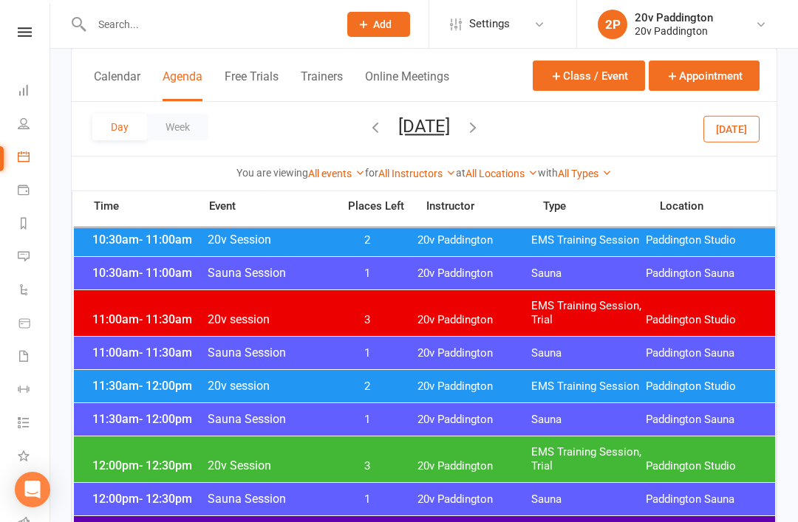
click at [613, 453] on span "EMS Training Session, Trial" at bounding box center [588, 460] width 115 height 28
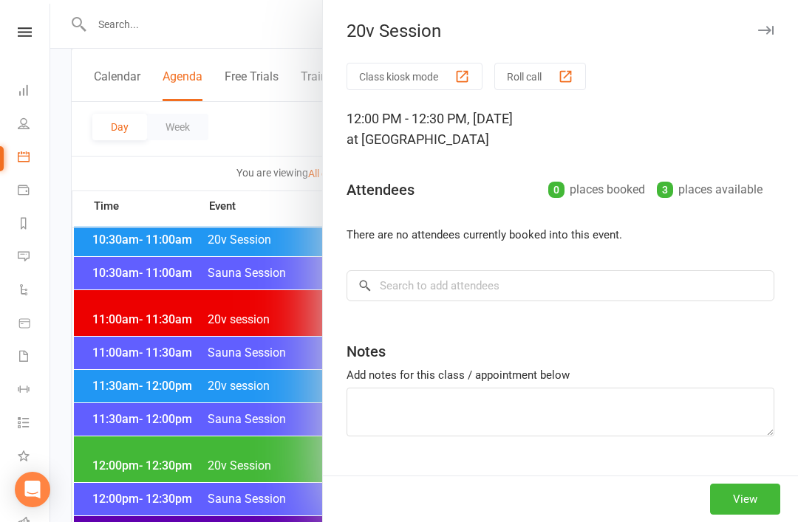
click at [734, 515] on button "View" at bounding box center [745, 499] width 70 height 31
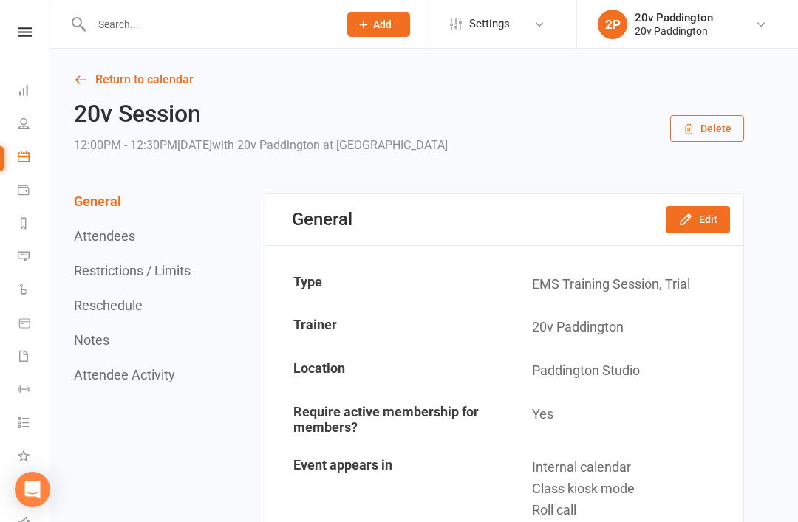
click at [705, 220] on button "Edit" at bounding box center [698, 219] width 64 height 27
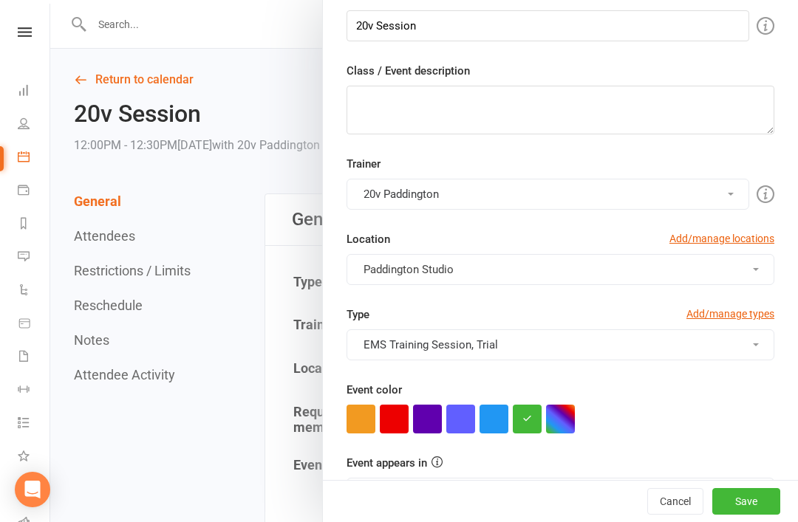
scroll to position [181, 0]
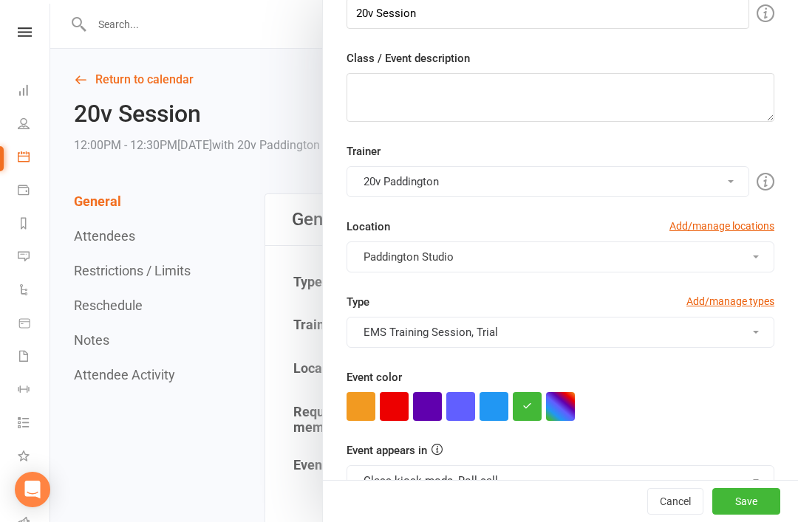
click at [507, 402] on button "button" at bounding box center [494, 406] width 29 height 29
click at [752, 497] on button "Save" at bounding box center [746, 501] width 68 height 27
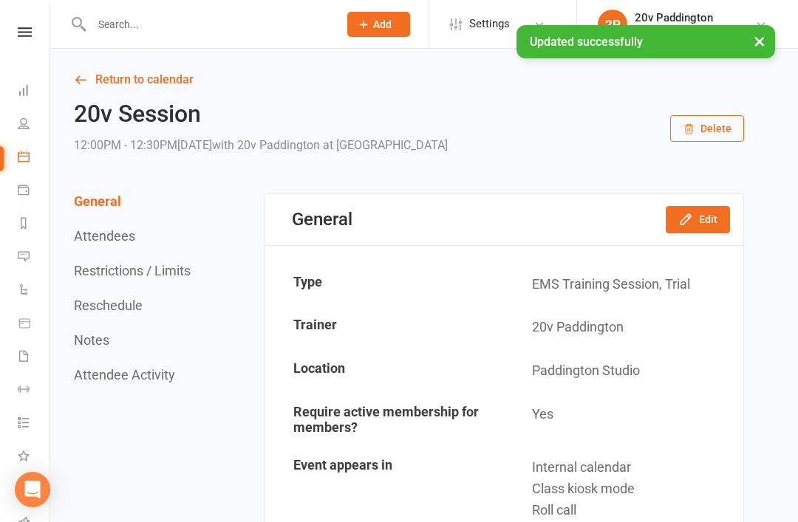
click at [149, 81] on link "Return to calendar" at bounding box center [409, 79] width 670 height 21
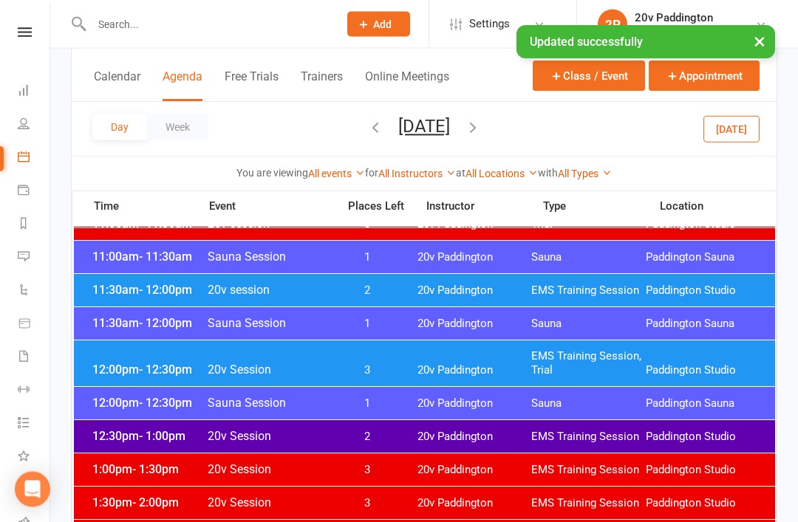
scroll to position [758, 0]
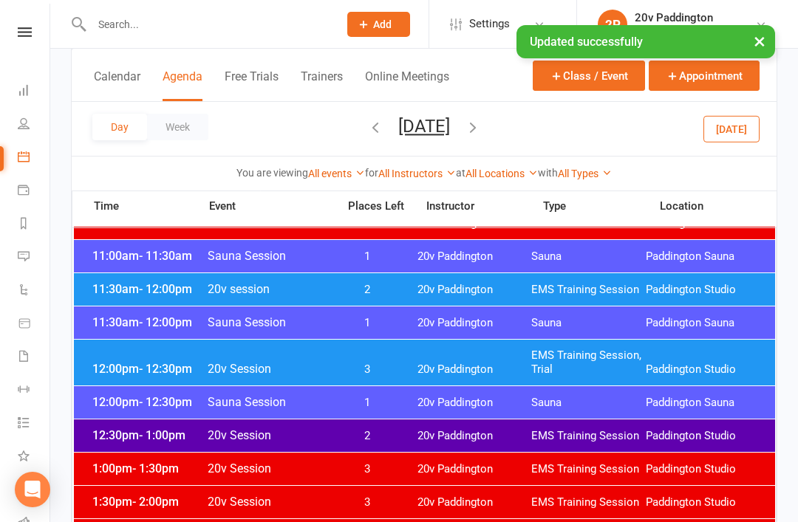
click at [615, 364] on span "EMS Training Session, Trial" at bounding box center [588, 363] width 115 height 28
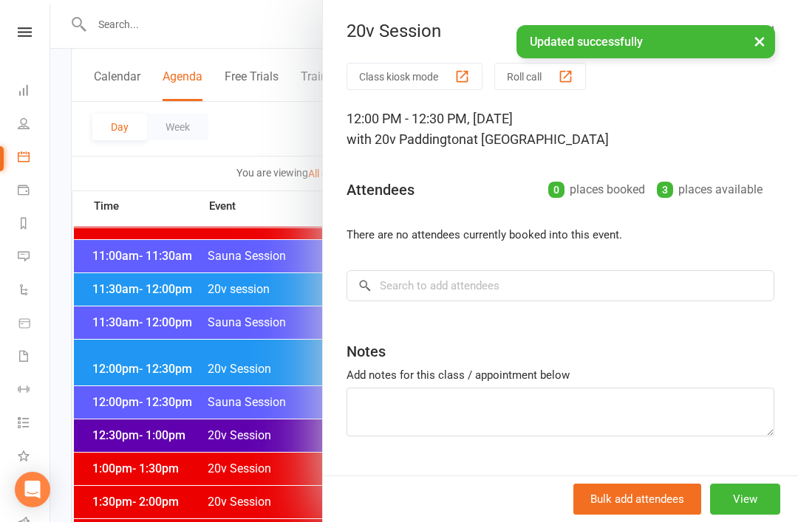
click at [758, 515] on button "View" at bounding box center [745, 499] width 70 height 31
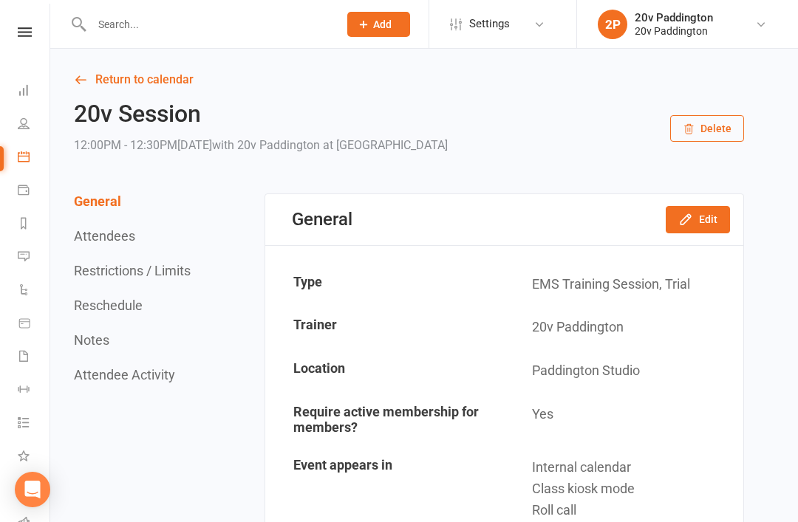
click at [726, 232] on button "Edit" at bounding box center [698, 219] width 64 height 27
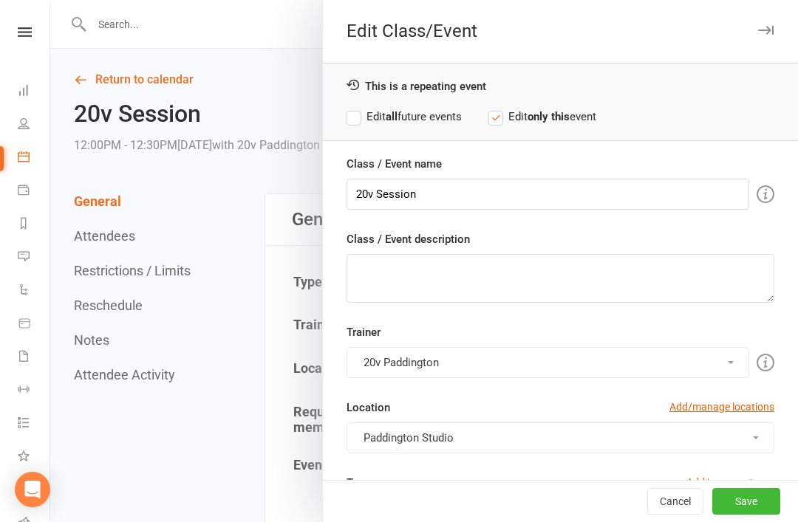
click at [673, 515] on button "Cancel" at bounding box center [675, 501] width 56 height 27
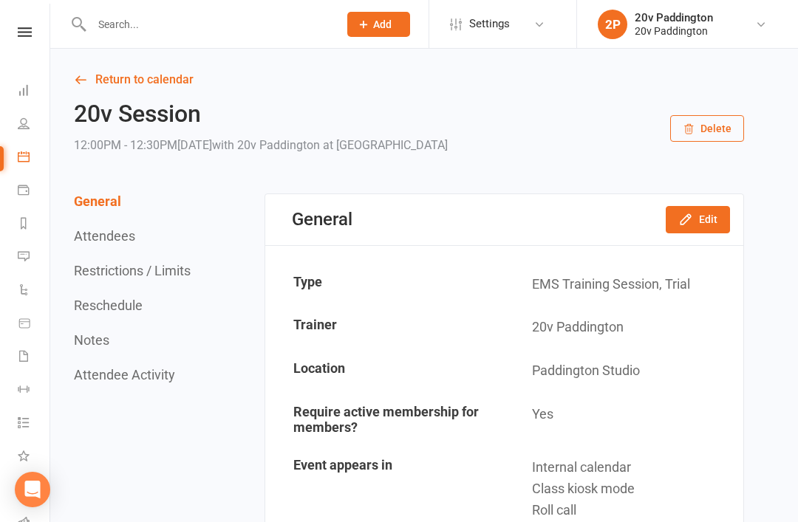
click at [160, 77] on link "Return to calendar" at bounding box center [409, 79] width 670 height 21
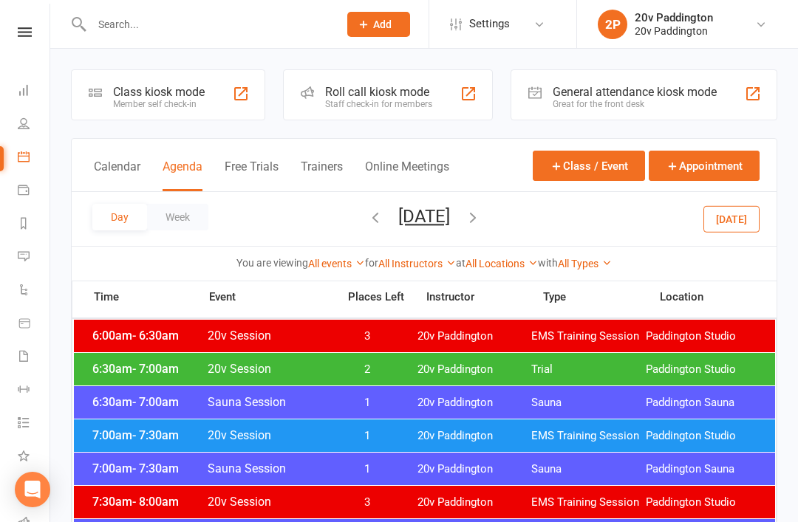
click at [552, 359] on div "6:30am - 7:00am 20v Session 2 20v Paddington Trial Paddington Studio" at bounding box center [424, 369] width 701 height 33
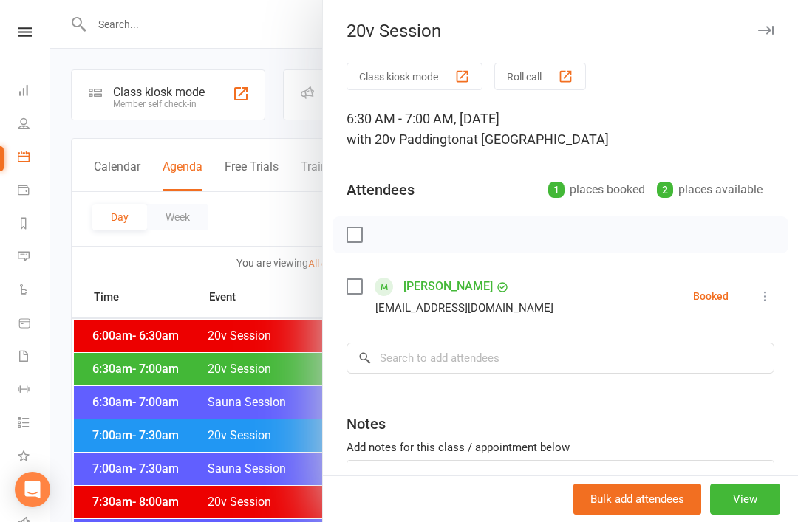
click at [228, 442] on div at bounding box center [424, 261] width 748 height 522
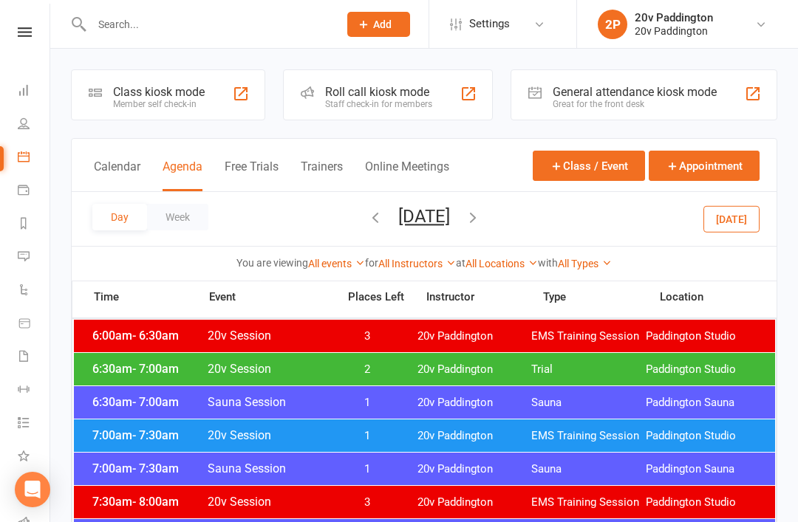
click at [392, 429] on div "7:00am - 7:30am 20v Session 1 20v Paddington EMS Training Session Paddington St…" at bounding box center [424, 436] width 701 height 33
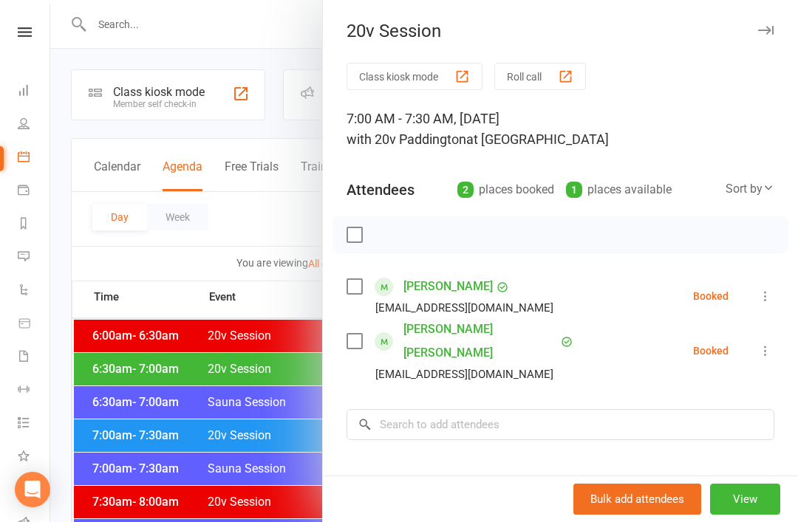
click at [256, 490] on div at bounding box center [424, 261] width 748 height 522
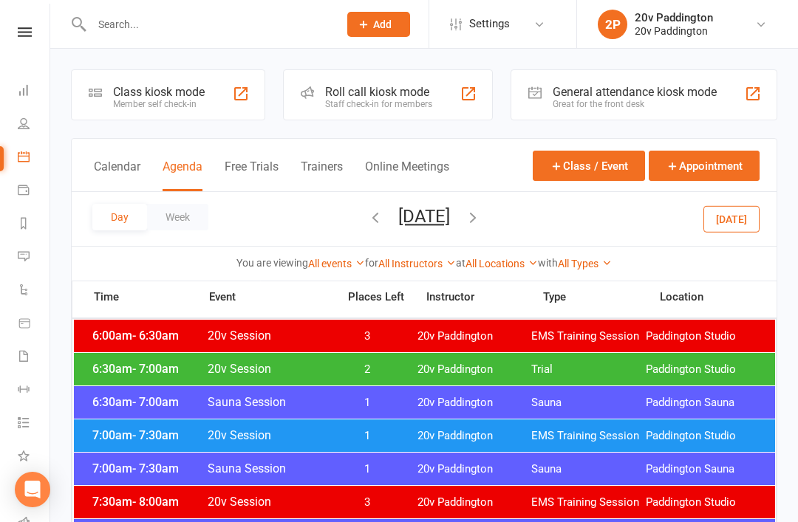
click at [359, 365] on span "2" at bounding box center [368, 370] width 78 height 14
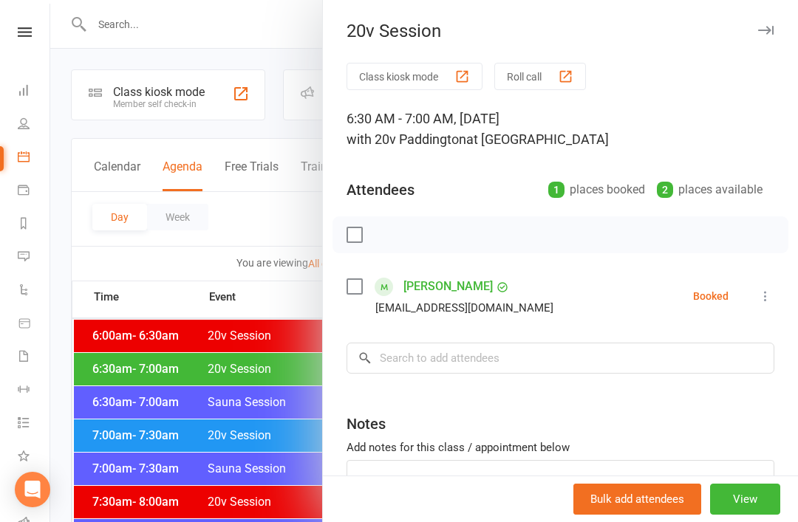
click at [493, 293] on link "Meghan Donnithorne" at bounding box center [447, 287] width 89 height 24
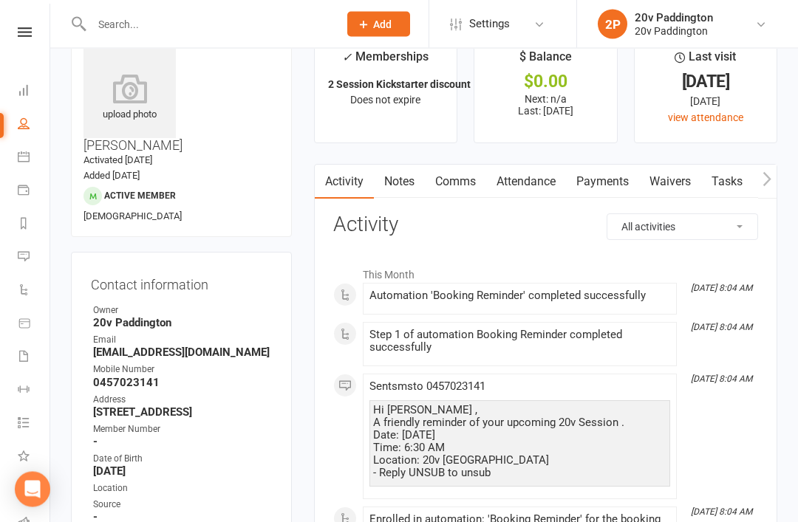
scroll to position [84, 0]
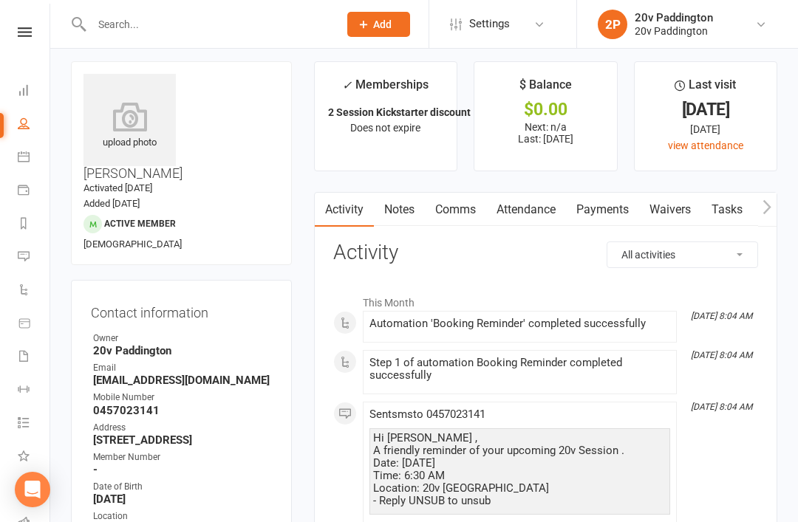
scroll to position [0, 0]
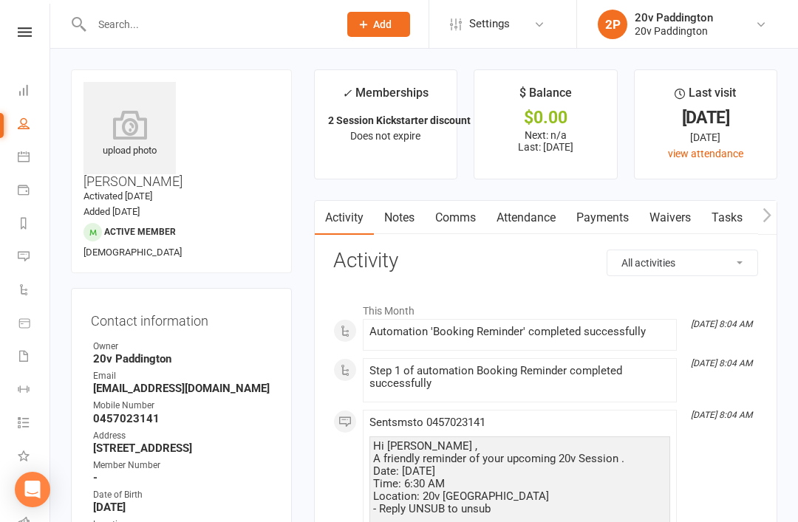
click at [21, 155] on icon at bounding box center [24, 157] width 12 height 12
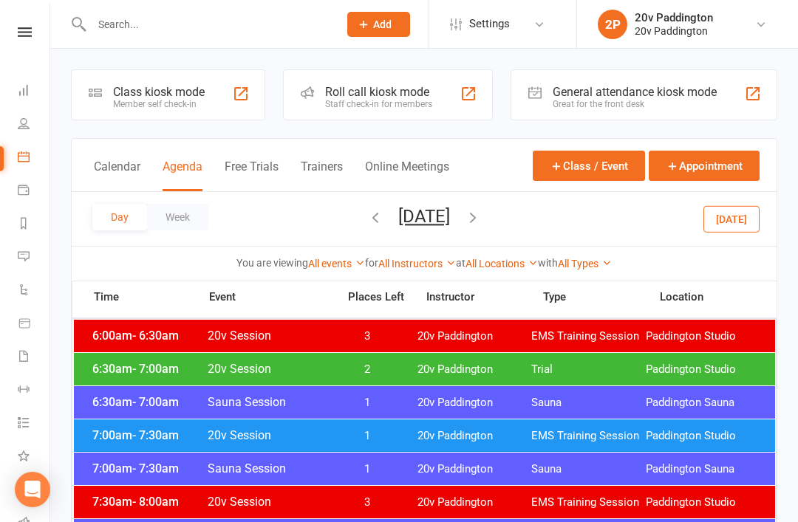
click at [30, 260] on link "Messages 1" at bounding box center [34, 258] width 33 height 33
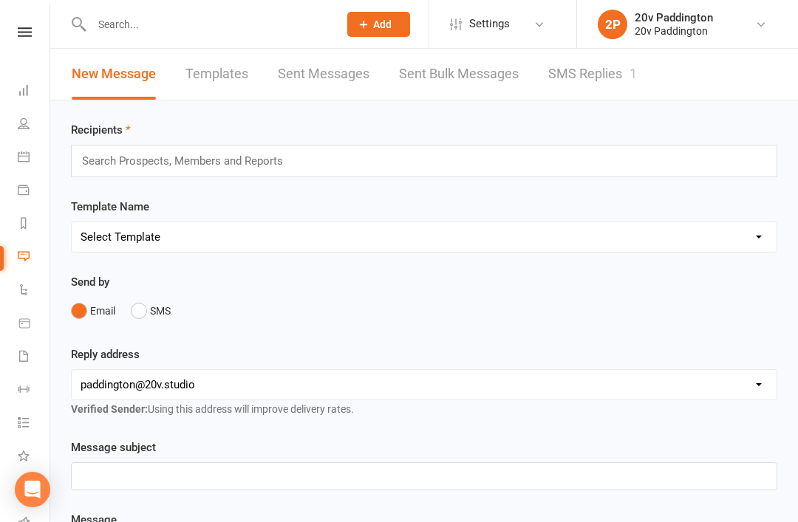
click at [584, 87] on link "SMS Replies 1" at bounding box center [592, 74] width 89 height 51
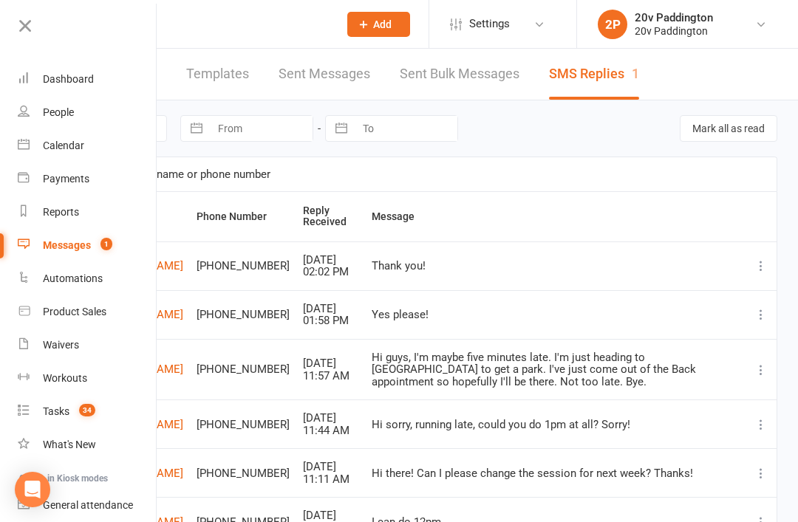
click at [89, 341] on link "Waivers" at bounding box center [88, 345] width 140 height 33
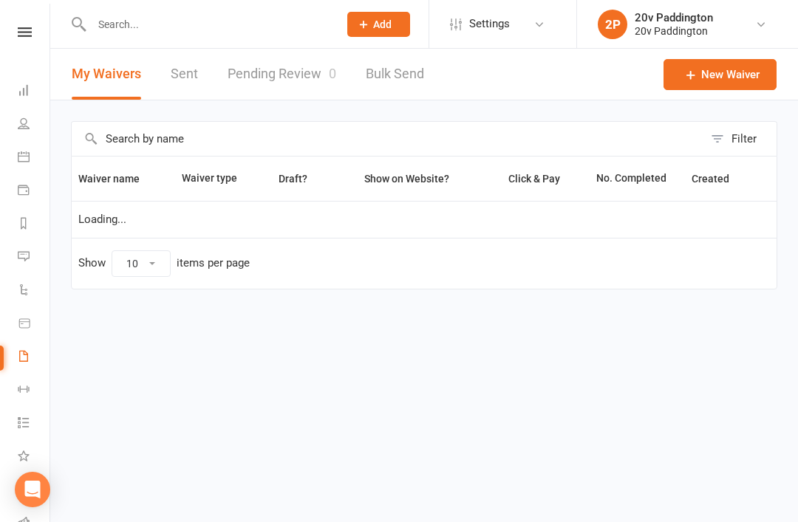
select select "100"
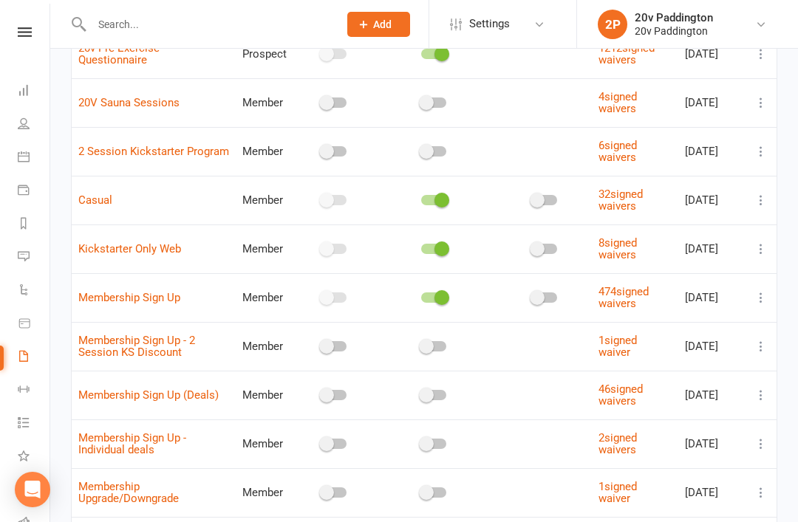
scroll to position [219, 0]
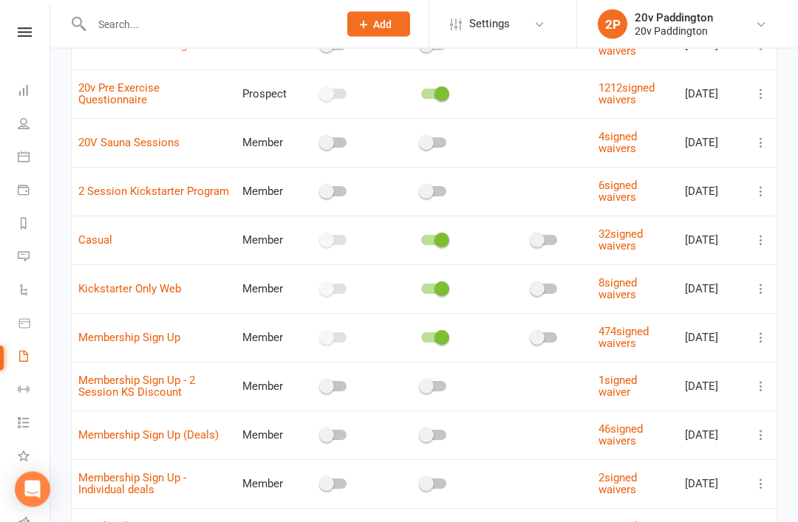
click at [758, 282] on icon at bounding box center [761, 289] width 15 height 15
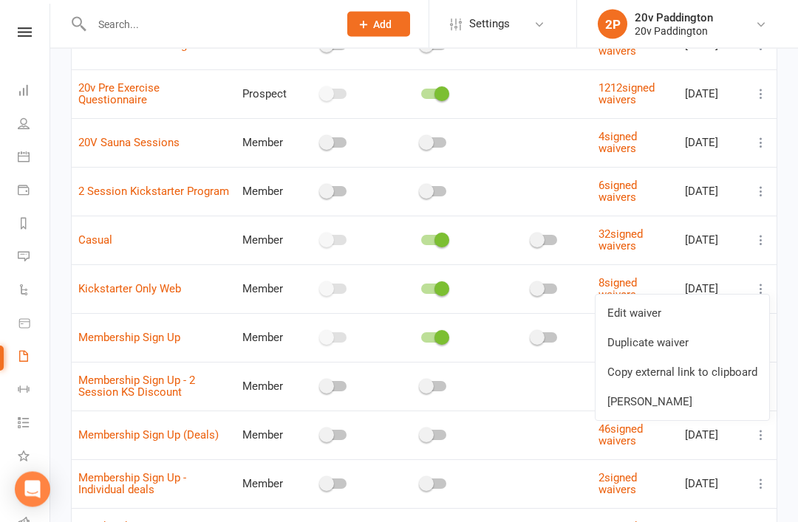
scroll to position [185, 0]
click at [716, 381] on link "Copy external link to clipboard" at bounding box center [683, 373] width 174 height 30
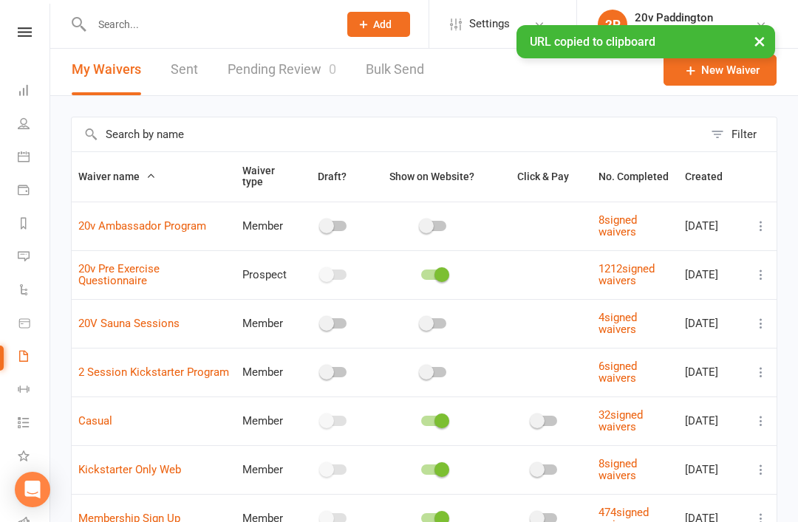
scroll to position [0, 0]
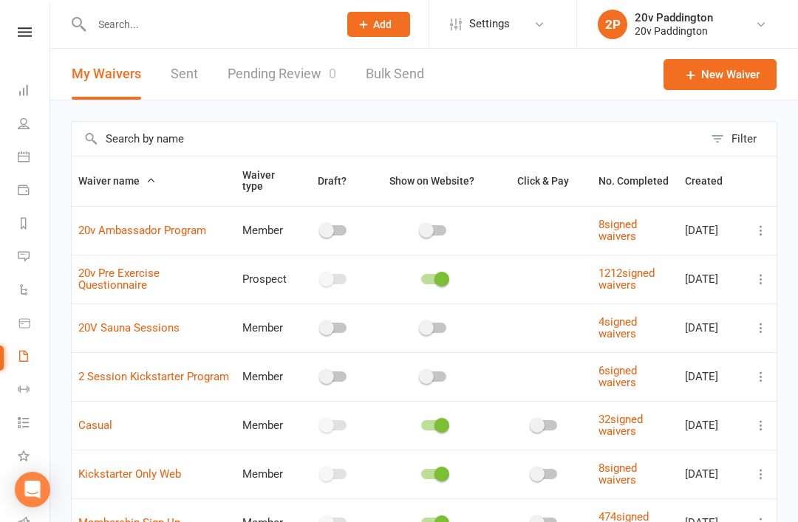
click at [22, 261] on icon at bounding box center [24, 257] width 12 height 12
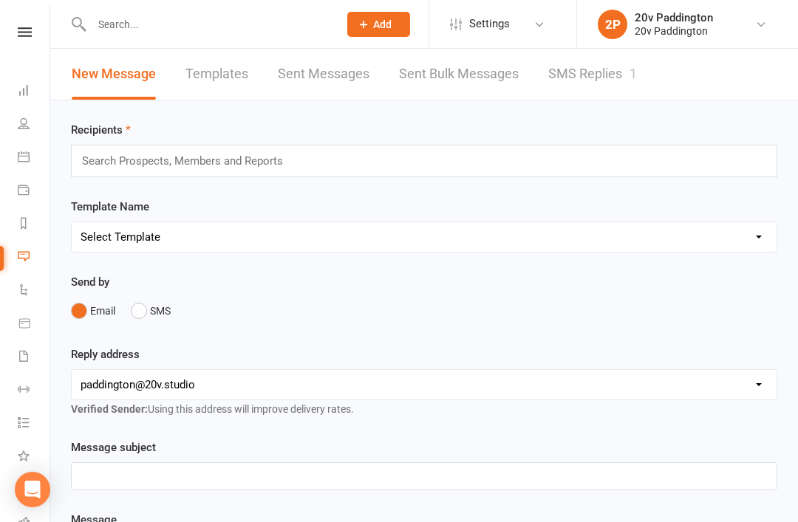
click at [572, 90] on link "SMS Replies 1" at bounding box center [592, 74] width 89 height 51
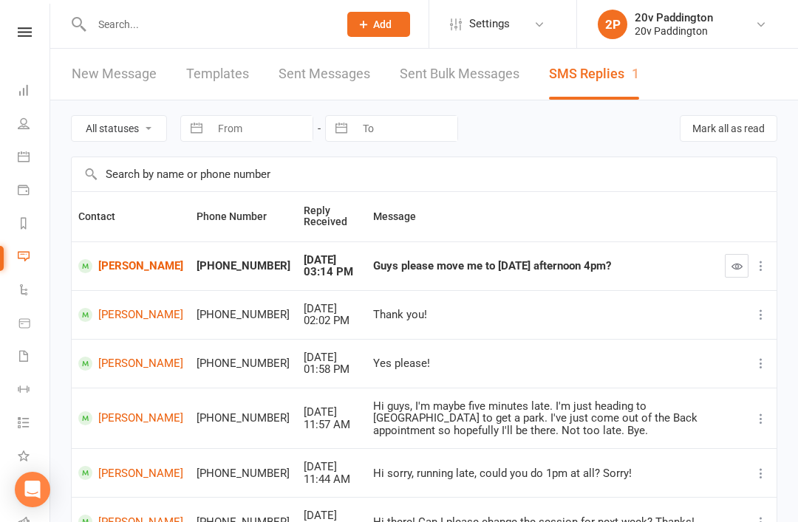
click at [108, 273] on link "[PERSON_NAME]" at bounding box center [130, 266] width 105 height 14
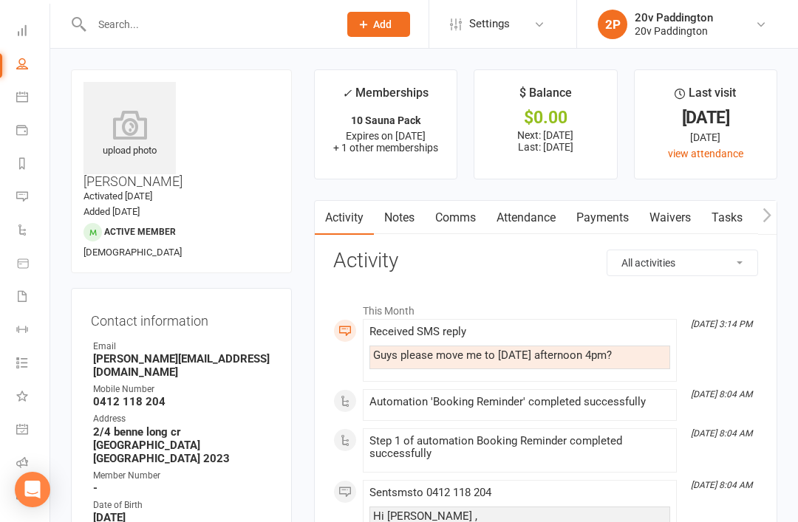
click at [468, 216] on link "Comms" at bounding box center [455, 218] width 61 height 34
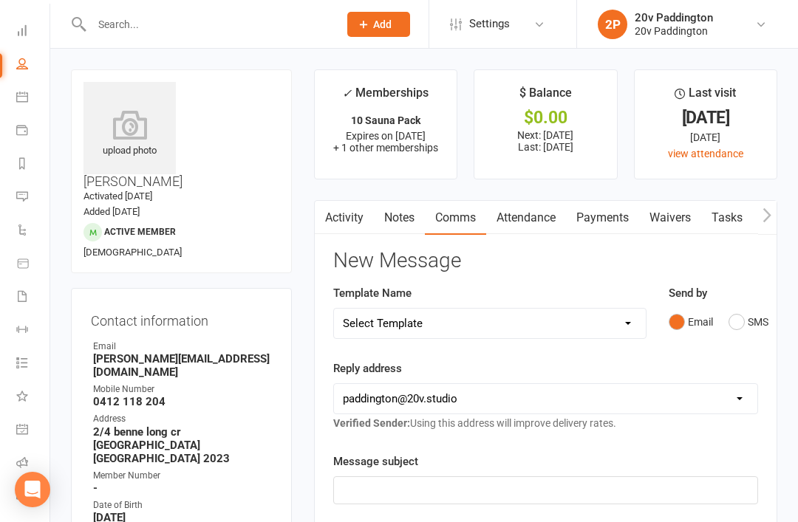
click at [740, 330] on button "SMS" at bounding box center [749, 322] width 40 height 28
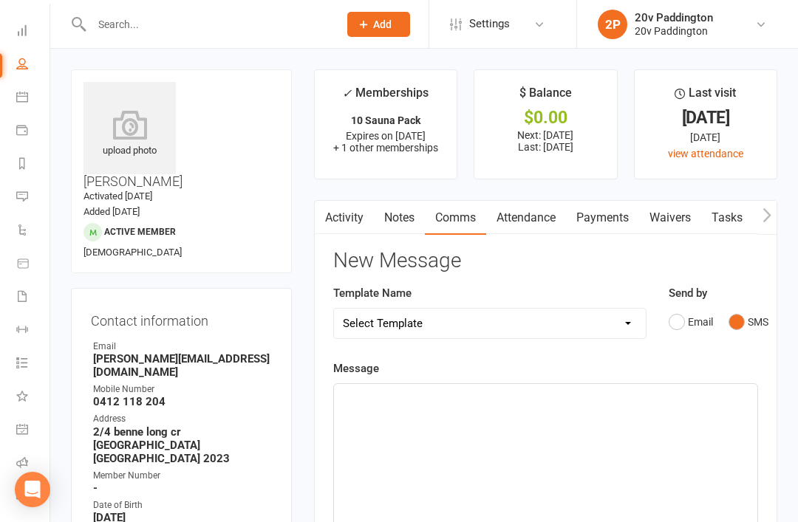
click at [586, 437] on div "﻿" at bounding box center [545, 495] width 423 height 222
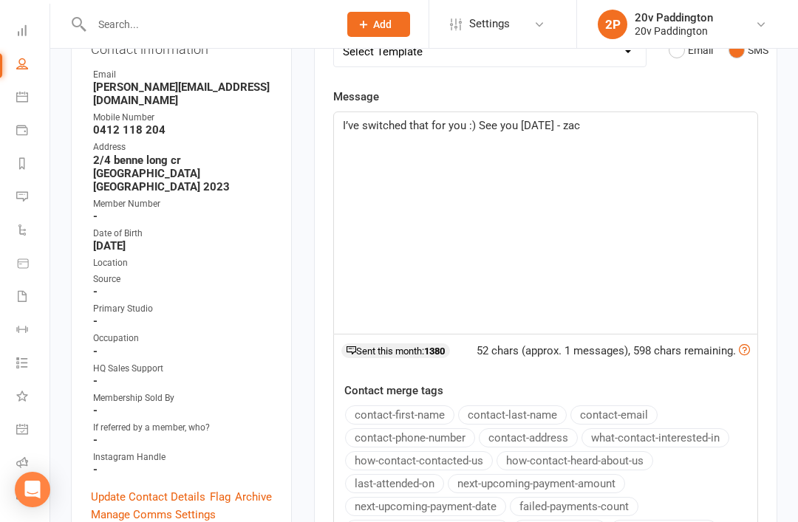
click at [639, 137] on div "I’ve switched that for you :) See you tomorrow - zac" at bounding box center [545, 223] width 423 height 222
click at [757, 150] on div "I’ve switched that for you :) See you tomorrow - Zac" at bounding box center [545, 224] width 423 height 222
click at [756, 167] on div "I’ve switched that for you :) See you tomorrow - Zac" at bounding box center [545, 224] width 423 height 222
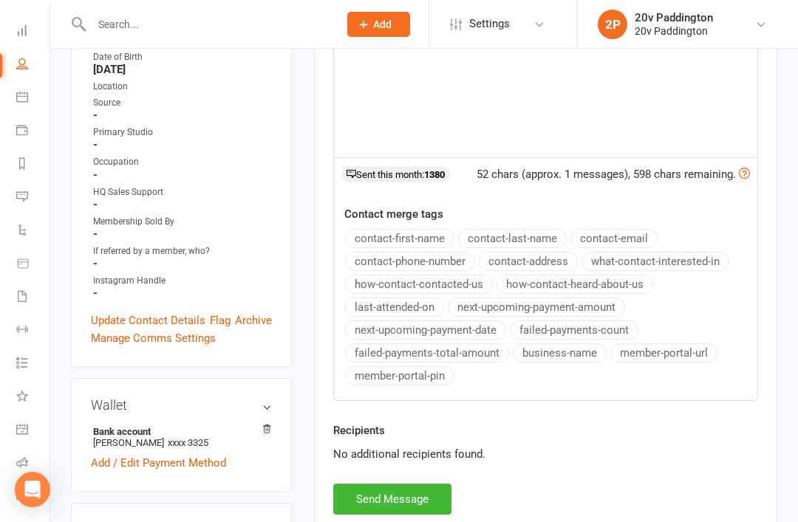
scroll to position [557, 0]
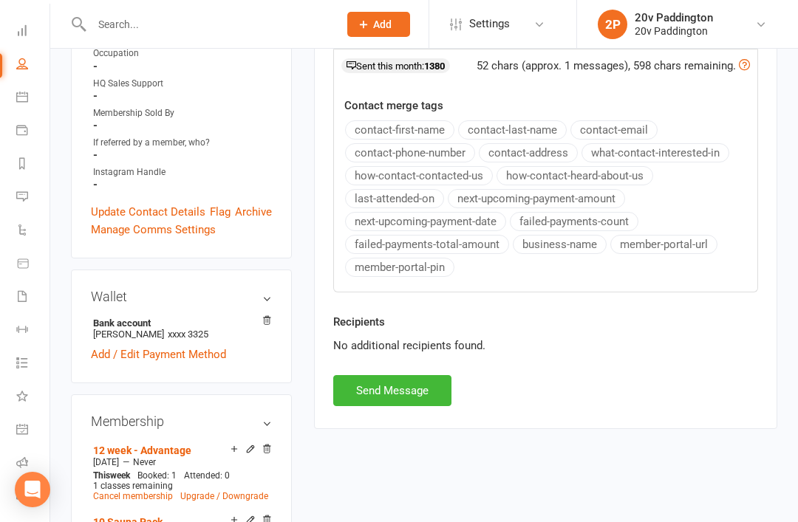
click at [398, 392] on button "Send Message" at bounding box center [392, 390] width 118 height 31
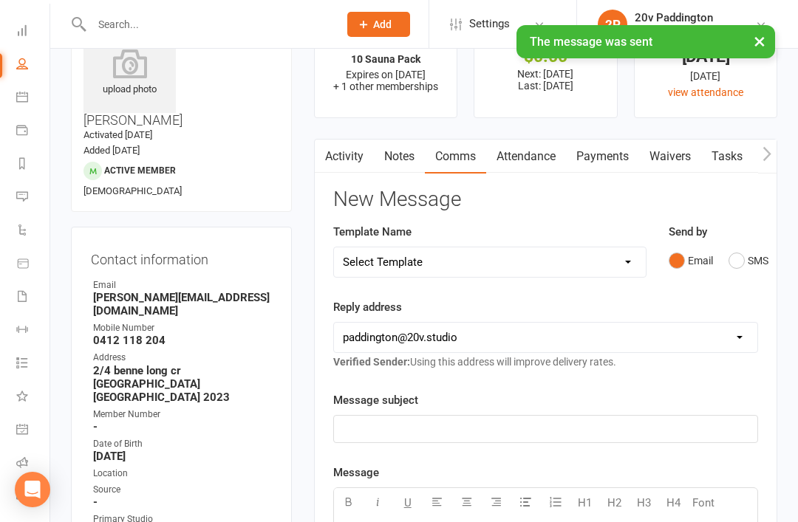
scroll to position [0, 0]
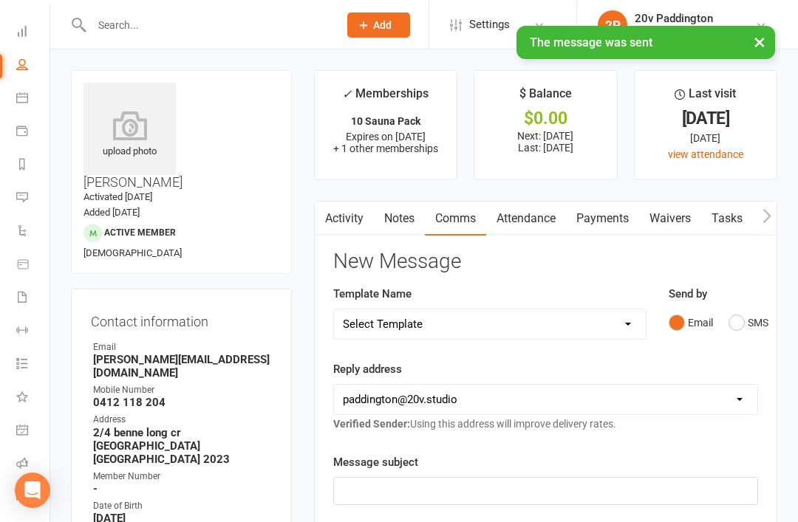
click at [33, 202] on link "Messages 1" at bounding box center [32, 198] width 33 height 33
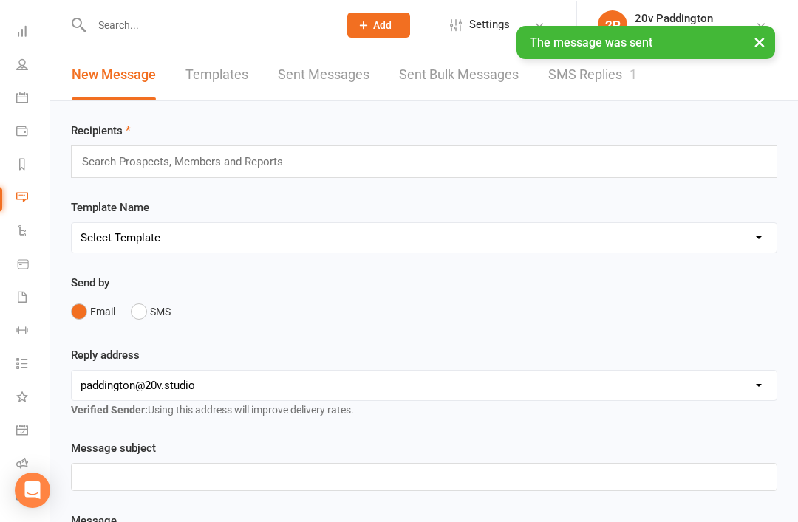
click at [619, 75] on link "SMS Replies 1" at bounding box center [592, 74] width 89 height 51
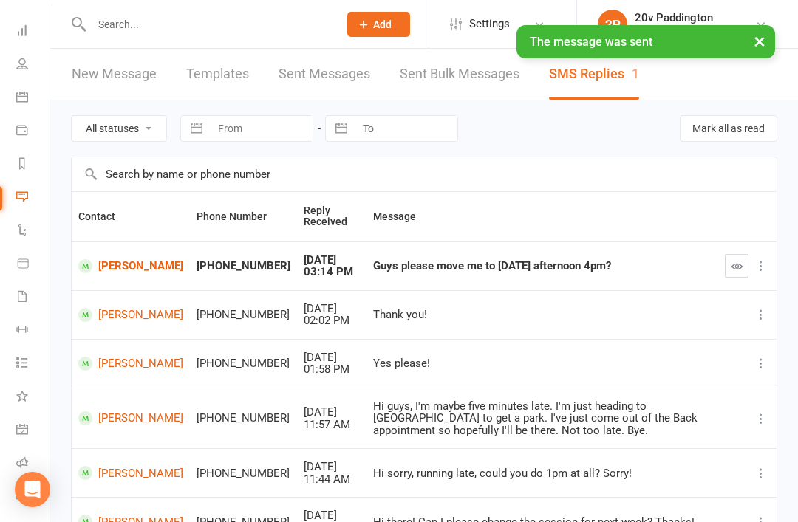
click at [730, 270] on button "button" at bounding box center [737, 266] width 24 height 24
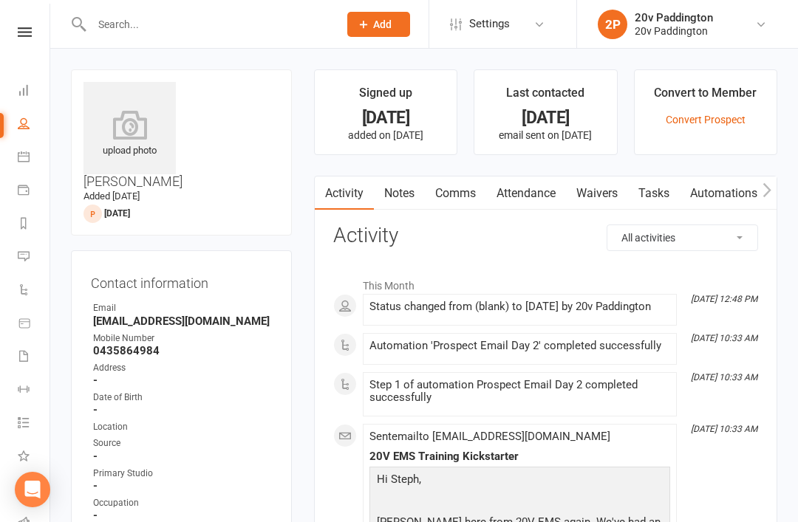
click at [725, 10] on link "2P 20v Paddington 20v Paddington" at bounding box center [686, 25] width 177 height 30
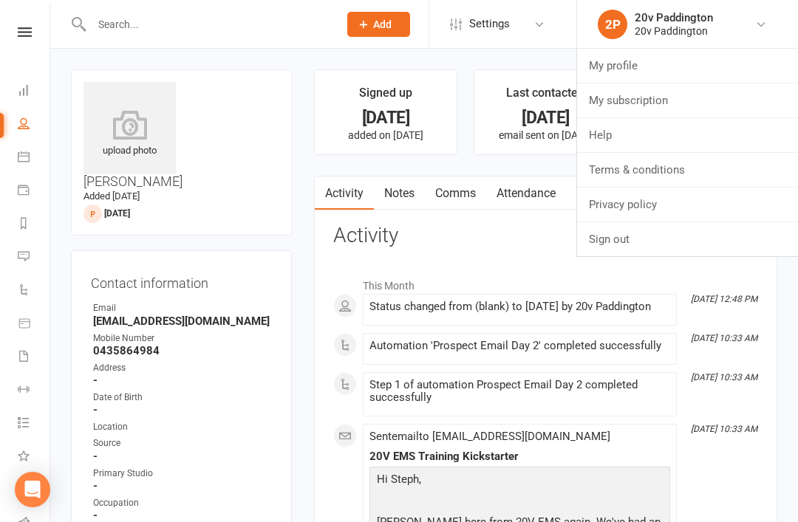
click at [703, 27] on div "20v Paddington" at bounding box center [674, 30] width 78 height 13
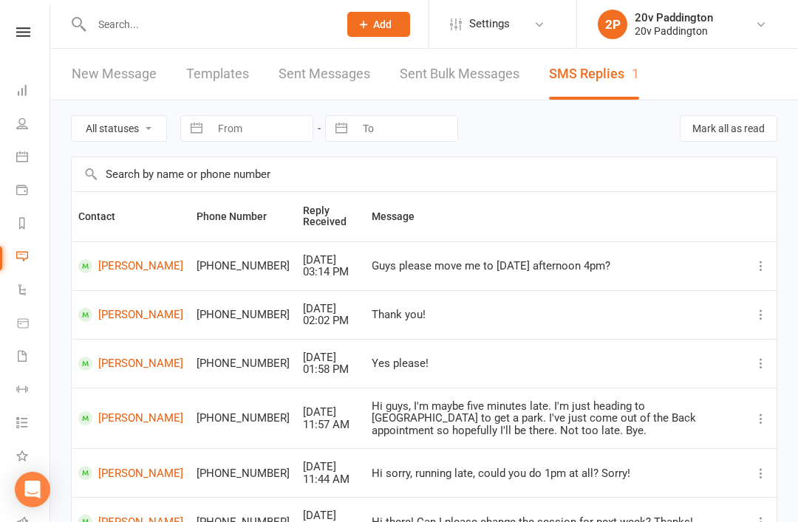
scroll to position [-1, 1]
click at [32, 267] on link "Messages 1" at bounding box center [34, 258] width 33 height 33
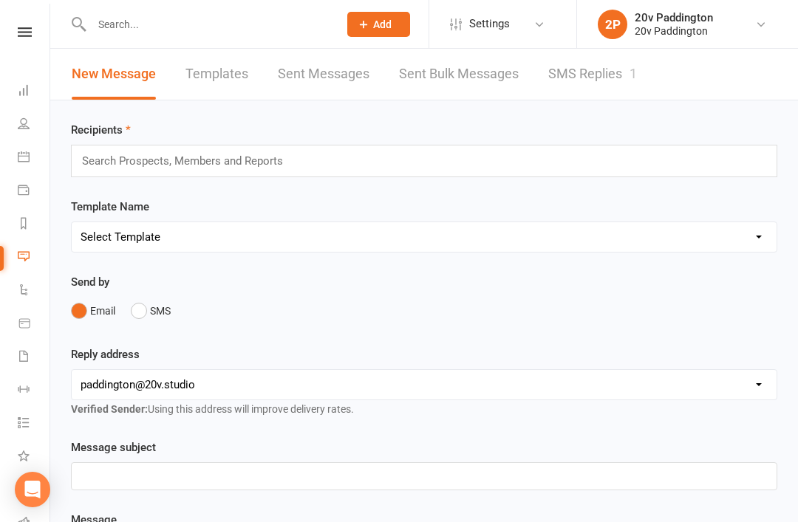
click at [598, 67] on link "SMS Replies 1" at bounding box center [592, 74] width 89 height 51
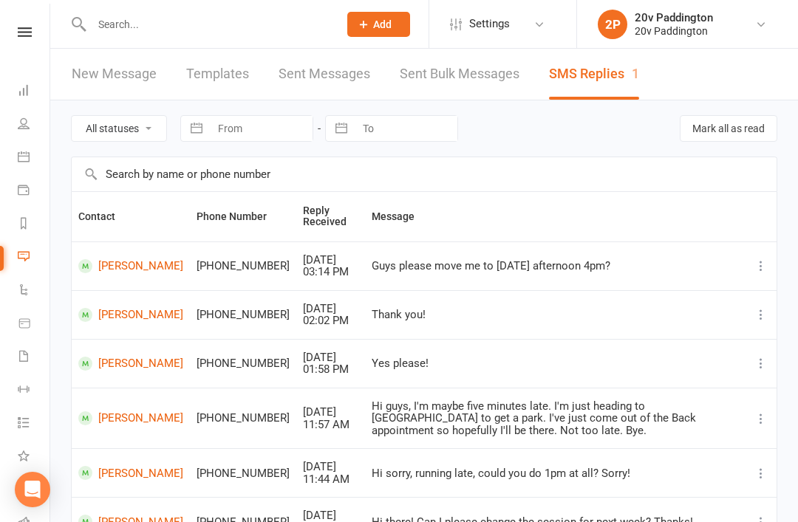
click at [140, 140] on select "All statuses Read only Unread only" at bounding box center [119, 128] width 95 height 25
select select "unread_only"
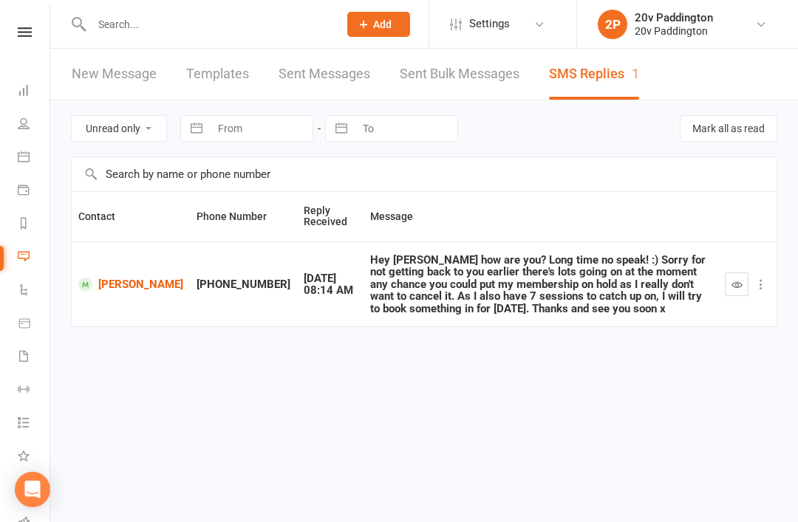
click at [150, 325] on div "Contact Phone Number Reply Received Message Marina Peysakhovich +61414738338 Au…" at bounding box center [424, 269] width 706 height 157
click at [129, 281] on link "Marina Peysakhovich" at bounding box center [130, 285] width 105 height 14
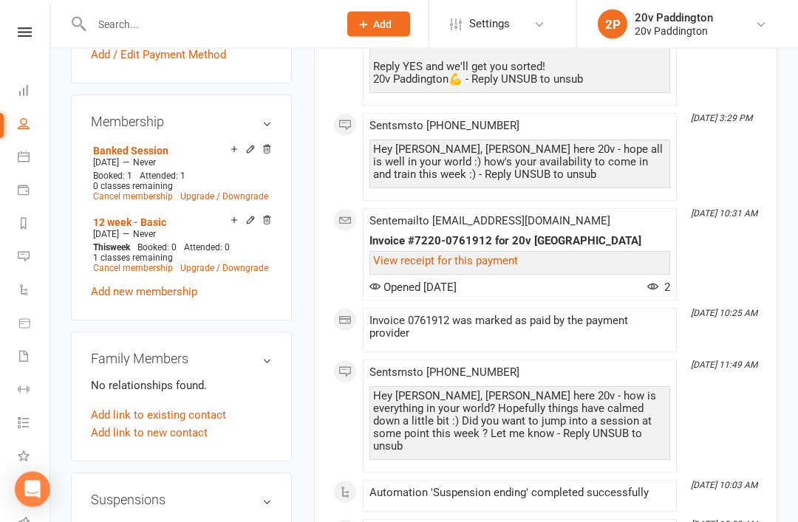
scroll to position [908, 0]
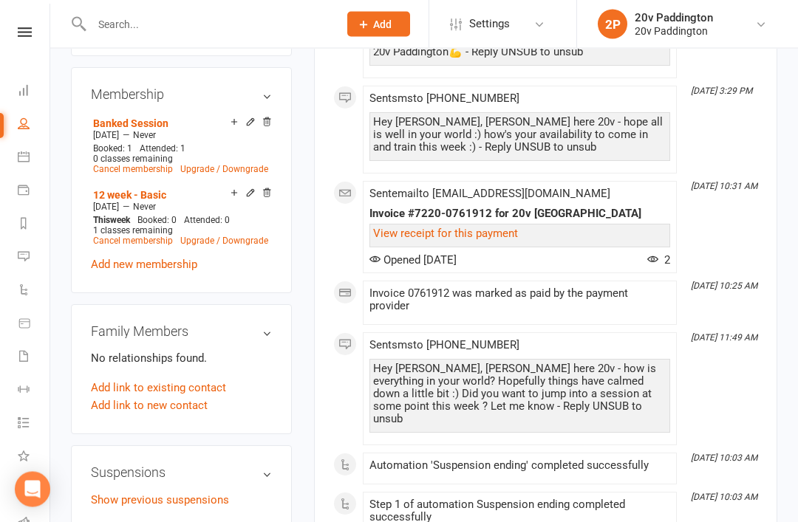
click at [188, 494] on link "Show previous suspensions" at bounding box center [160, 500] width 138 height 13
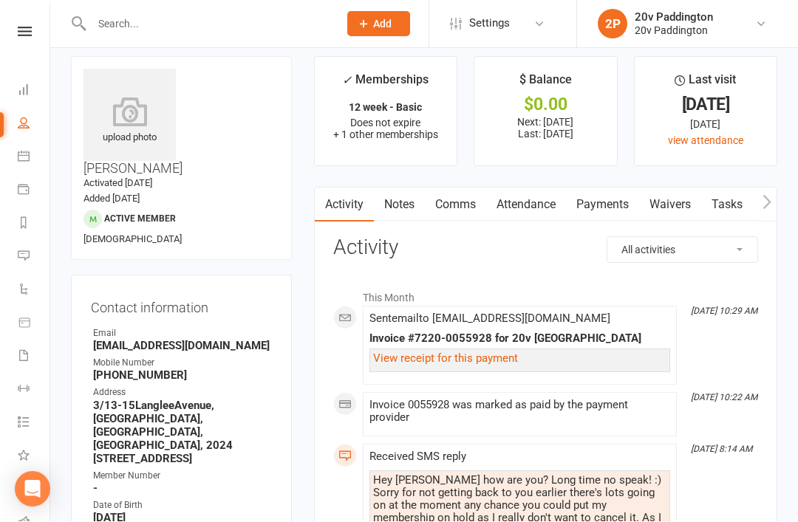
scroll to position [13, 0]
click at [24, 253] on icon at bounding box center [24, 257] width 12 height 12
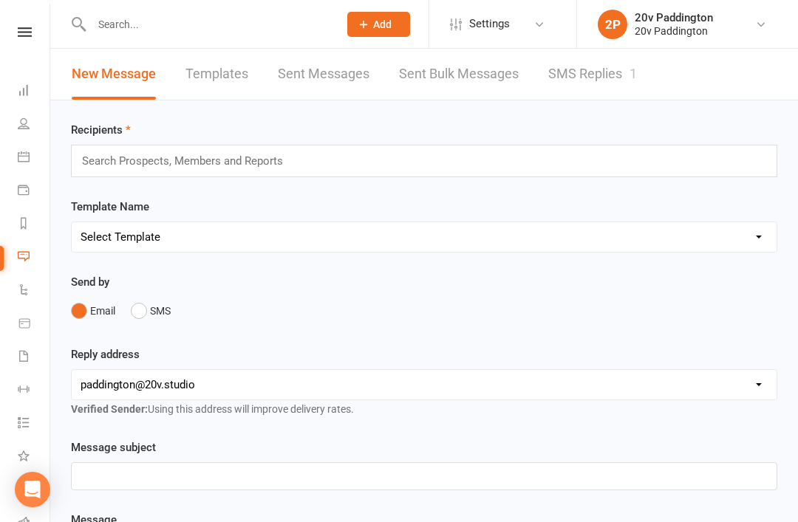
click at [637, 91] on link "SMS Replies 1" at bounding box center [592, 74] width 89 height 51
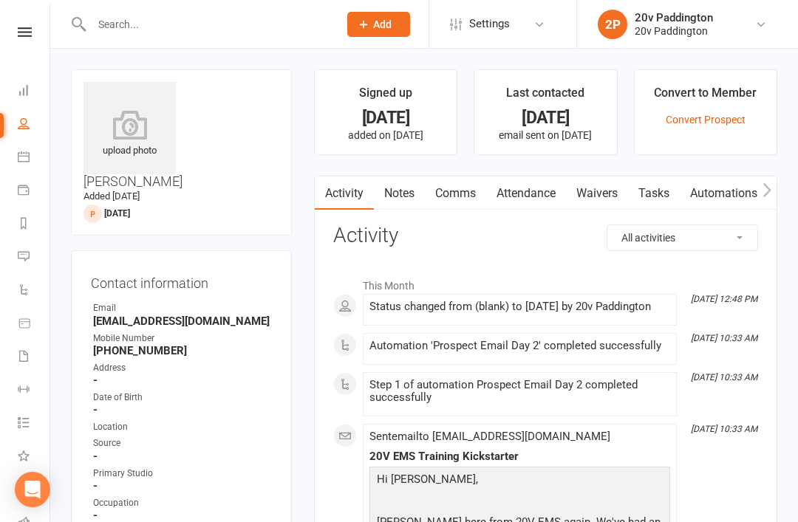
click at [310, 9] on div at bounding box center [199, 24] width 257 height 48
click at [200, 6] on div at bounding box center [199, 24] width 257 height 48
